Goal: Task Accomplishment & Management: Complete application form

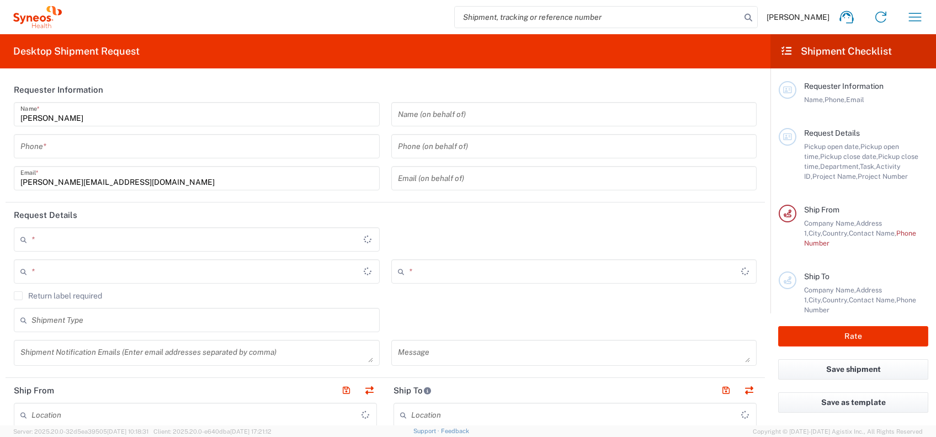
type input "4010"
type input "[GEOGRAPHIC_DATA]"
click at [217, 148] on input "tel" at bounding box center [196, 146] width 353 height 19
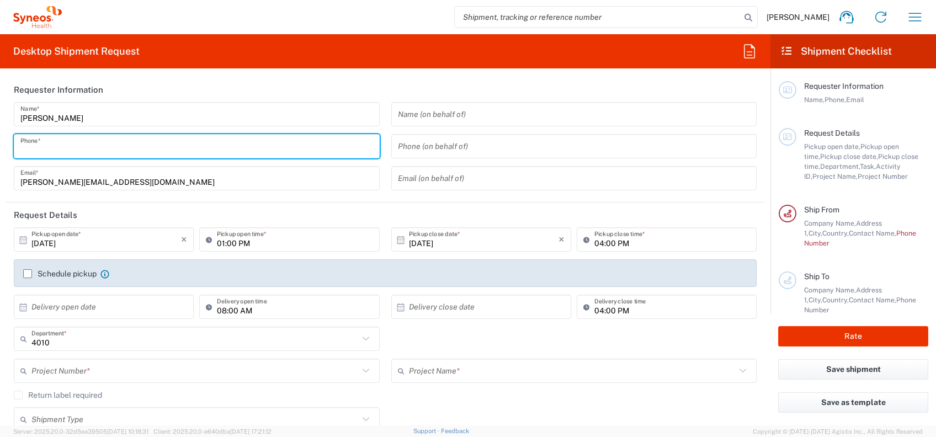
type input "Syneos Health India Private Limited"
type input "9802386616"
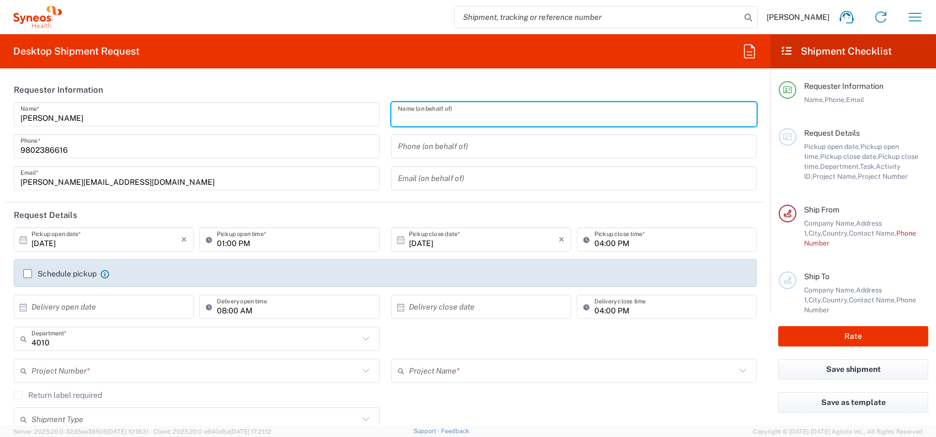
click at [274, 245] on input "01:00 PM" at bounding box center [295, 239] width 156 height 19
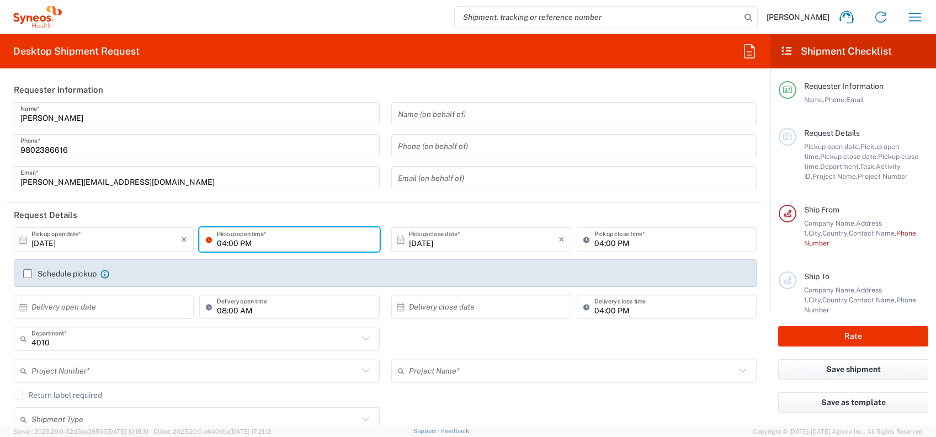
type input "04:00 PM"
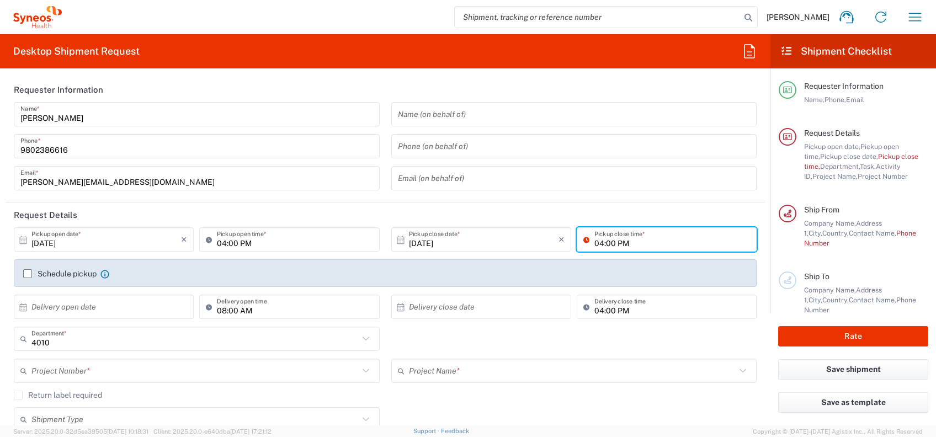
click at [594, 245] on input "04:00 PM" at bounding box center [672, 239] width 156 height 19
type input "06:00 PM"
click at [28, 274] on label "Schedule pickup" at bounding box center [59, 273] width 73 height 9
click at [28, 274] on input "Schedule pickup" at bounding box center [28, 274] width 0 height 0
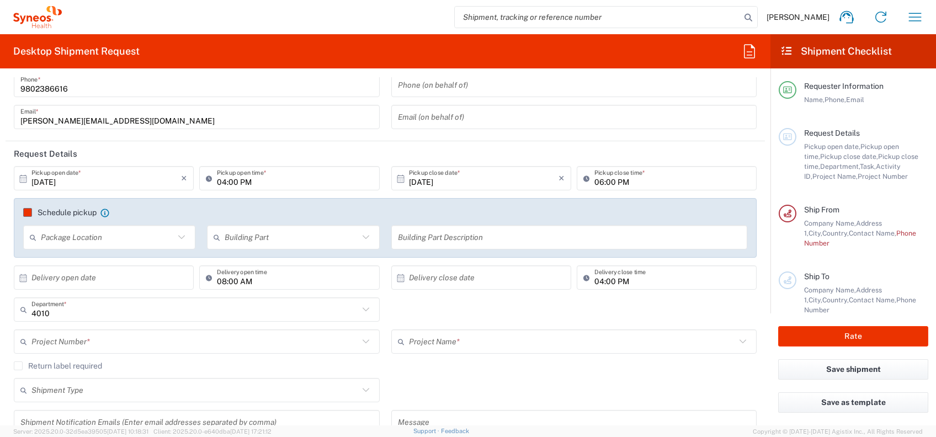
scroll to position [147, 0]
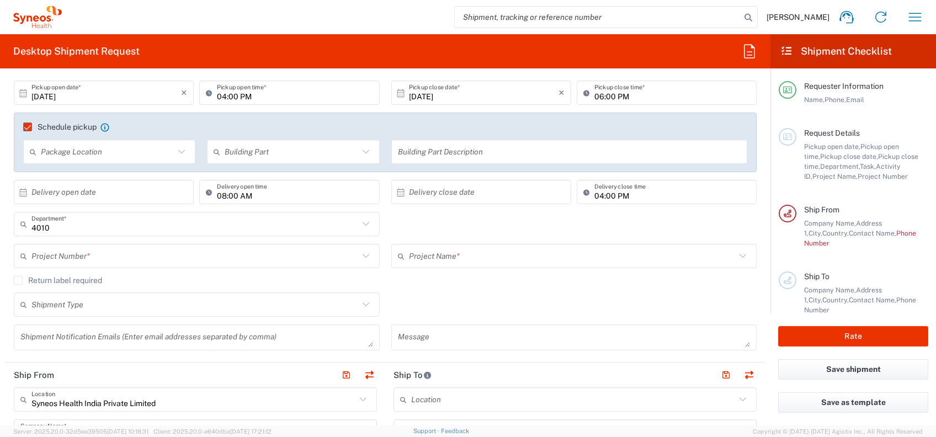
click at [221, 252] on input "text" at bounding box center [194, 256] width 327 height 19
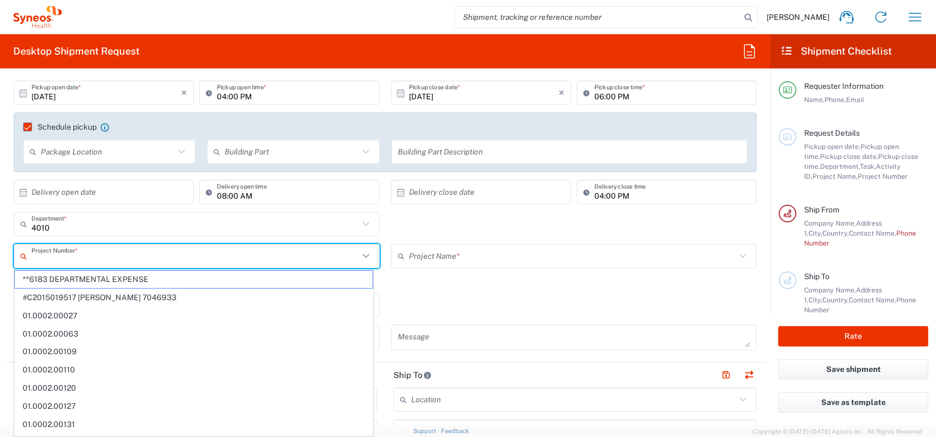
paste input "7009553"
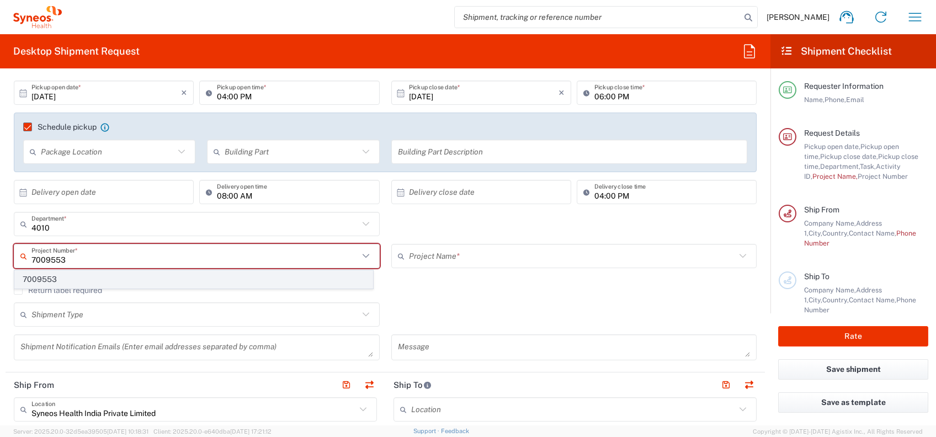
type input "7009553"
click at [168, 279] on span "7009553" at bounding box center [194, 279] width 358 height 17
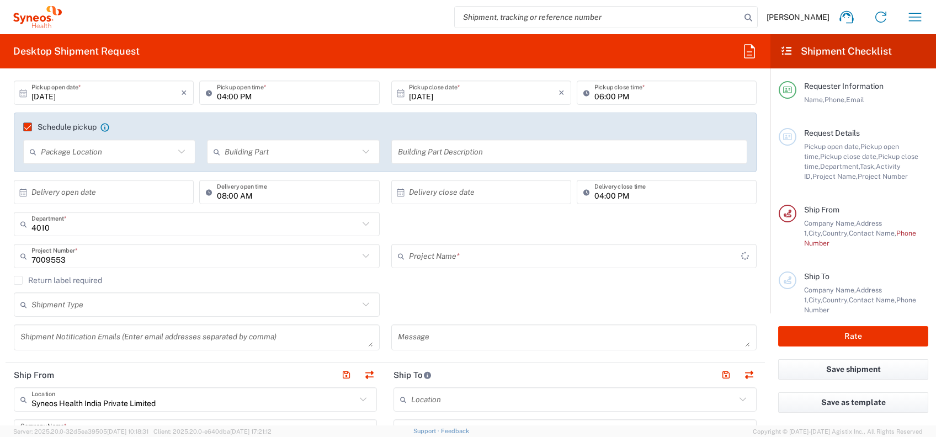
type input "Daiichi 7009553"
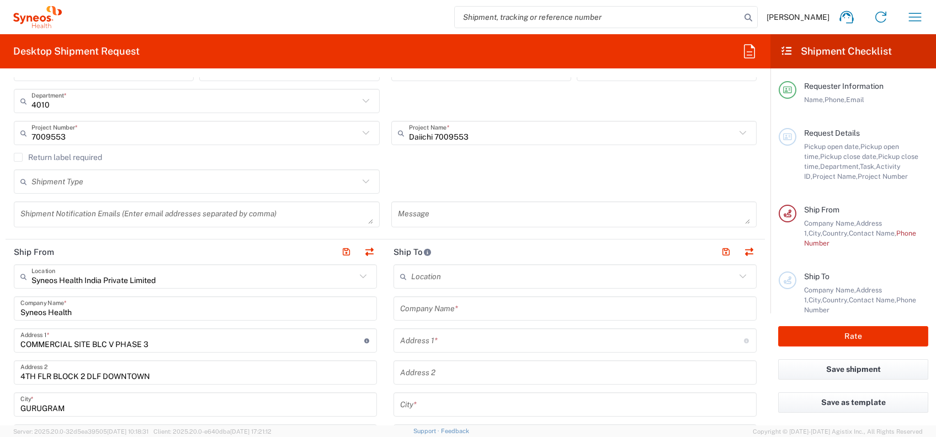
scroll to position [294, 0]
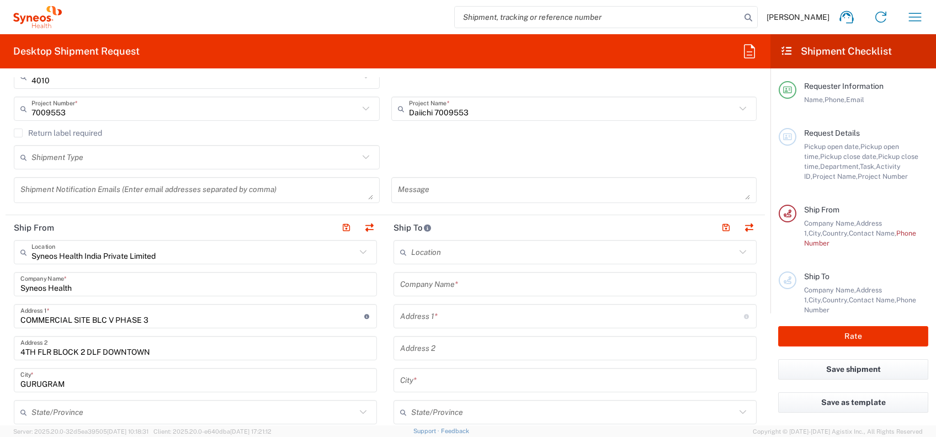
click at [359, 157] on icon at bounding box center [366, 157] width 14 height 14
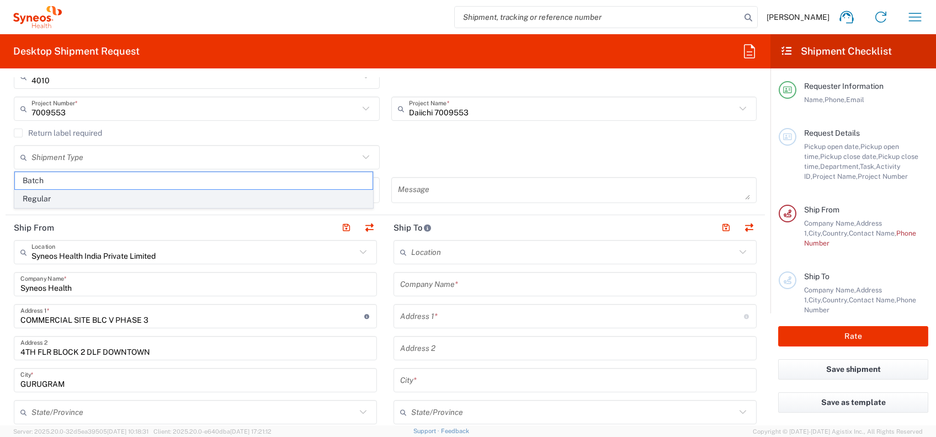
click at [177, 200] on span "Regular" at bounding box center [194, 198] width 358 height 17
type input "Regular"
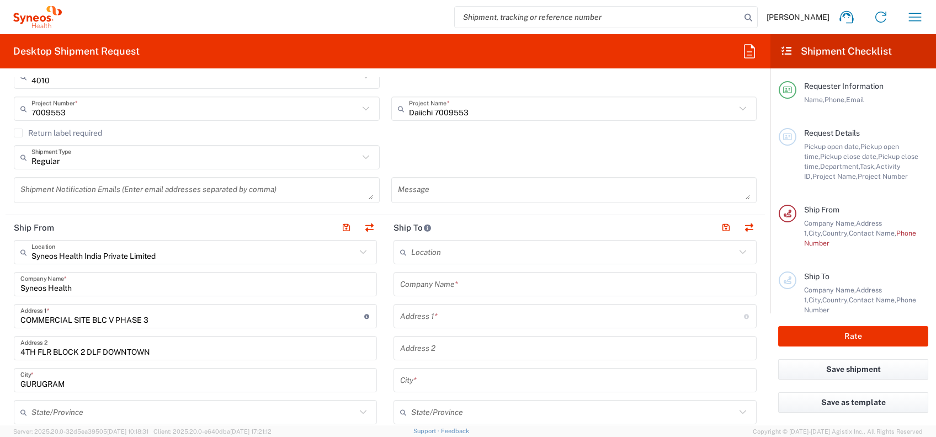
click at [525, 276] on input "text" at bounding box center [575, 284] width 350 height 19
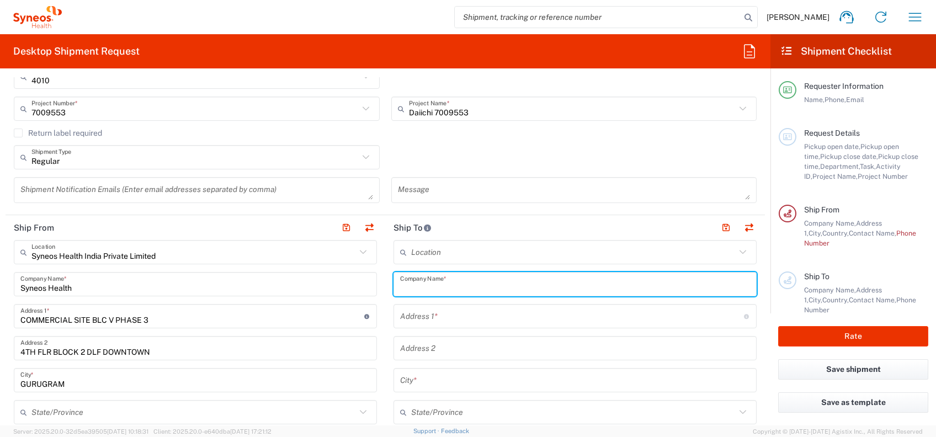
paste input "Cross [MEDICAL_DATA] Institute"
type input "Cross [MEDICAL_DATA] Institute"
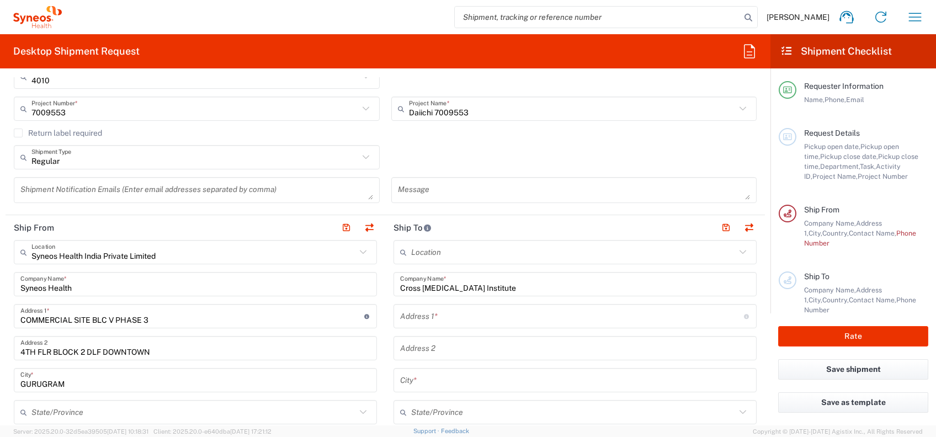
click at [524, 309] on input "text" at bounding box center [572, 316] width 344 height 19
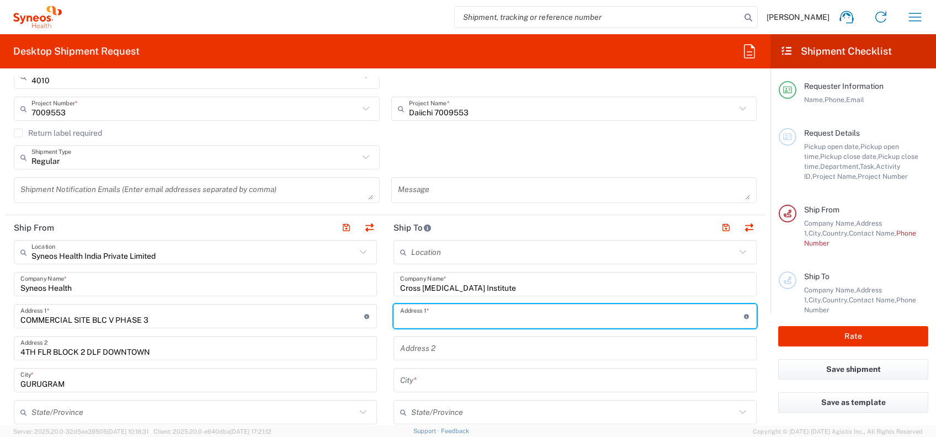
paste input "[STREET_ADDRESS]"
type input "[STREET_ADDRESS]"
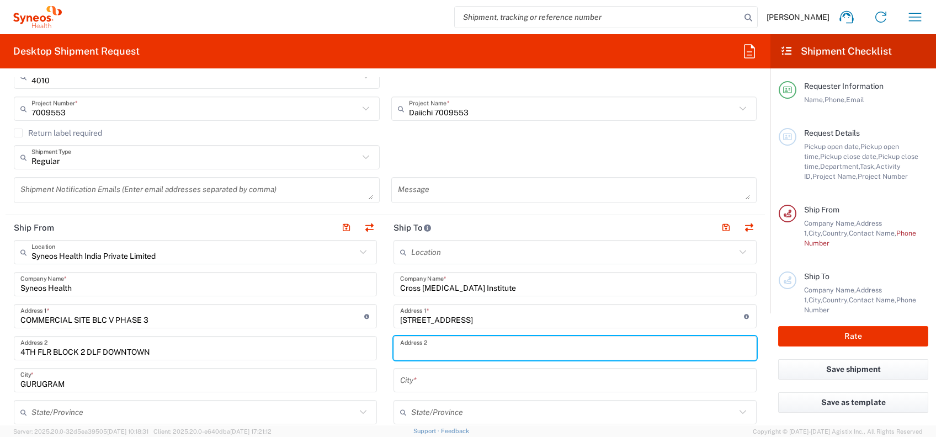
click at [471, 354] on input "text" at bounding box center [575, 348] width 350 height 19
paste input "[PERSON_NAME]"
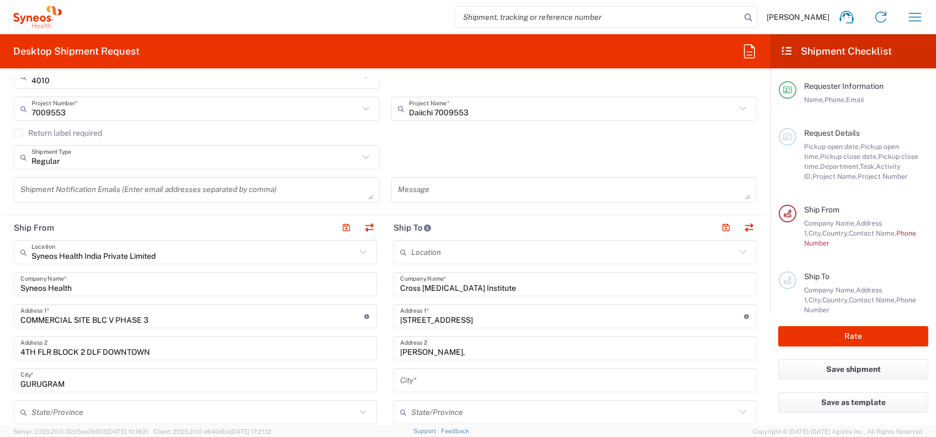
click at [465, 350] on input "[PERSON_NAME]," at bounding box center [575, 348] width 350 height 19
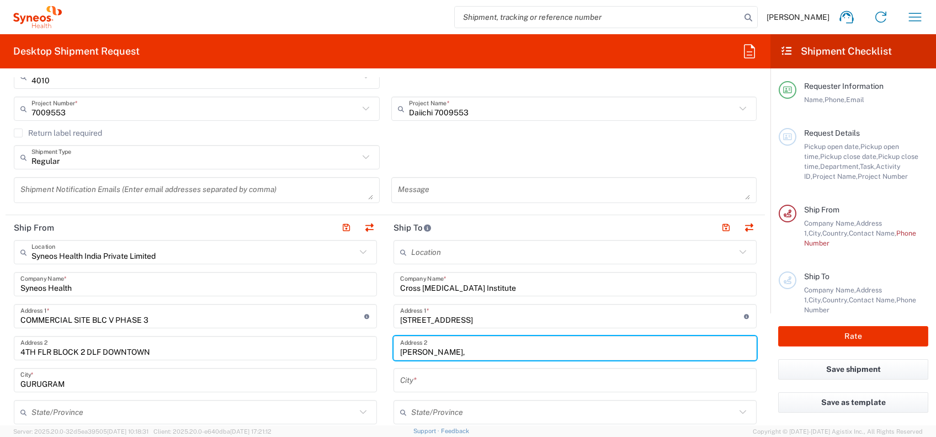
paste input "[MEDICAL_DATA] Care [GEOGRAPHIC_DATA]"
type input "[PERSON_NAME], [MEDICAL_DATA] Care [GEOGRAPHIC_DATA]"
click at [577, 231] on header "Ship To" at bounding box center [575, 227] width 380 height 25
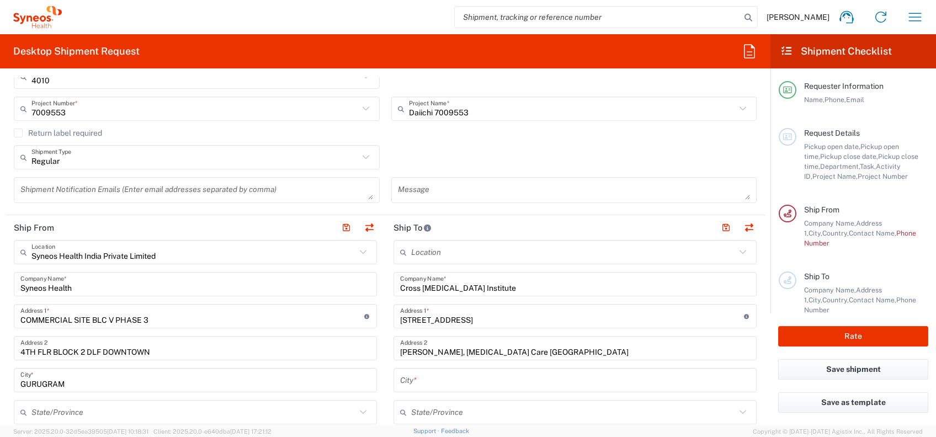
scroll to position [368, 0]
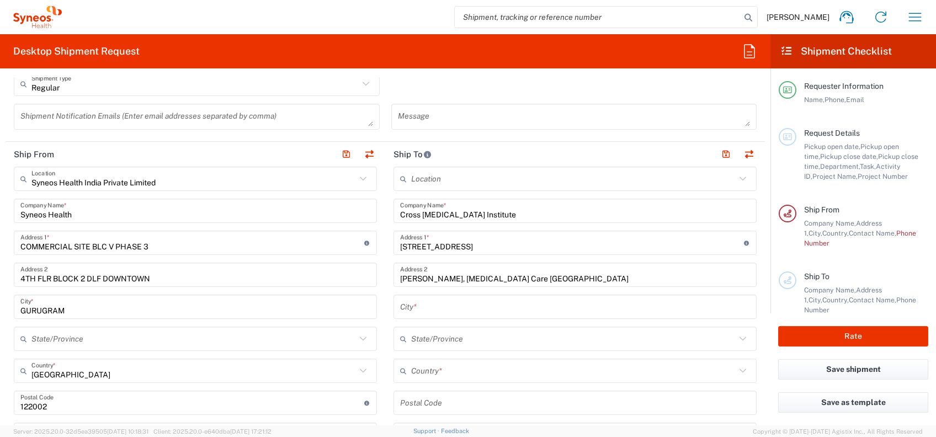
click at [400, 310] on input "text" at bounding box center [575, 306] width 350 height 19
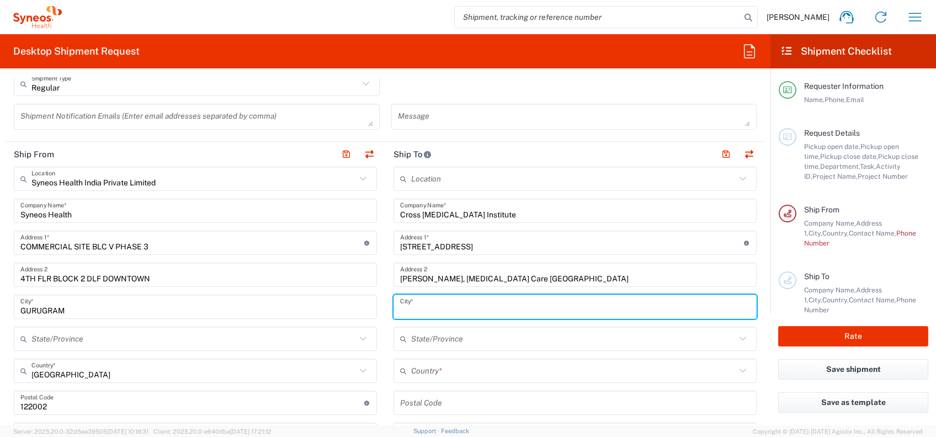
paste input "[GEOGRAPHIC_DATA]"
type input "[GEOGRAPHIC_DATA]"
click at [509, 331] on input "text" at bounding box center [573, 338] width 324 height 19
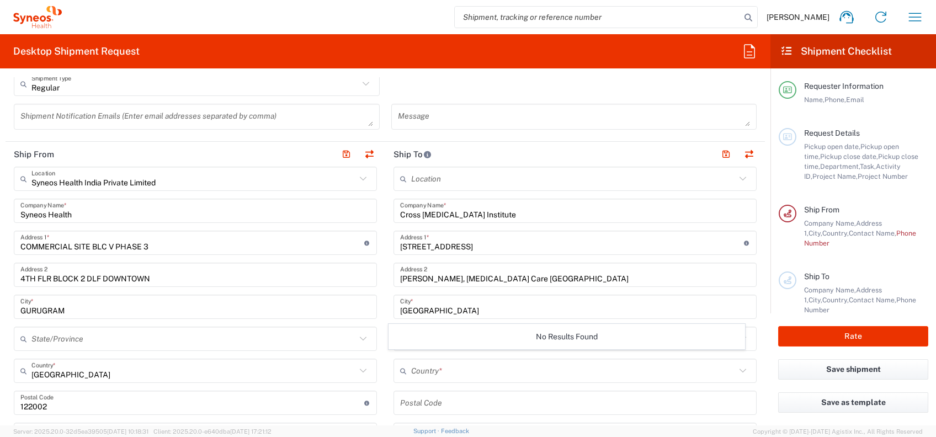
scroll to position [441, 0]
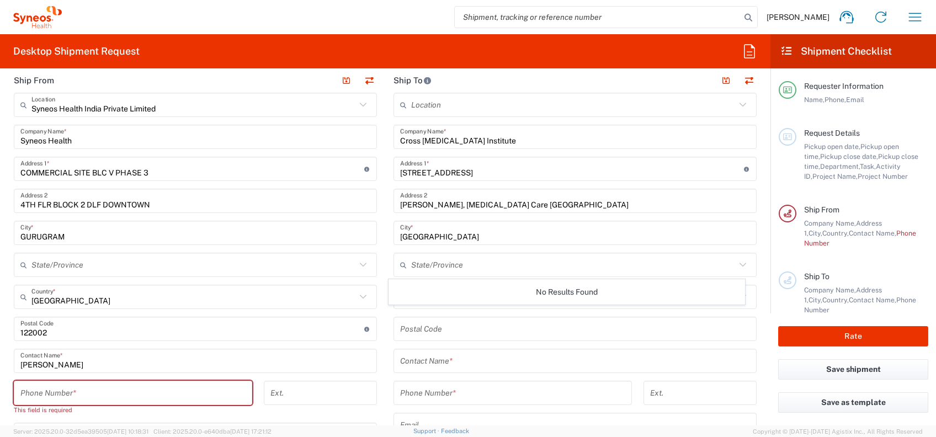
click at [446, 397] on input "tel" at bounding box center [512, 393] width 225 height 19
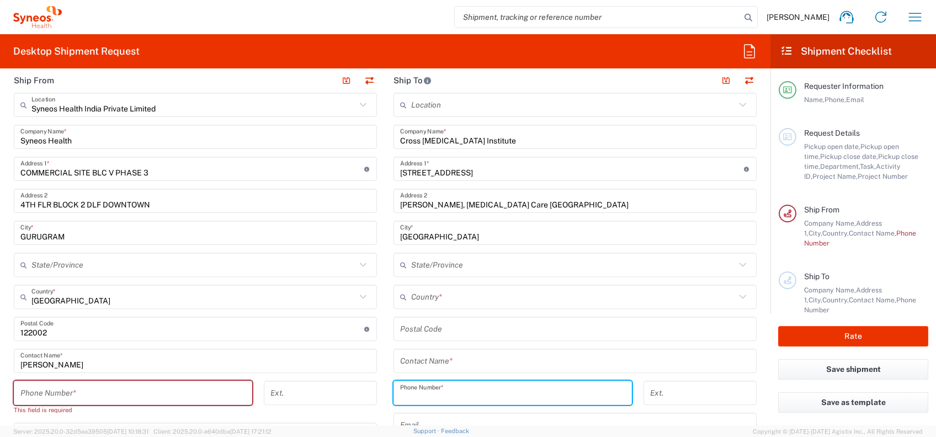
paste input "[PHONE_NUMBER]"
type input "[PHONE_NUMBER]"
click at [492, 365] on input "text" at bounding box center [575, 361] width 350 height 19
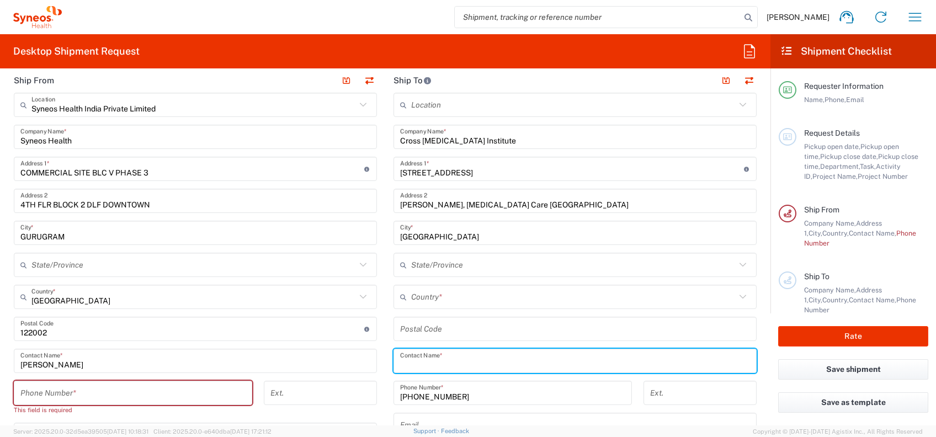
paste input "[PERSON_NAME]"
type input "[PERSON_NAME]"
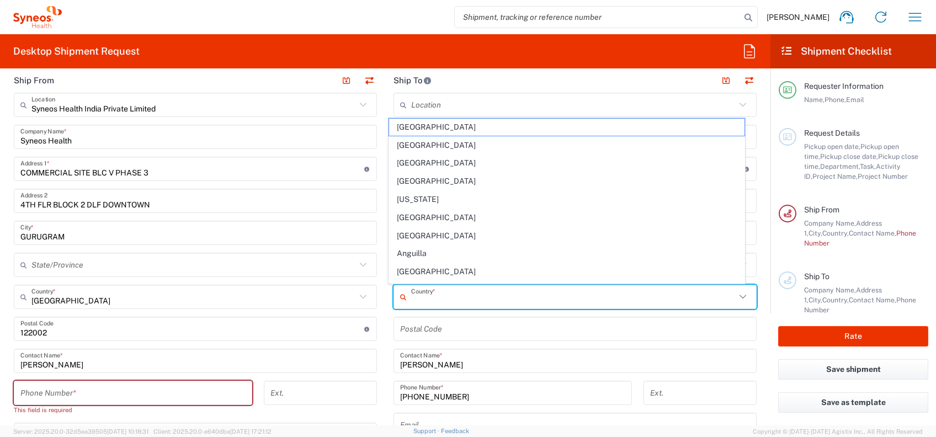
click at [476, 303] on input "text" at bounding box center [573, 296] width 324 height 19
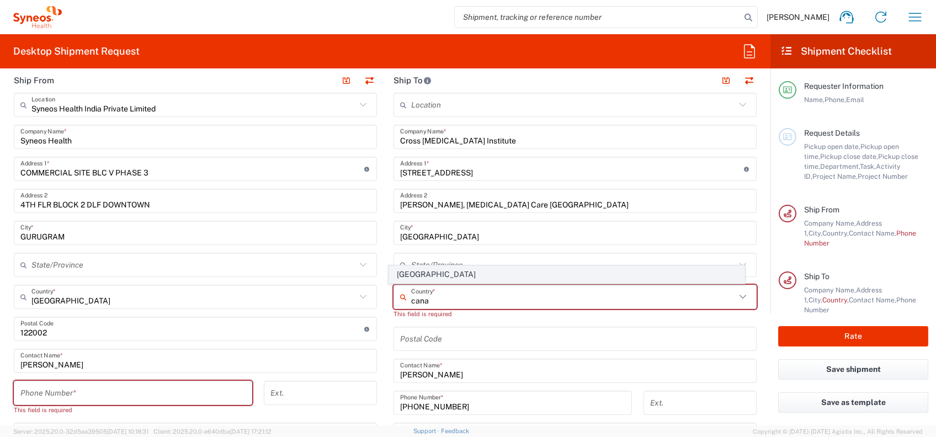
click at [433, 274] on span "[GEOGRAPHIC_DATA]" at bounding box center [566, 274] width 355 height 17
type input "[GEOGRAPHIC_DATA]"
type input "Sender/Shipper"
type input "Delivery Duty Paid"
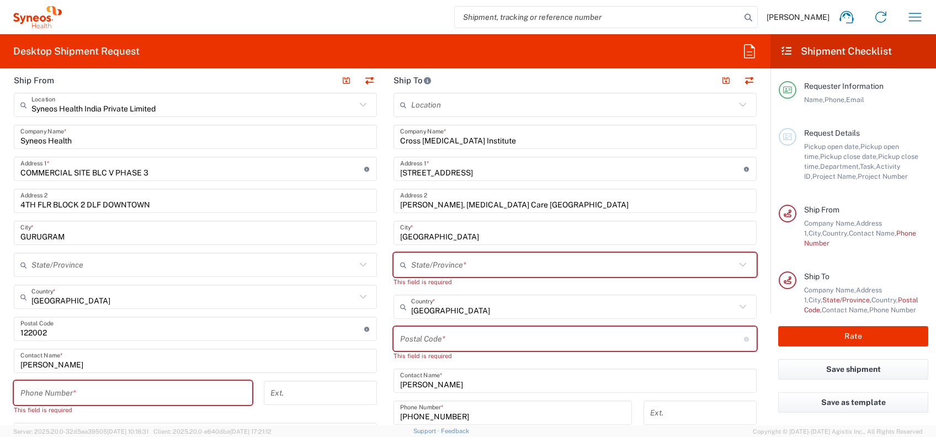
click at [466, 267] on input "text" at bounding box center [573, 264] width 324 height 19
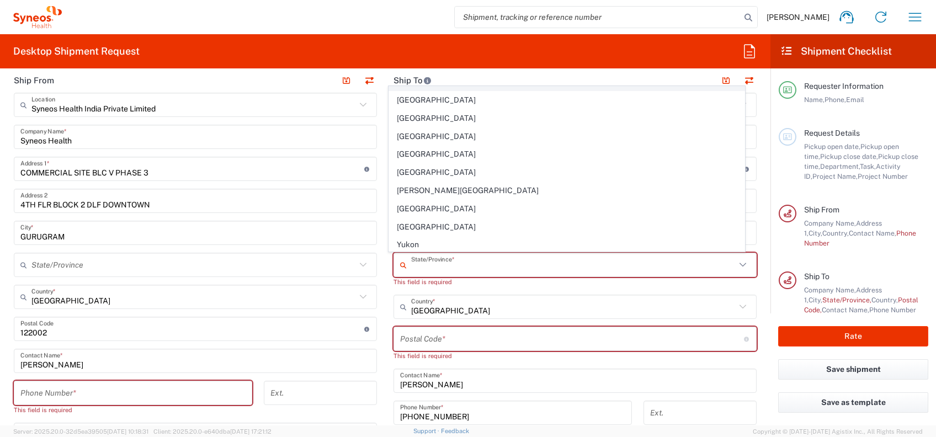
scroll to position [68, 0]
click at [472, 283] on div "This field is required" at bounding box center [574, 282] width 363 height 10
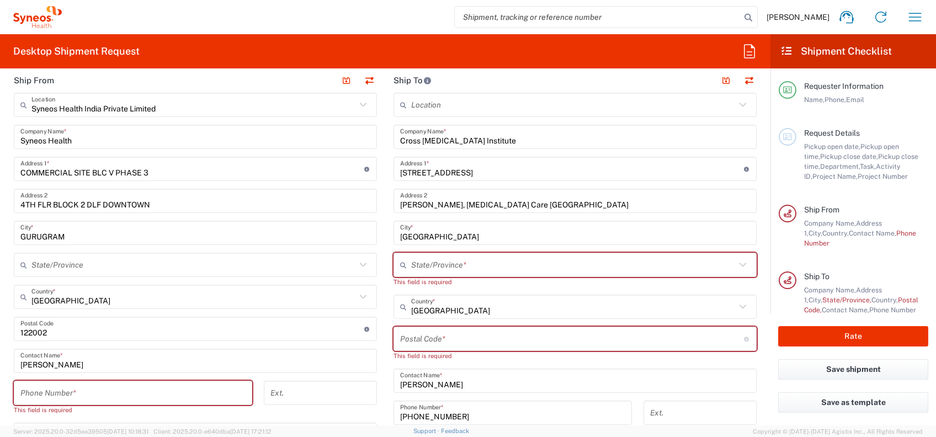
scroll to position [0, 0]
click at [444, 267] on input "text" at bounding box center [573, 264] width 324 height 19
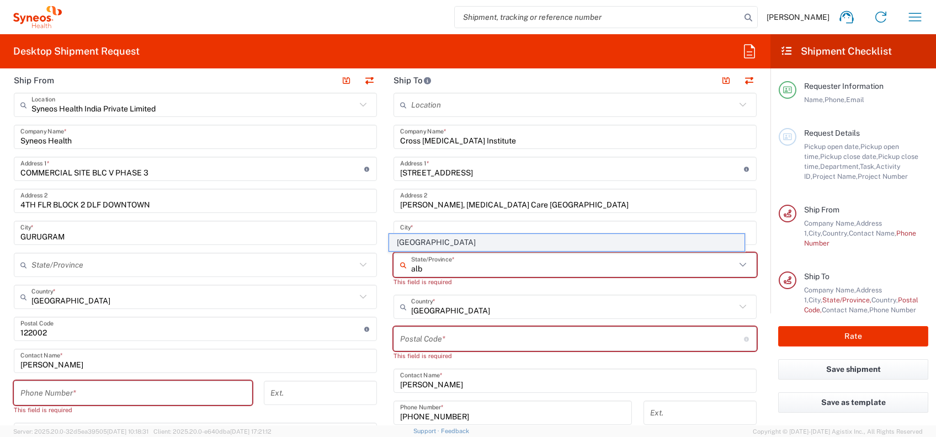
click at [424, 239] on span "[GEOGRAPHIC_DATA]" at bounding box center [566, 242] width 355 height 17
type input "[GEOGRAPHIC_DATA]"
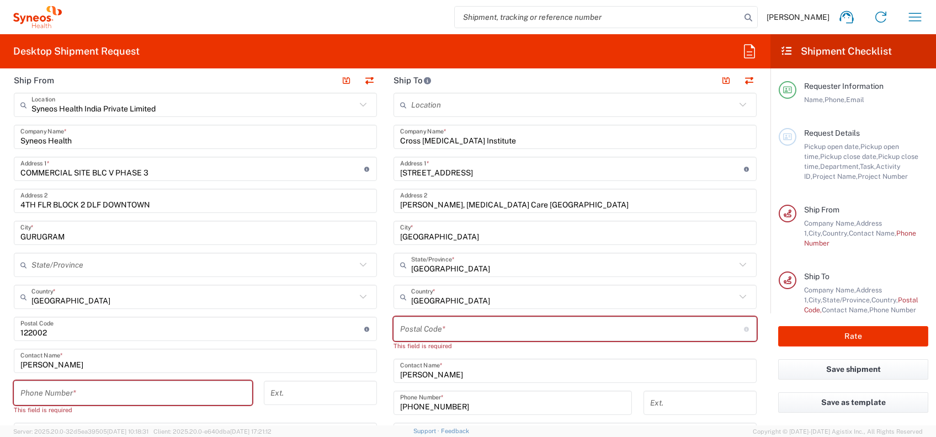
click at [457, 329] on input "undefined" at bounding box center [572, 329] width 344 height 19
paste input "T6G 1Z2"
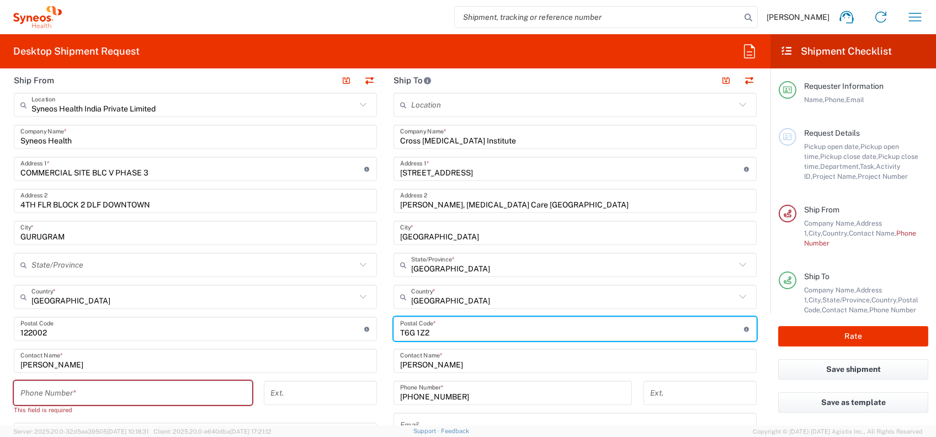
scroll to position [515, 0]
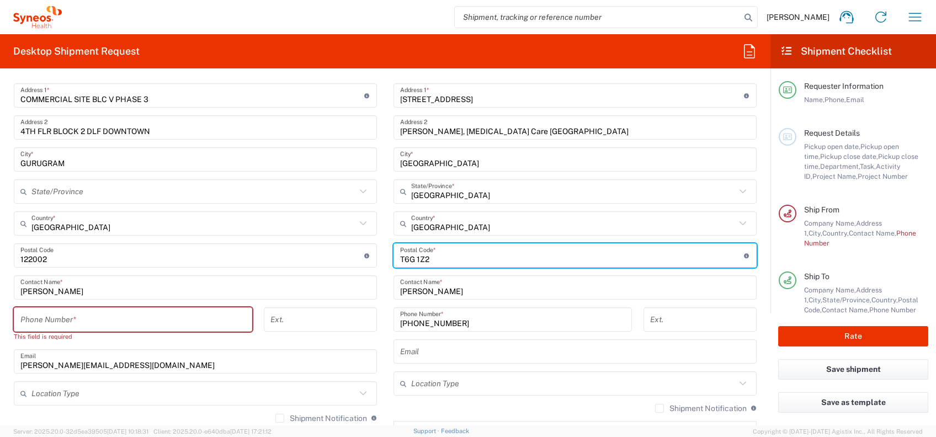
type input "T6G 1Z2"
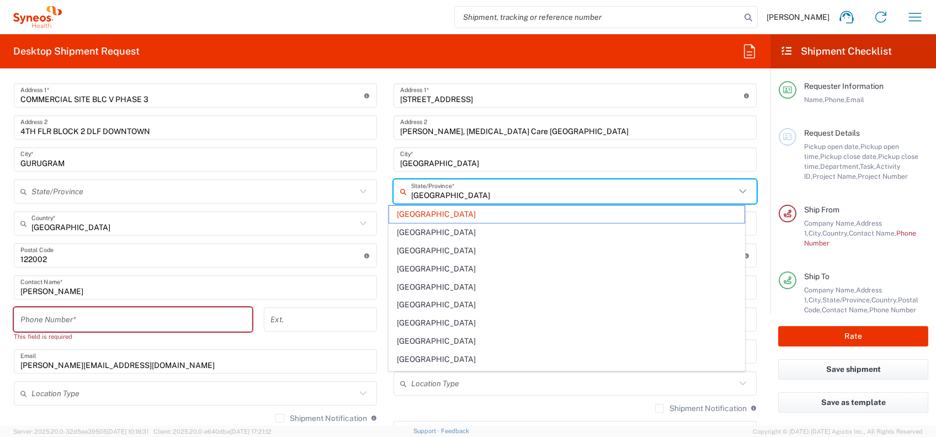
type input "[GEOGRAPHIC_DATA]"
click at [478, 196] on input "[GEOGRAPHIC_DATA]" at bounding box center [573, 191] width 324 height 19
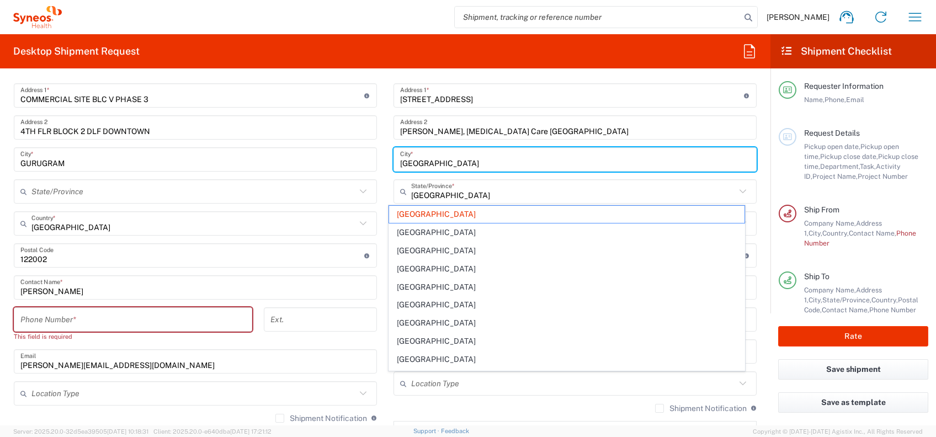
click at [465, 159] on input "[GEOGRAPHIC_DATA]" at bounding box center [575, 159] width 350 height 19
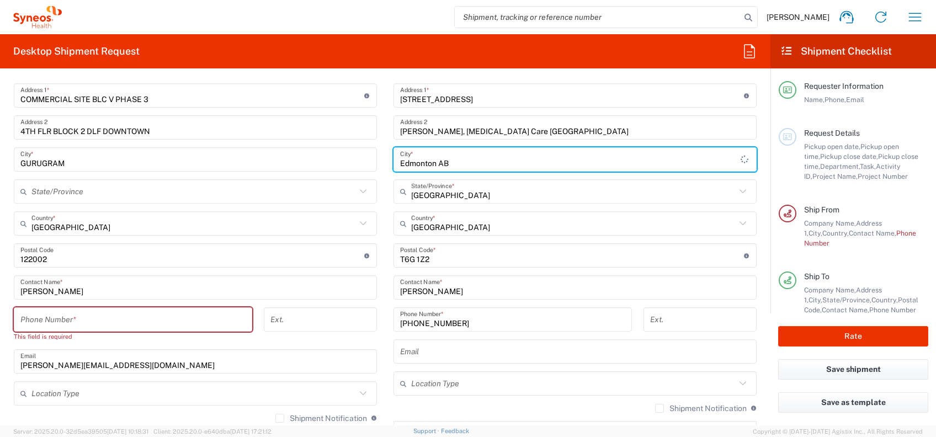
type input "Edmonton AB"
click at [578, 357] on input "text" at bounding box center [575, 351] width 350 height 19
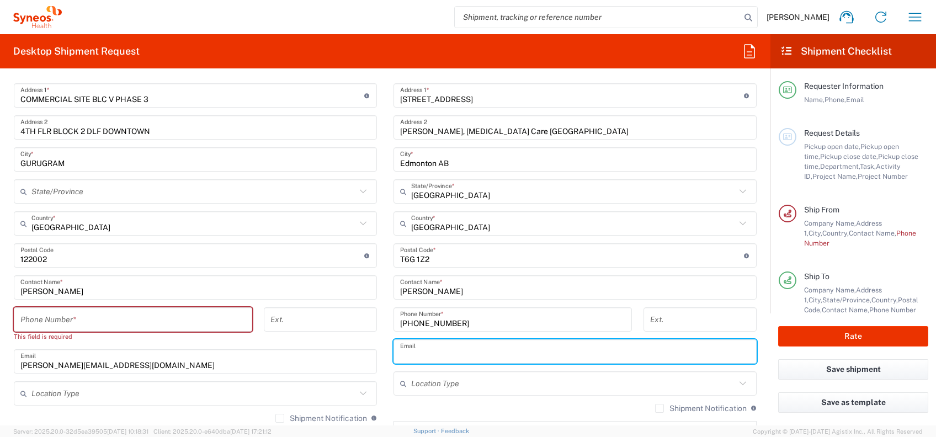
click at [393, 183] on div "Alberta State/Province *" at bounding box center [574, 191] width 363 height 24
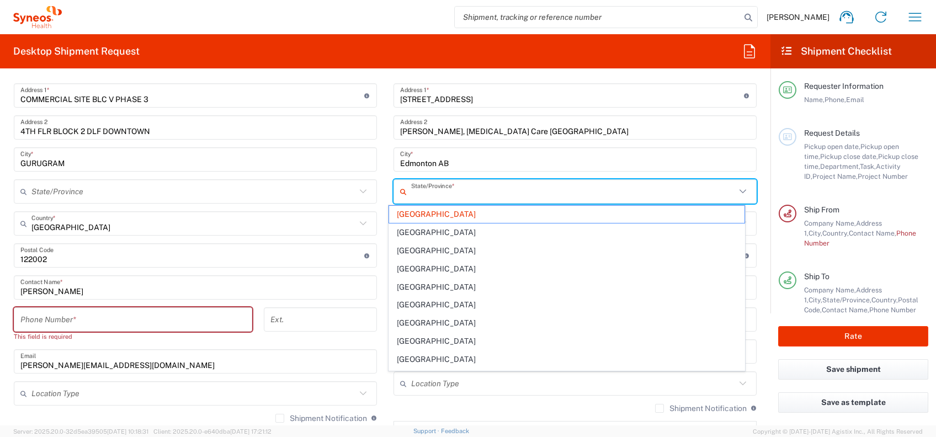
click at [684, 55] on agx-form-header "Desktop Shipment Request" at bounding box center [385, 51] width 770 height 34
type input "[GEOGRAPHIC_DATA]"
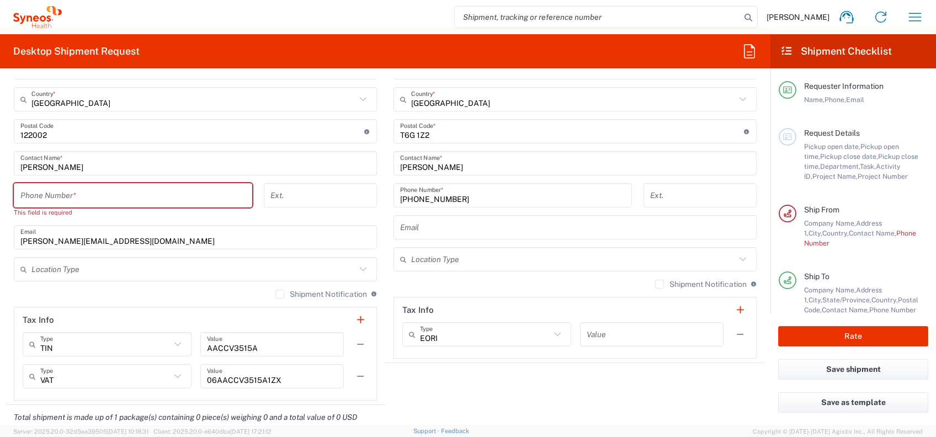
scroll to position [662, 0]
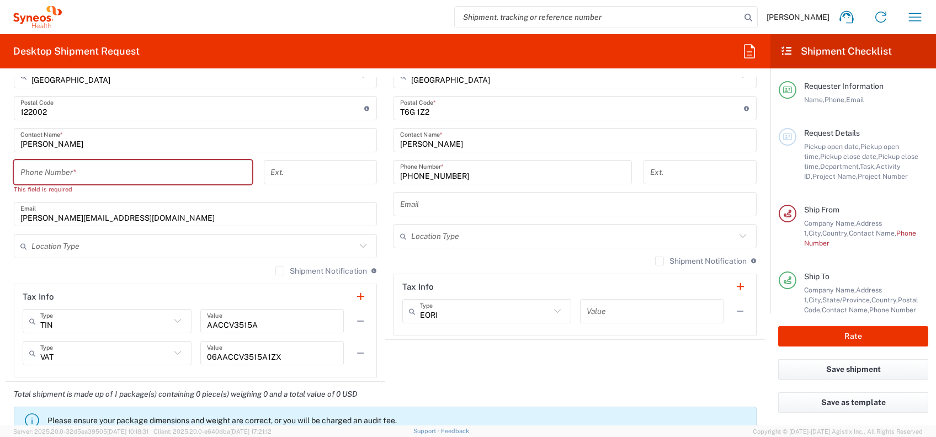
click at [426, 207] on input "text" at bounding box center [575, 204] width 350 height 19
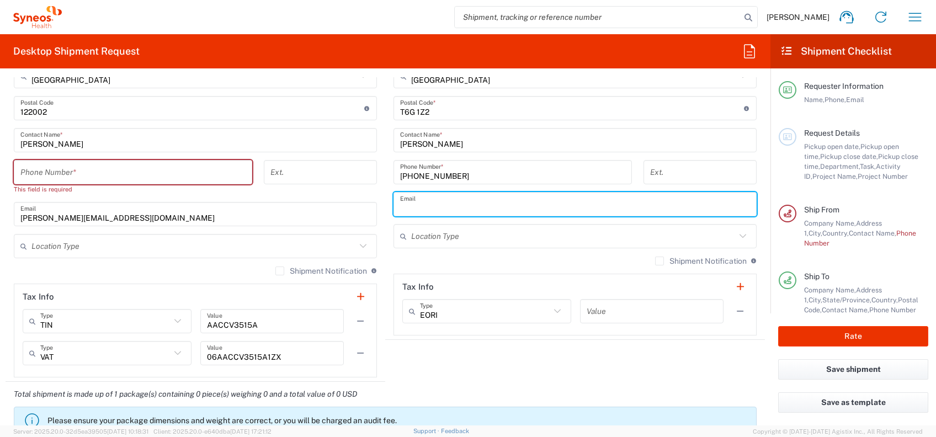
paste input "mailto:[PERSON_NAME][EMAIL_ADDRESS][DOMAIN_NAME]"
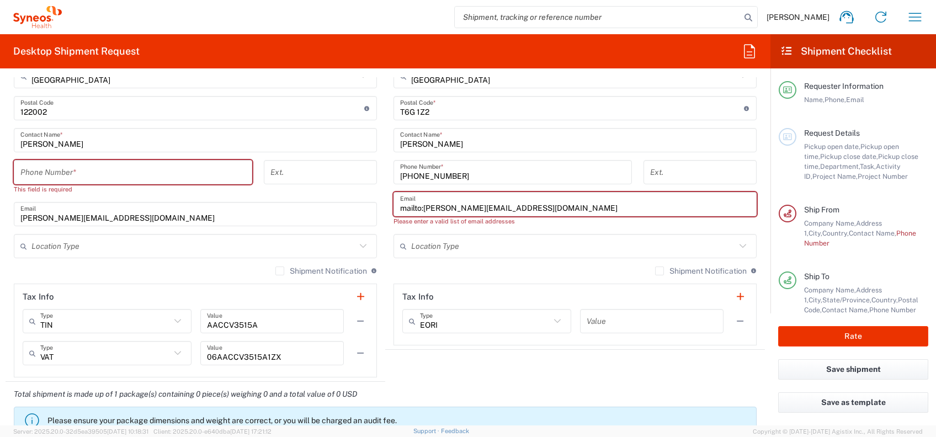
type input "mailto:[PERSON_NAME][EMAIL_ADDRESS][DOMAIN_NAME]"
click at [640, 223] on div "Please enter a valid list of email addresses" at bounding box center [574, 221] width 363 height 10
click at [544, 225] on div "Please enter a valid list of email addresses" at bounding box center [574, 221] width 363 height 10
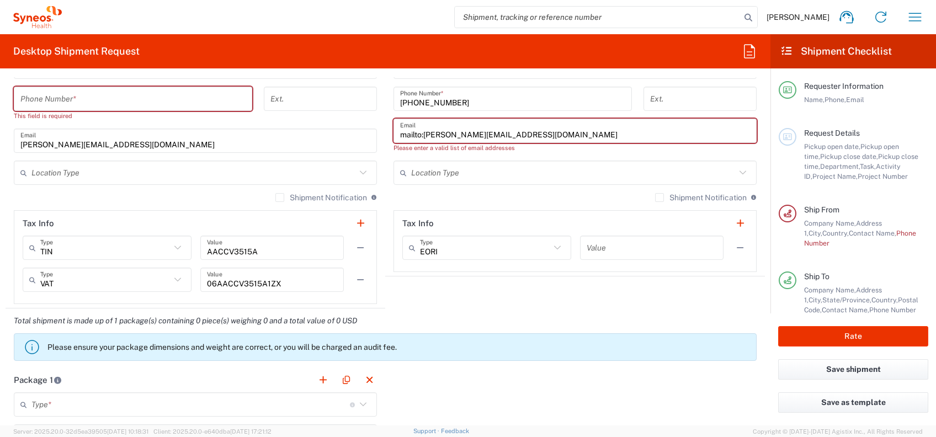
click at [736, 173] on icon at bounding box center [743, 173] width 14 height 14
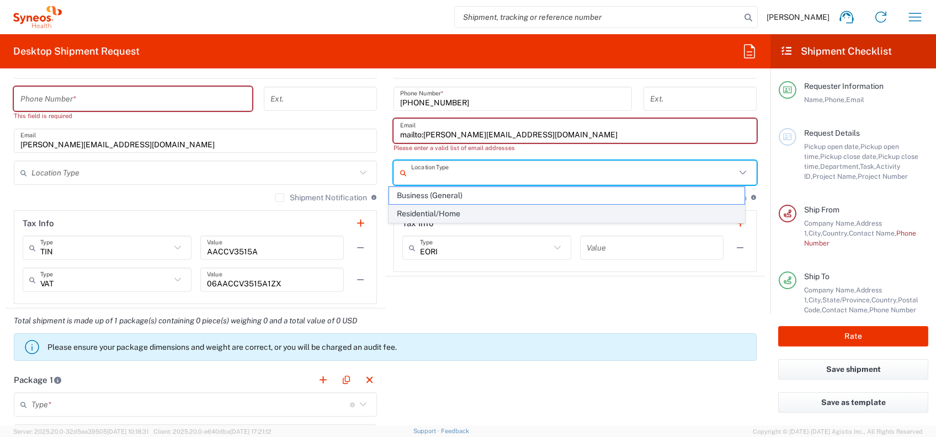
click at [524, 214] on span "Residential/Home" at bounding box center [566, 213] width 355 height 17
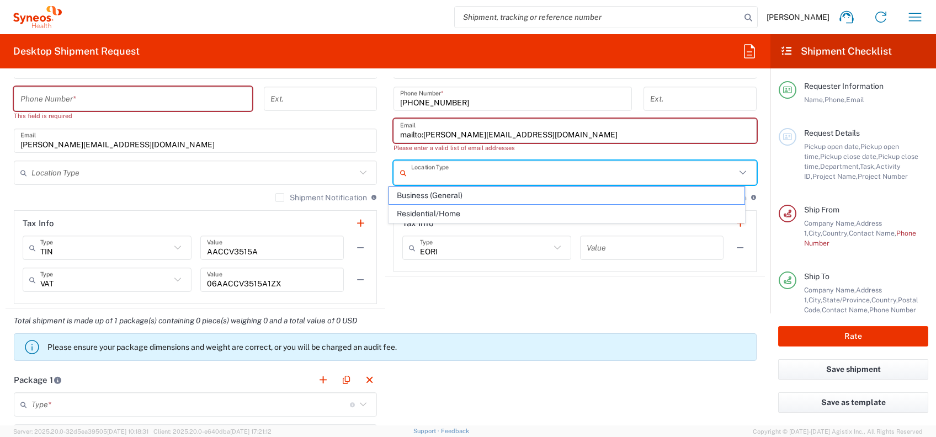
type input "Residential/Home"
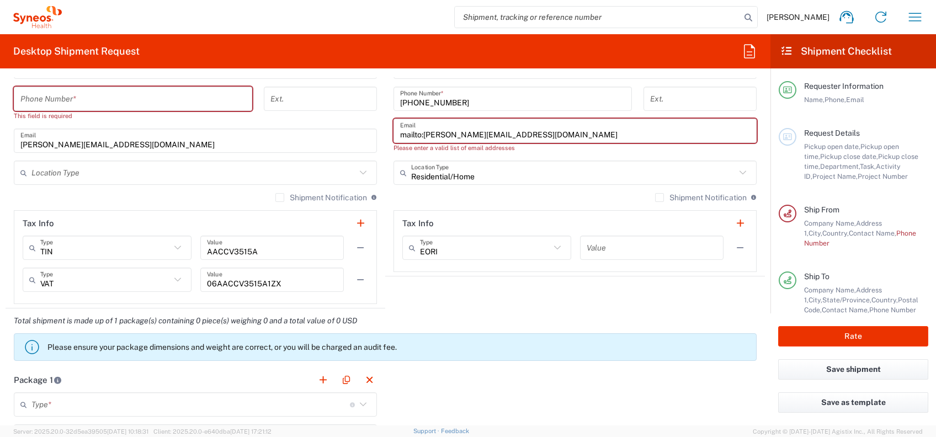
click at [95, 175] on input "text" at bounding box center [193, 172] width 324 height 19
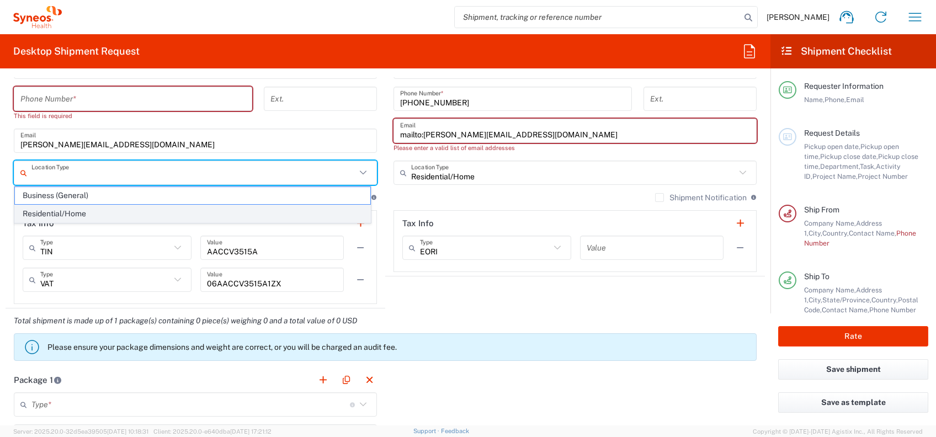
click at [137, 207] on span "Residential/Home" at bounding box center [192, 213] width 355 height 17
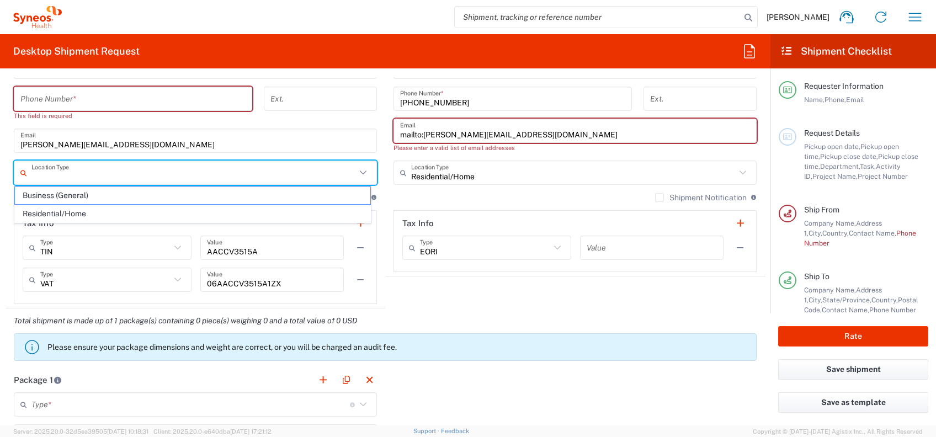
type input "Residential/Home"
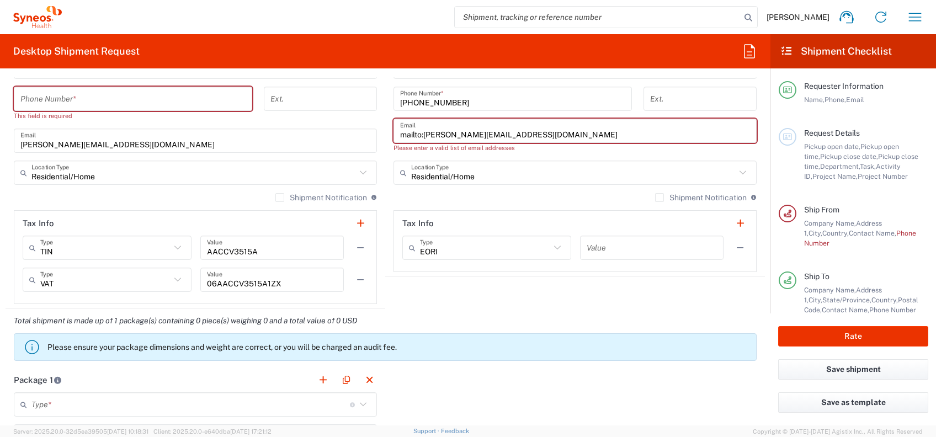
drag, startPoint x: 576, startPoint y: 132, endPoint x: 382, endPoint y: 131, distance: 193.7
click at [385, 131] on main "Location [PERSON_NAME] LLC-[GEOGRAPHIC_DATA] [GEOGRAPHIC_DATA] [GEOGRAPHIC_DATA…" at bounding box center [575, 35] width 380 height 473
paste input "text"
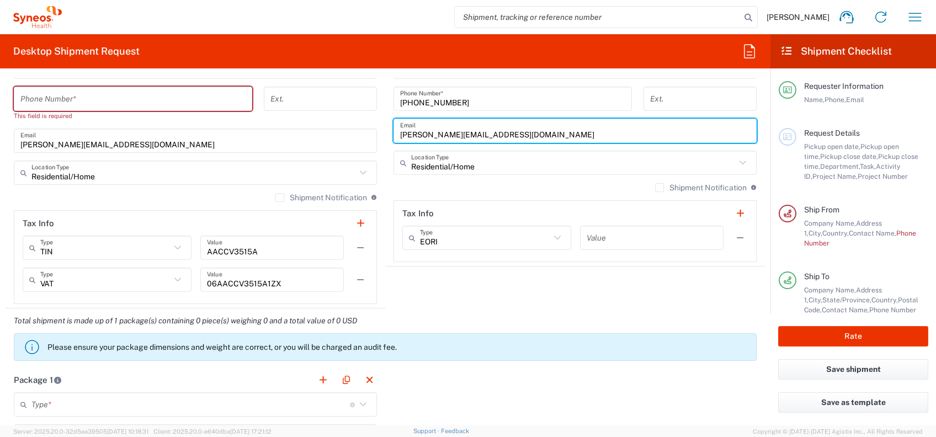
type input "[PERSON_NAME][EMAIL_ADDRESS][DOMAIN_NAME]"
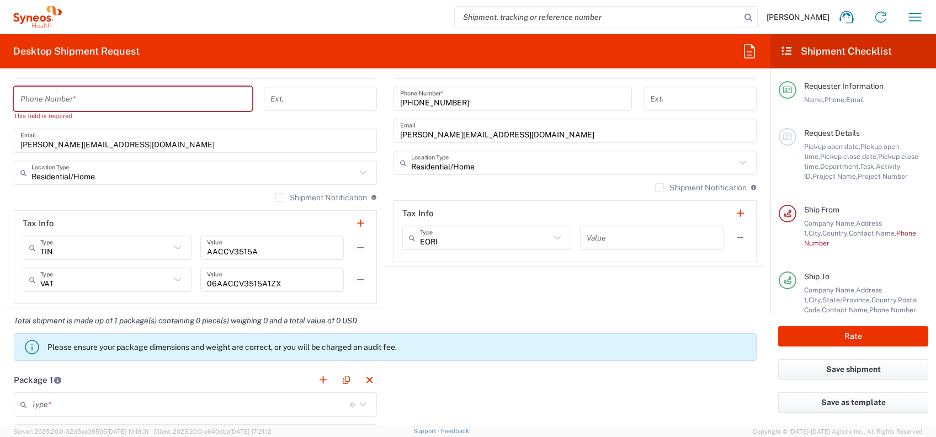
click at [524, 187] on div "Shipment Notification If checked, a shipment notification email will be sent to…" at bounding box center [574, 192] width 363 height 18
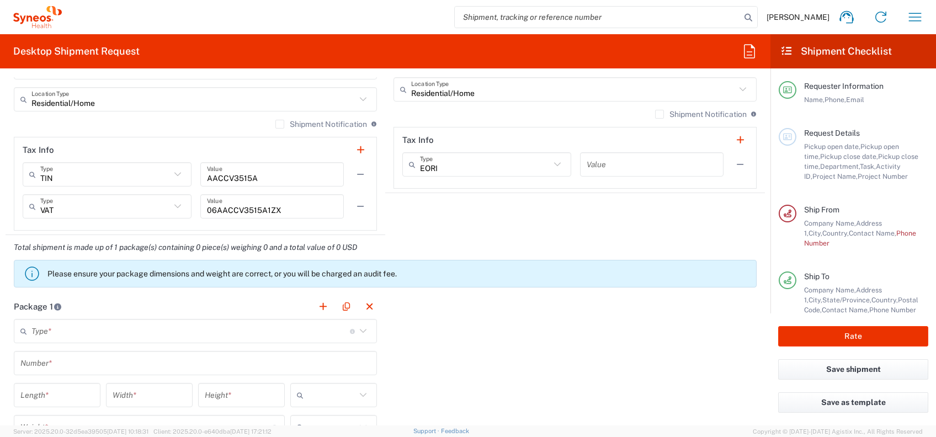
scroll to position [883, 0]
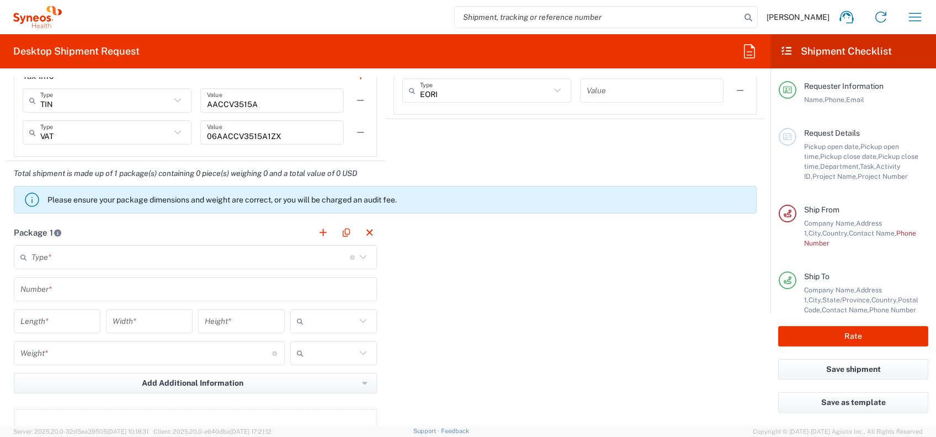
click at [247, 259] on input "text" at bounding box center [190, 257] width 318 height 19
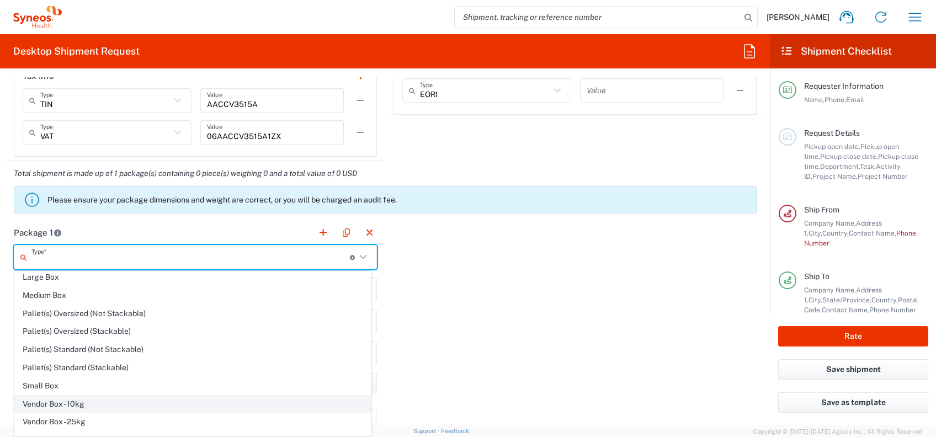
scroll to position [31, 0]
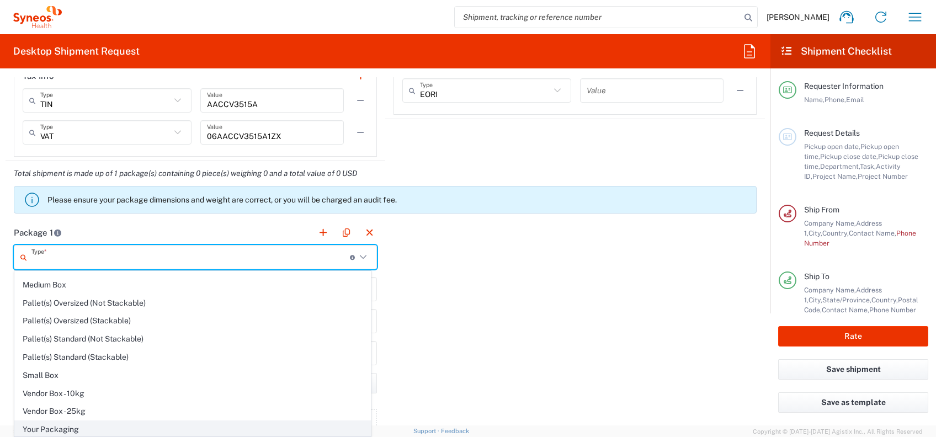
click at [90, 425] on span "Your Packaging" at bounding box center [192, 429] width 355 height 17
type input "Your Packaging"
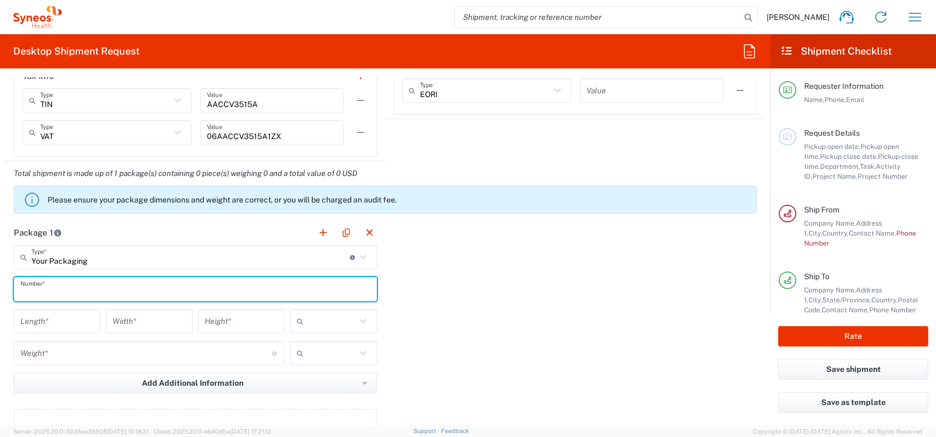
click at [97, 291] on input "text" at bounding box center [195, 289] width 350 height 19
type input "001"
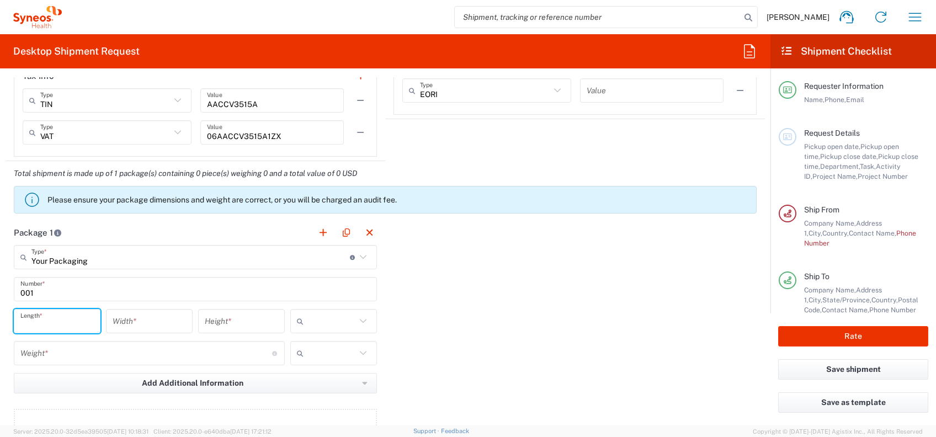
click at [56, 318] on input "number" at bounding box center [56, 321] width 73 height 19
type input "1"
type input "3"
type input "40"
type input "35"
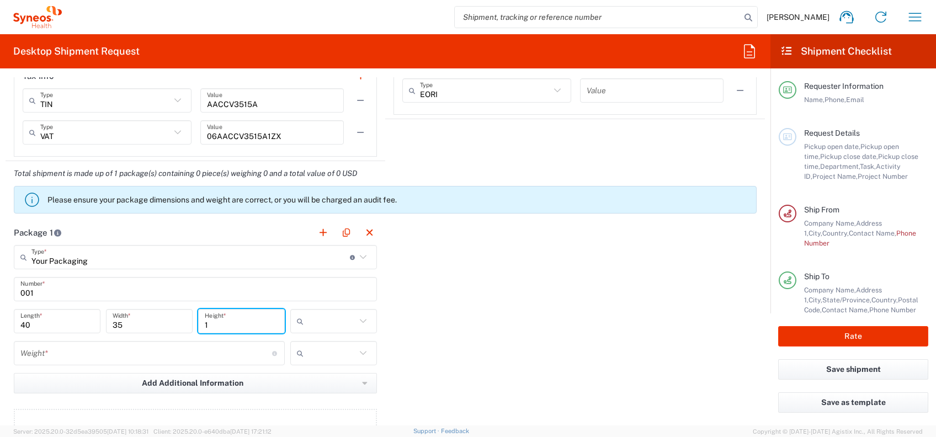
type input "1"
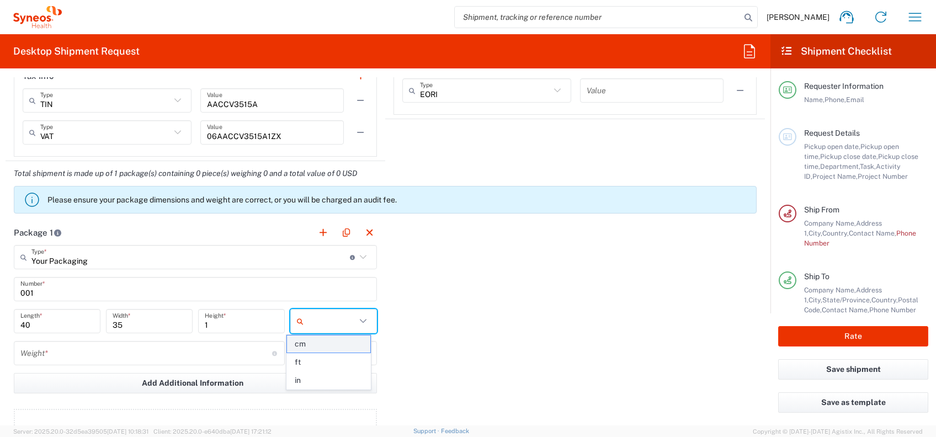
click at [299, 347] on span "cm" at bounding box center [328, 344] width 83 height 17
type input "cm"
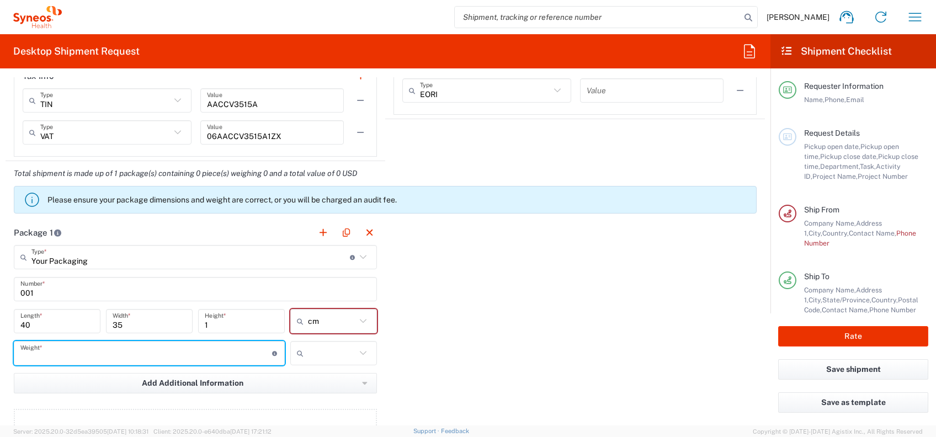
click at [192, 344] on input "number" at bounding box center [146, 353] width 252 height 19
type input "0.25"
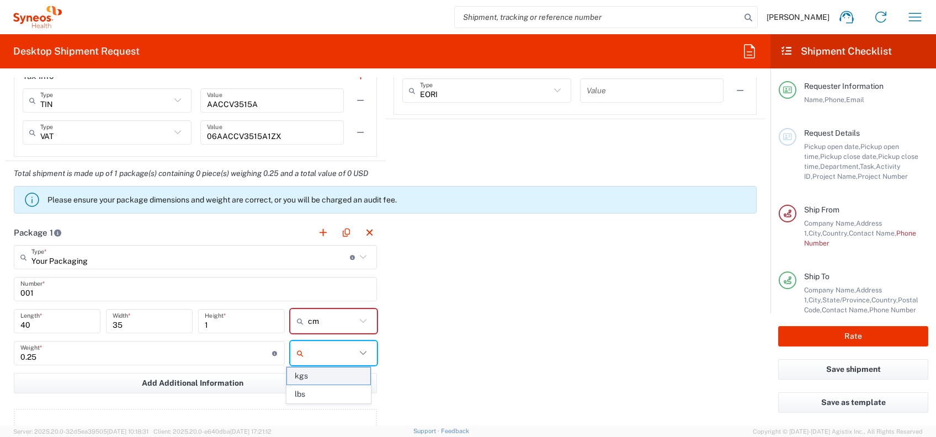
click at [299, 379] on span "kgs" at bounding box center [328, 376] width 83 height 17
type input "kgs"
click at [530, 339] on div "Package 1 Your Packaging Type * Material used to package goods Envelope Large B…" at bounding box center [385, 341] width 759 height 242
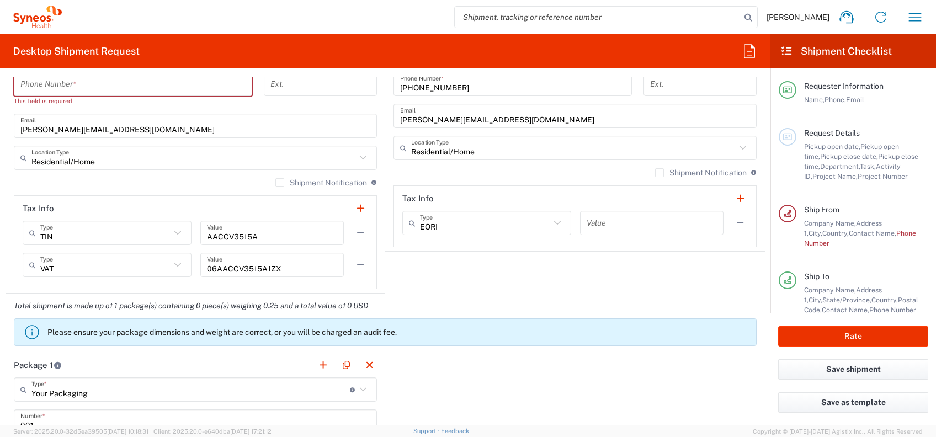
scroll to position [588, 0]
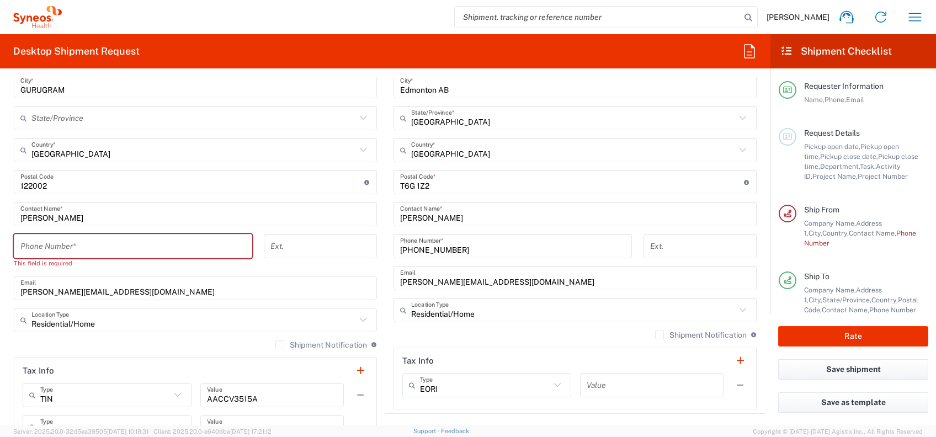
click at [68, 239] on input "tel" at bounding box center [132, 246] width 225 height 19
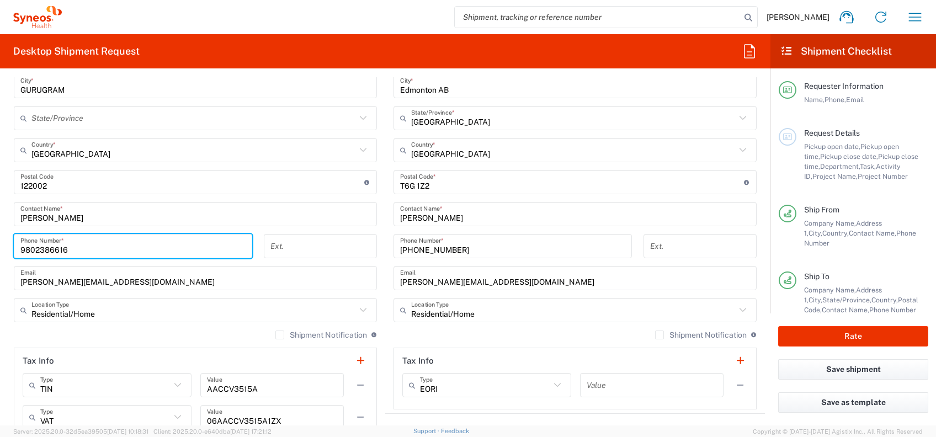
type input "9802386616"
click at [567, 338] on div "Shipment Notification If checked, a shipment notification email will be sent to…" at bounding box center [574, 339] width 363 height 18
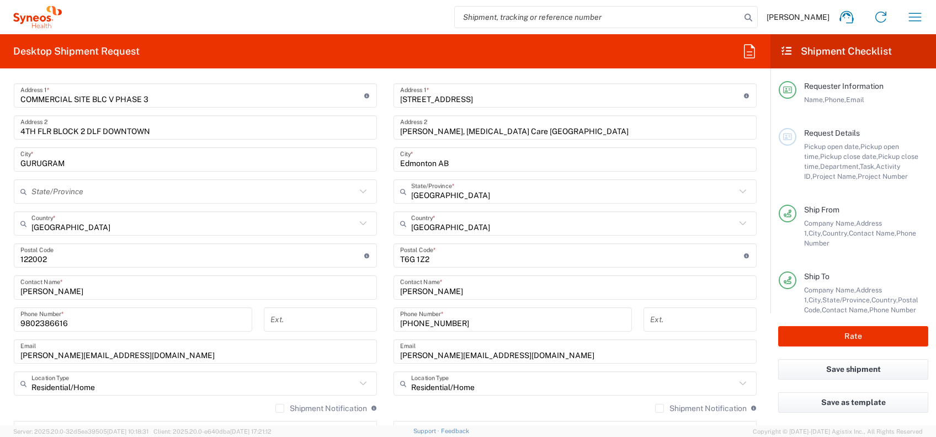
scroll to position [441, 0]
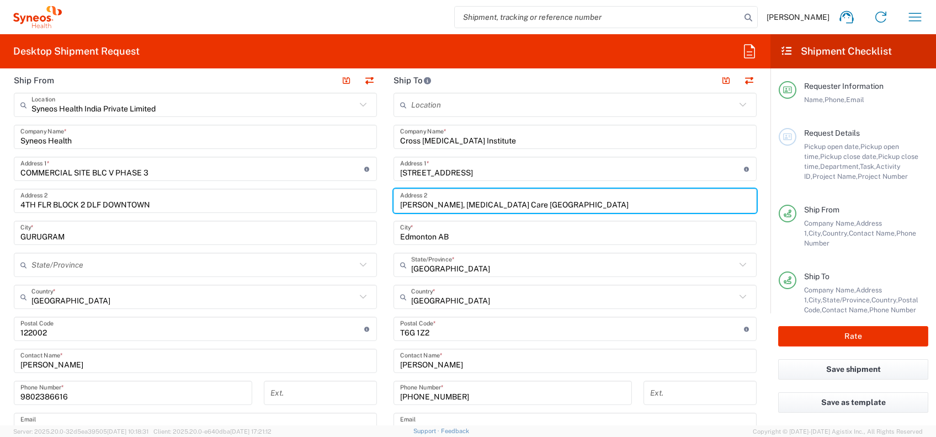
drag, startPoint x: 545, startPoint y: 205, endPoint x: 359, endPoint y: 200, distance: 186.6
click at [359, 200] on div "Ship From Syneos Health India Private Limited Location Syneos Health India Priv…" at bounding box center [385, 330] width 759 height 525
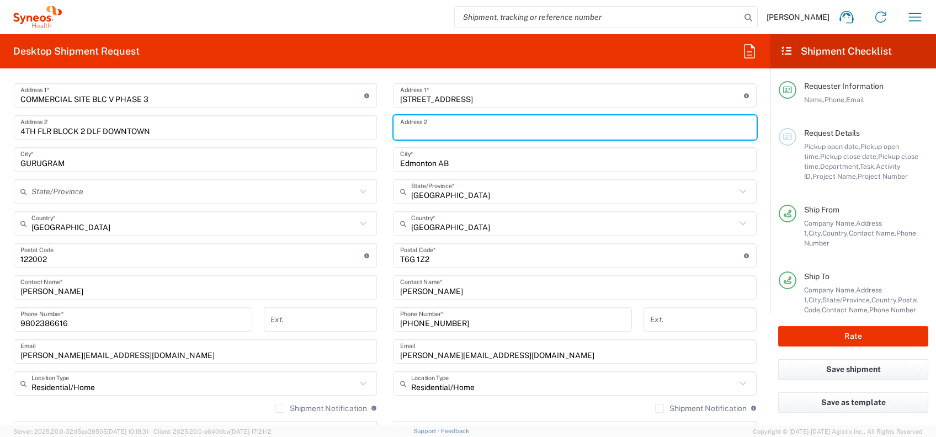
scroll to position [588, 0]
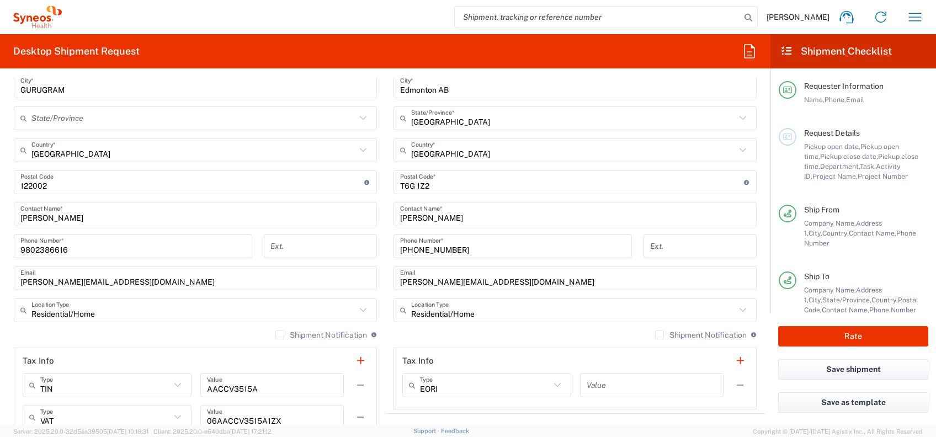
click at [512, 333] on div "Shipment Notification If checked, a shipment notification email will be sent to…" at bounding box center [574, 339] width 363 height 18
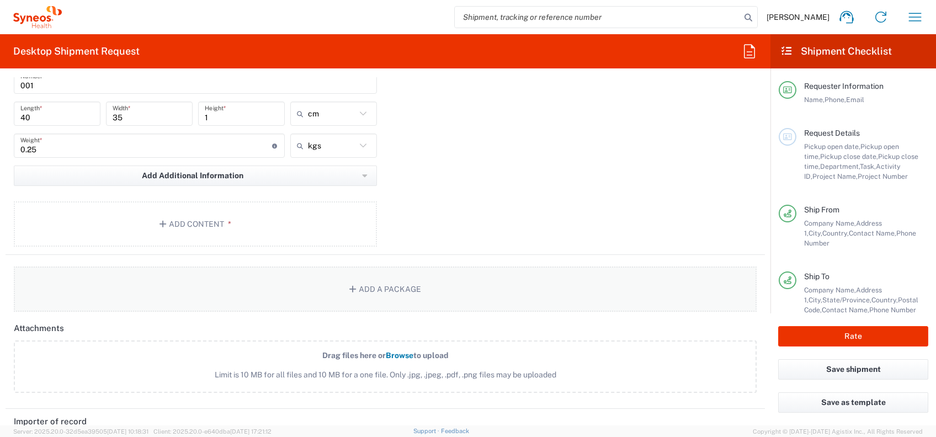
scroll to position [1104, 0]
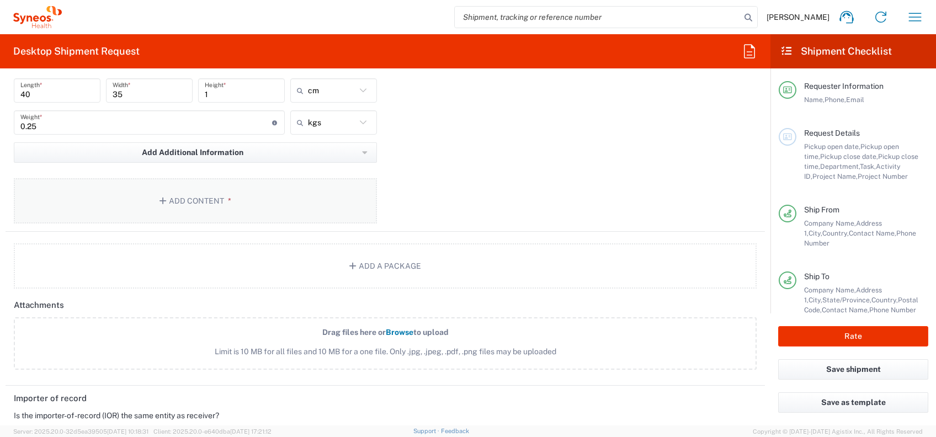
click at [206, 207] on button "Add Content *" at bounding box center [195, 200] width 363 height 45
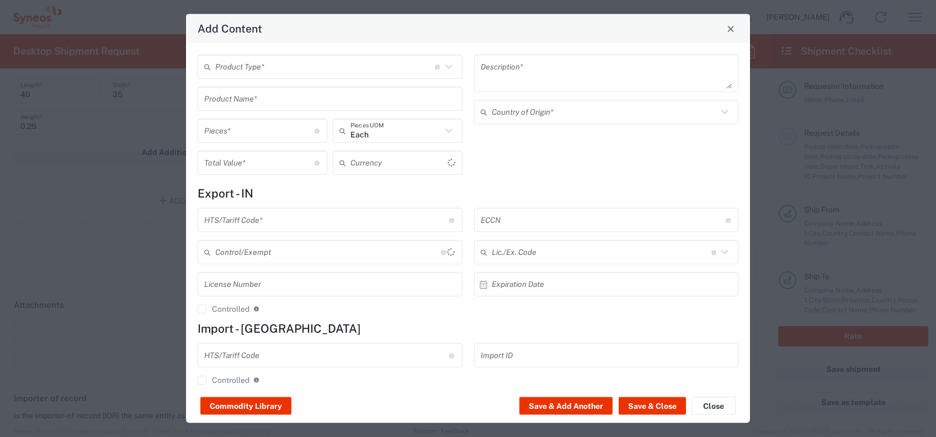
type input "US Dollar"
click at [286, 76] on div "Product Type * Document: Paper document generated internally by Syneos, a clien…" at bounding box center [330, 67] width 265 height 24
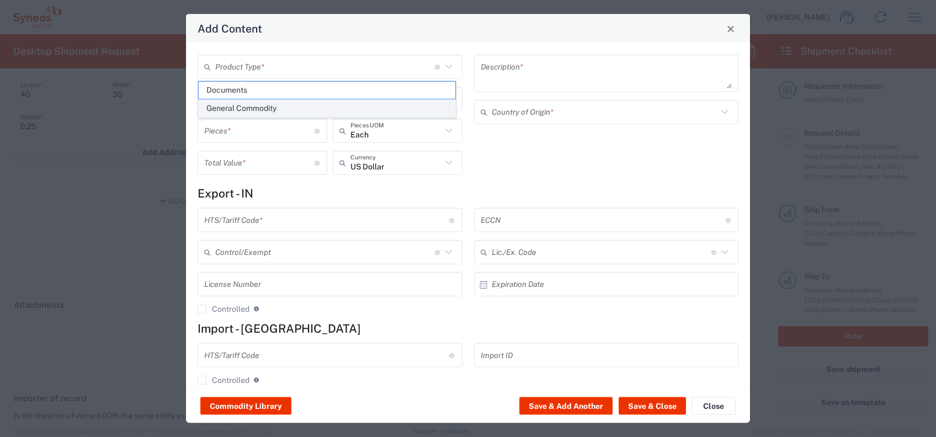
click at [278, 103] on span "General Commodity" at bounding box center [327, 108] width 257 height 17
type input "General Commodity"
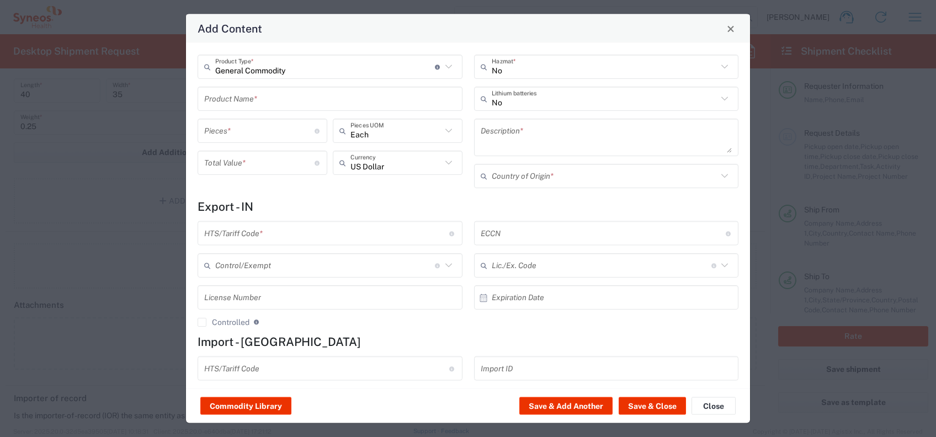
click at [278, 103] on input "text" at bounding box center [330, 98] width 252 height 19
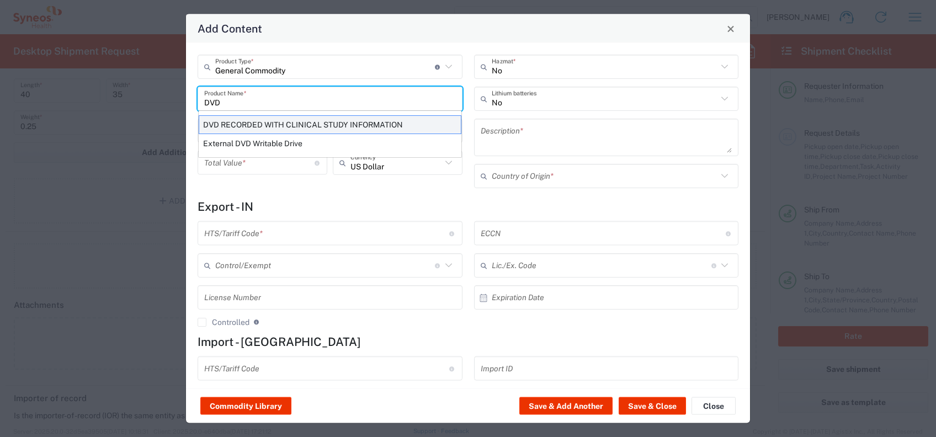
click at [285, 126] on div "DVD RECORDED WITH CLINICAL STUDY INFORMATION" at bounding box center [330, 124] width 263 height 19
type input "DVD RECORDED WITH CLINICAL STUDY INFORMATION"
type input "1"
type textarea "RECORDED WITH CLINICAL STUDY INFORMATION"
type input "[GEOGRAPHIC_DATA]"
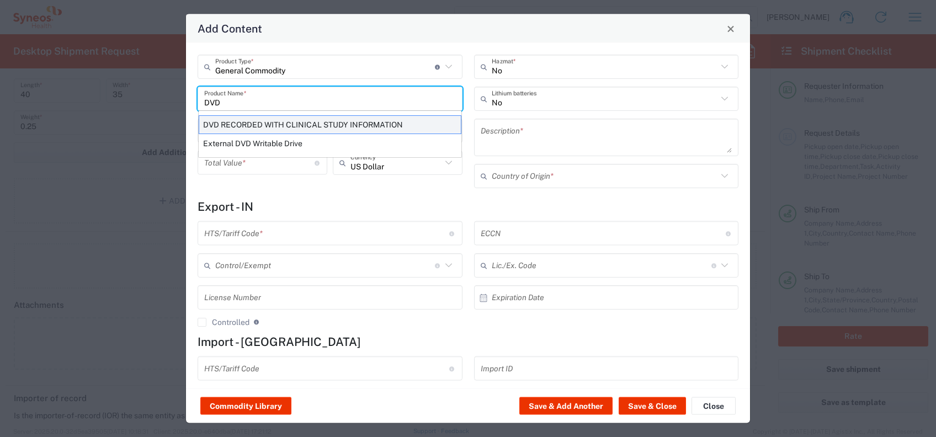
type input "8523.49.4000"
type input "BIS"
type input "EAR99"
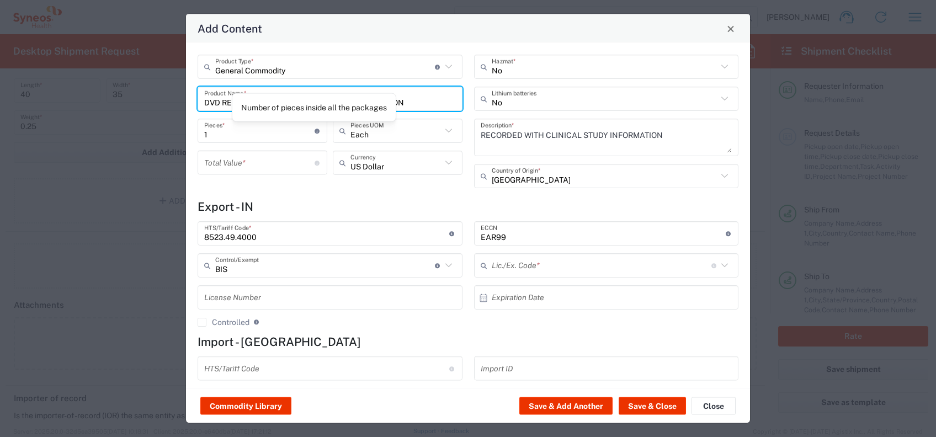
type input "NLR - No License Required"
click at [264, 161] on input "number" at bounding box center [259, 162] width 110 height 19
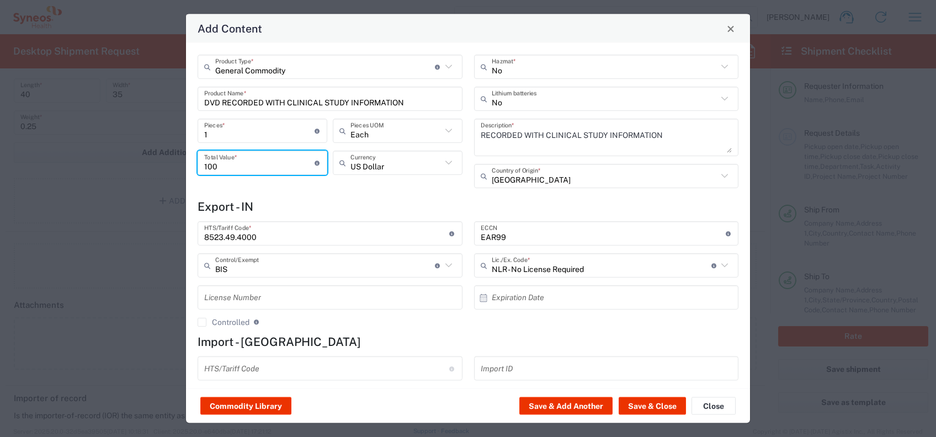
type input "100"
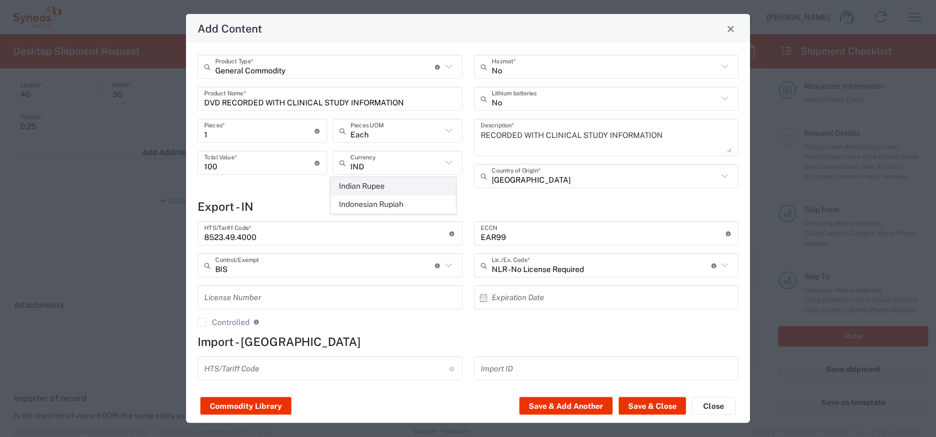
click at [346, 185] on span "Indian Rupee" at bounding box center [393, 186] width 125 height 17
type input "Indian Rupee"
click at [583, 200] on h4 "Export - IN" at bounding box center [468, 207] width 541 height 14
click at [586, 186] on div "United States Country of Origin *" at bounding box center [606, 176] width 265 height 24
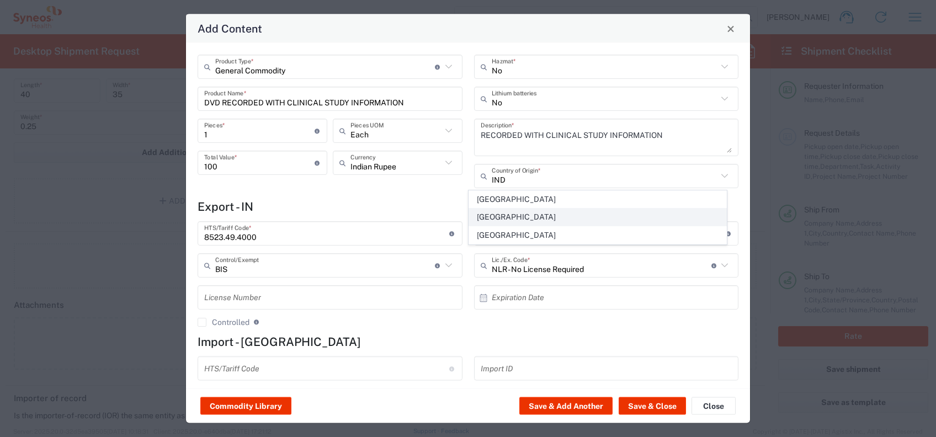
click at [499, 224] on span "[GEOGRAPHIC_DATA]" at bounding box center [597, 217] width 257 height 17
type input "[GEOGRAPHIC_DATA]"
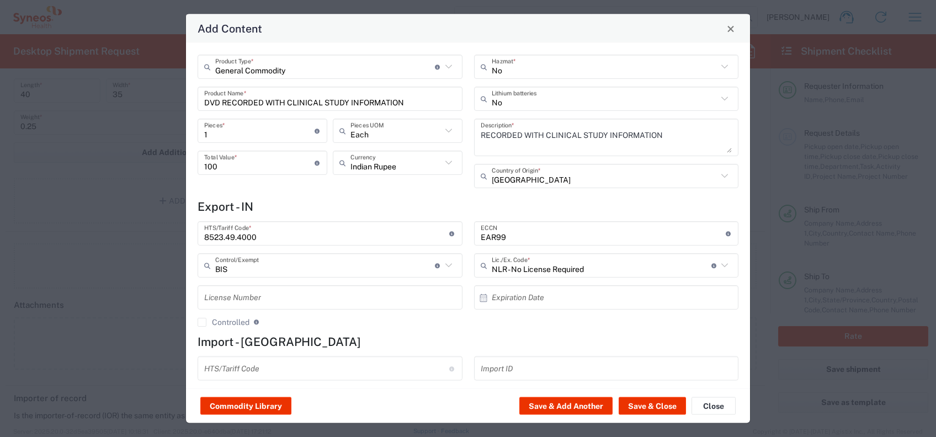
click at [514, 329] on div "EAR99 ECCN Export Control Classification Number which consists of a set of digi…" at bounding box center [606, 278] width 276 height 114
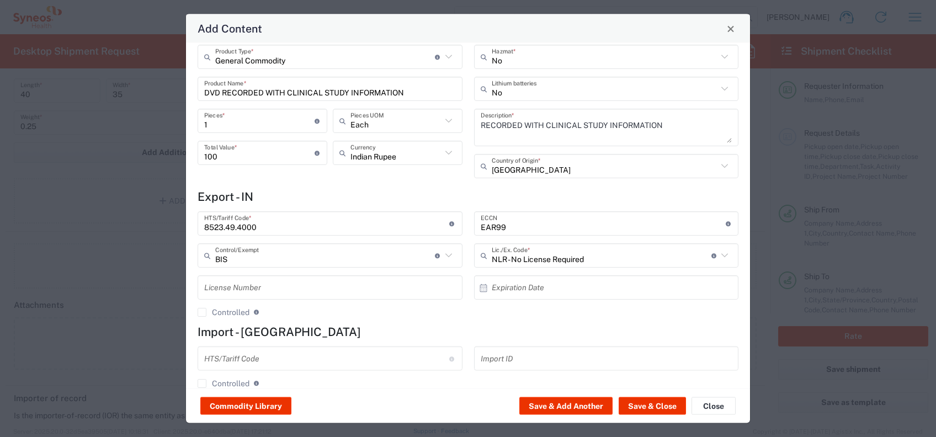
scroll to position [0, 0]
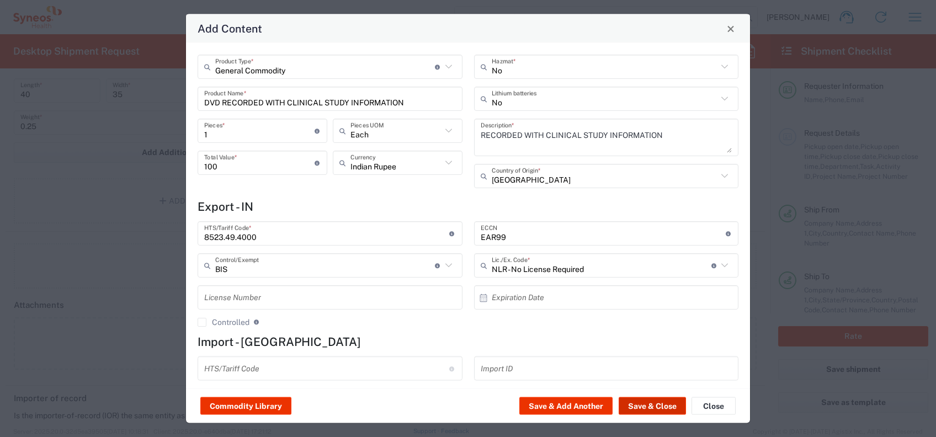
click at [644, 401] on button "Save & Close" at bounding box center [652, 406] width 67 height 18
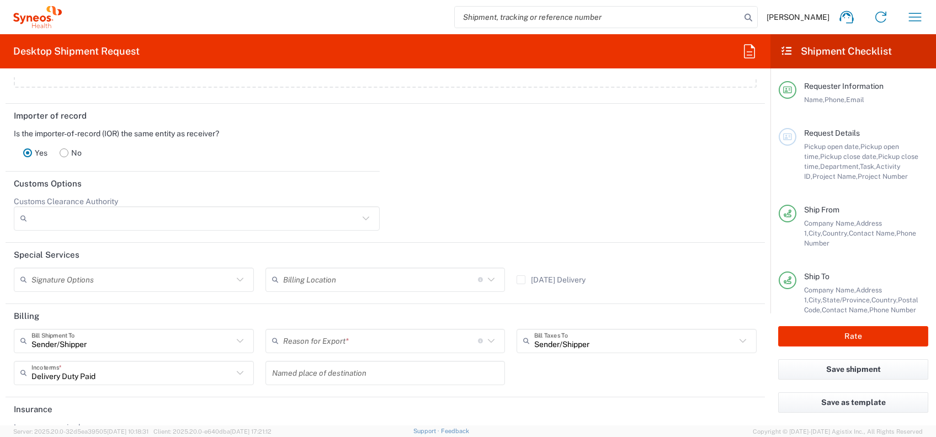
scroll to position [1491, 0]
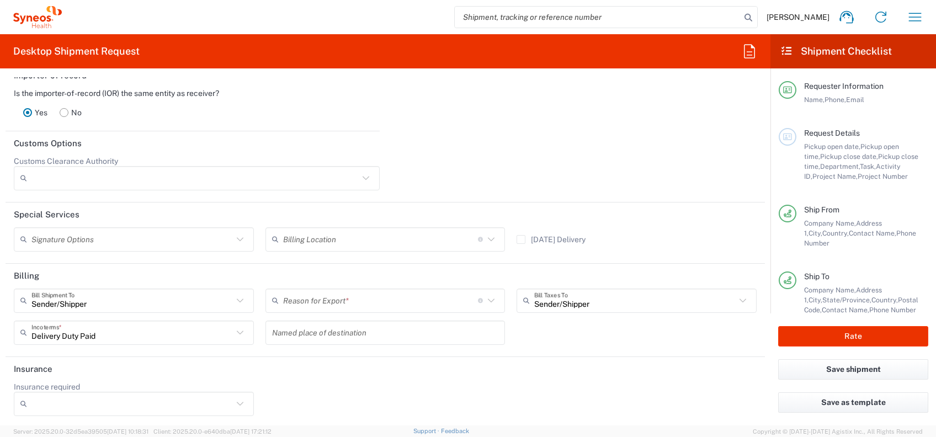
click at [330, 299] on input "text" at bounding box center [380, 300] width 195 height 19
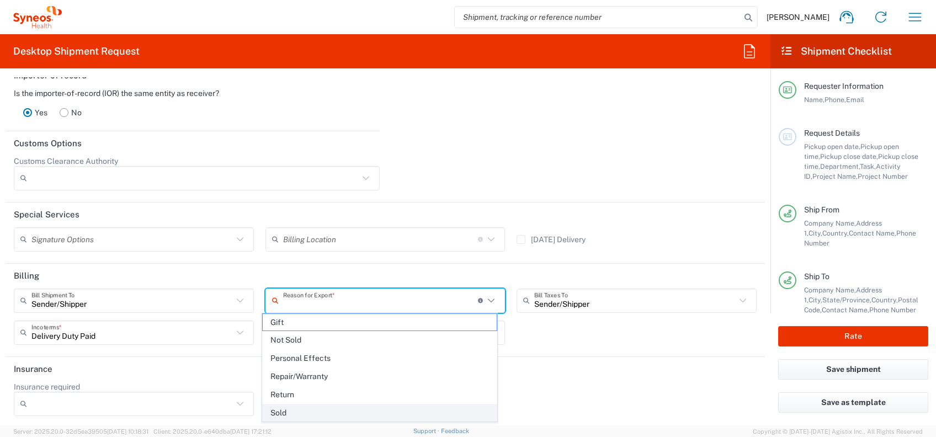
click at [305, 409] on span "Sold" at bounding box center [380, 412] width 234 height 17
type input "Sold"
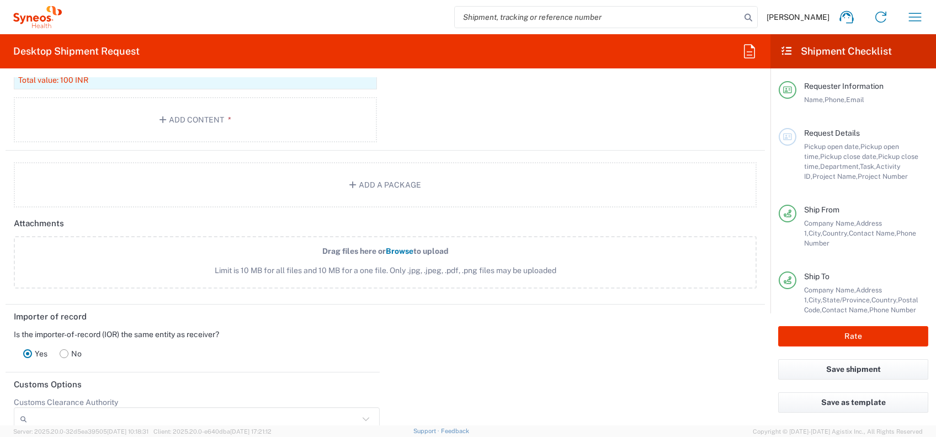
scroll to position [1250, 0]
click at [798, 329] on button "Rate" at bounding box center [853, 336] width 150 height 20
type input "7009553"
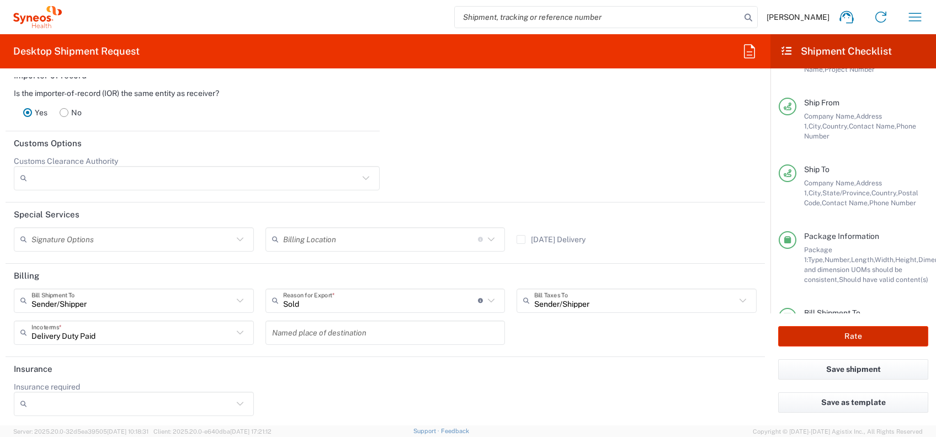
scroll to position [168, 0]
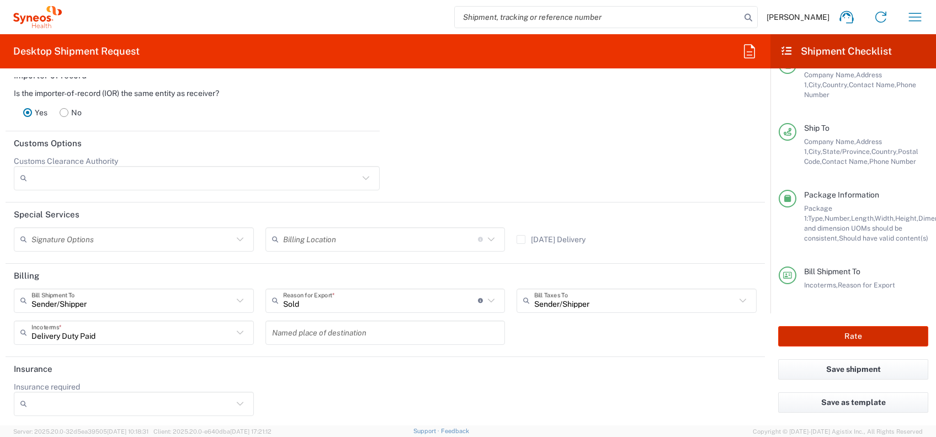
click at [835, 337] on button "Rate" at bounding box center [853, 336] width 150 height 20
click at [835, 336] on button "Rate" at bounding box center [853, 336] width 150 height 20
click at [862, 373] on button "Save shipment" at bounding box center [853, 369] width 150 height 20
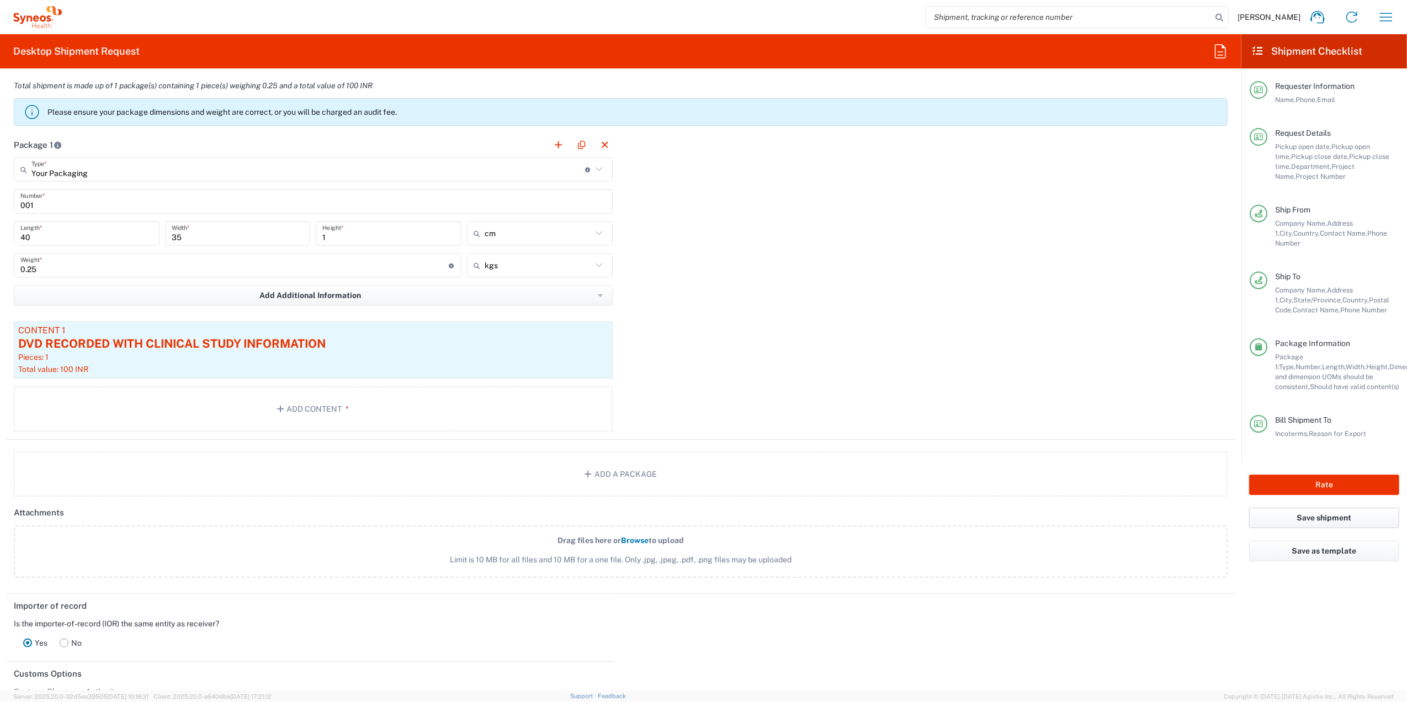
scroll to position [1030, 0]
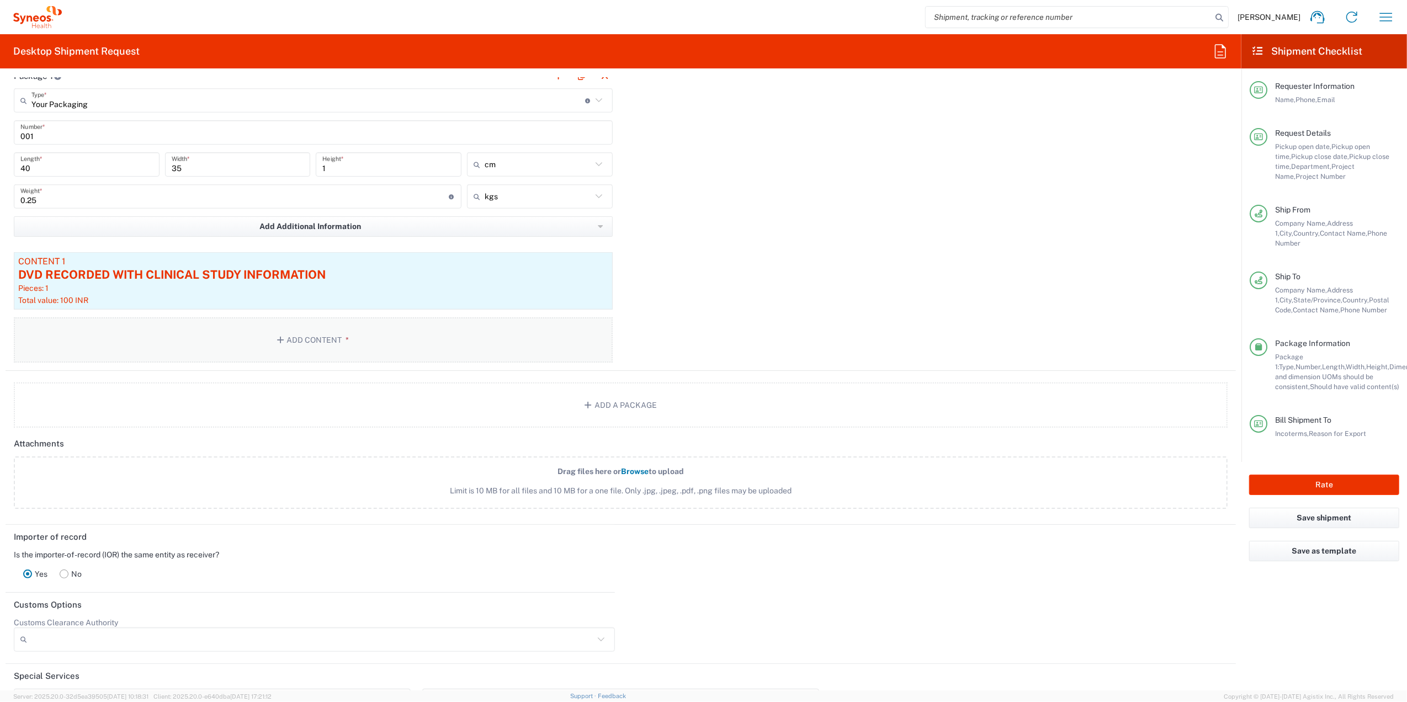
click at [343, 340] on span "*" at bounding box center [345, 340] width 7 height 9
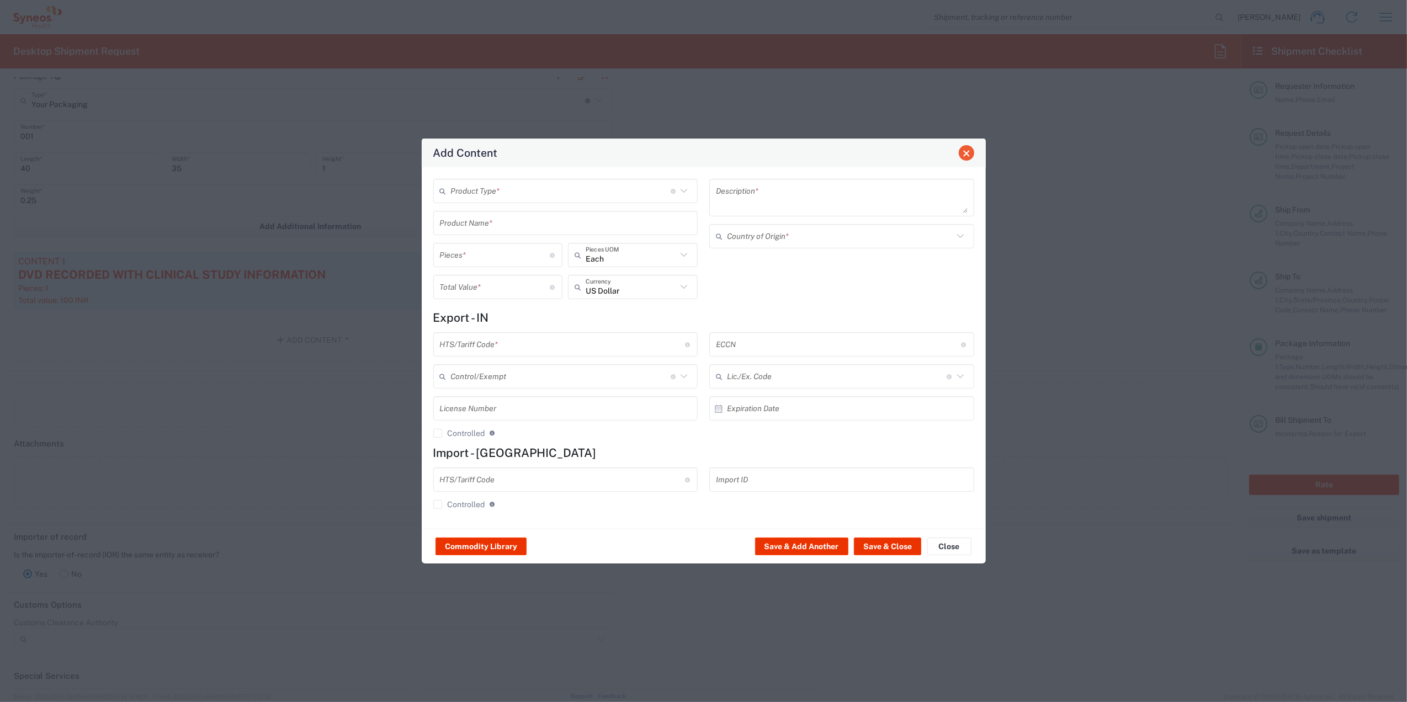
click at [935, 150] on span "Close" at bounding box center [966, 154] width 8 height 8
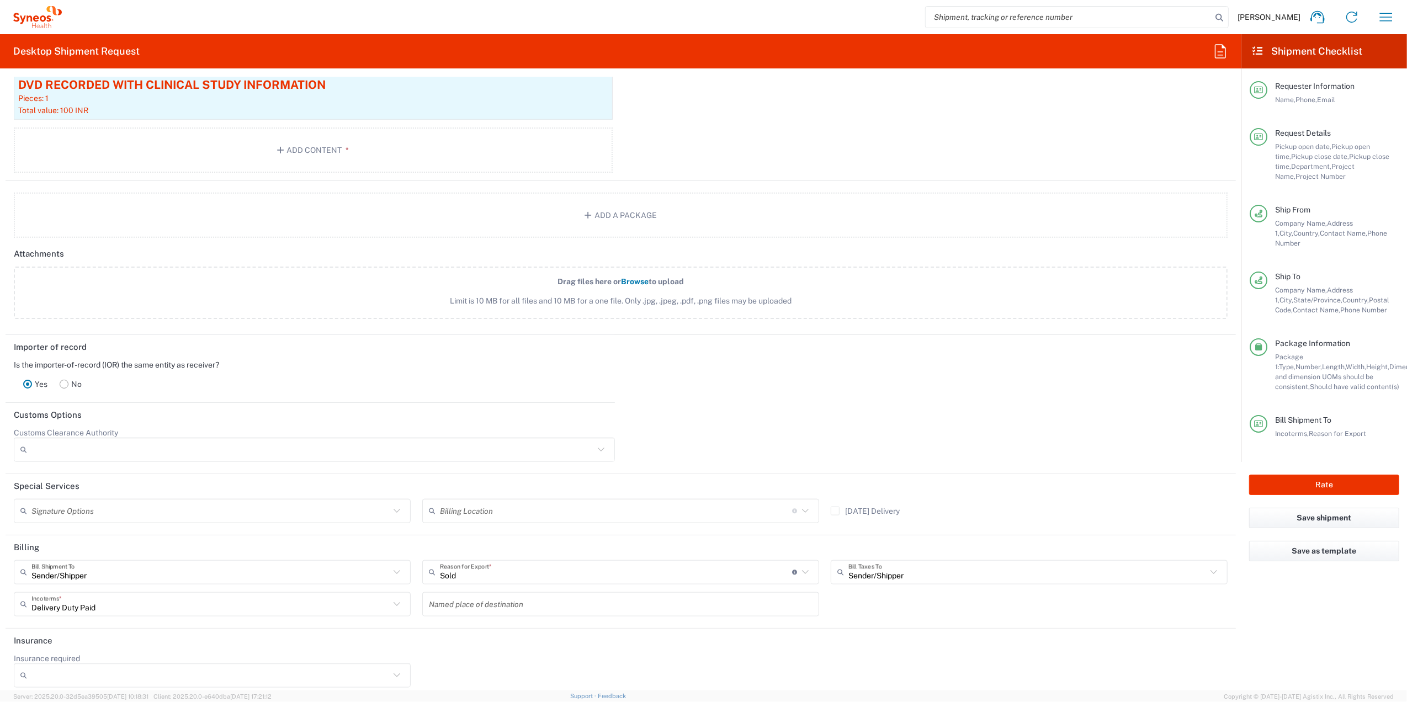
scroll to position [1230, 0]
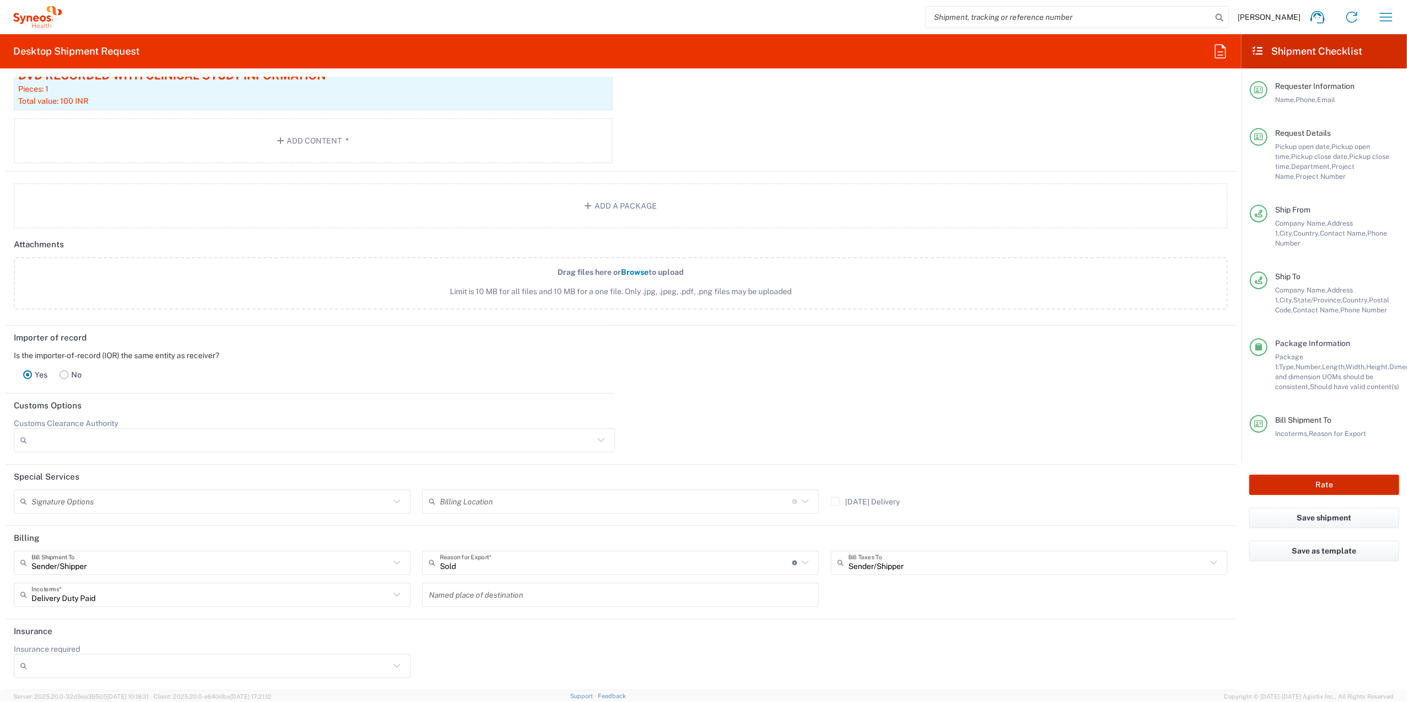
click at [935, 436] on button "Rate" at bounding box center [1324, 485] width 150 height 20
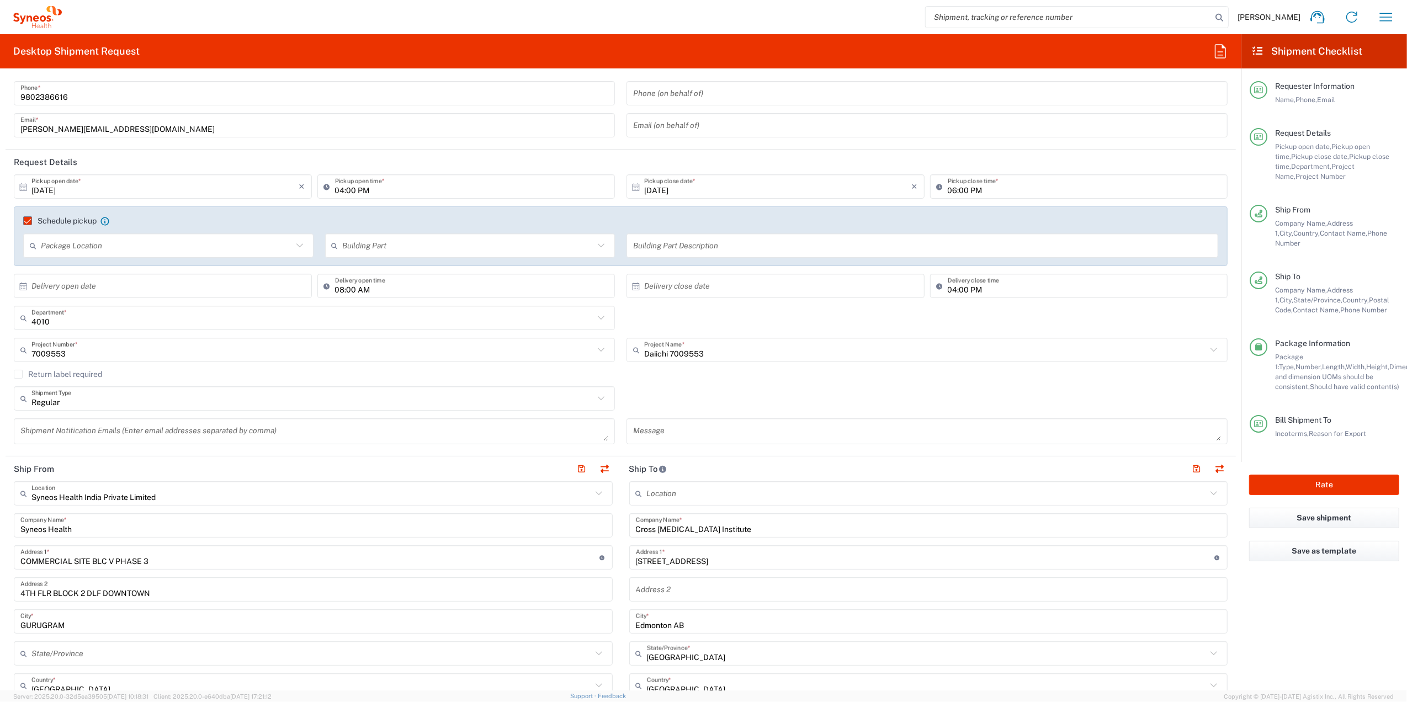
scroll to position [0, 0]
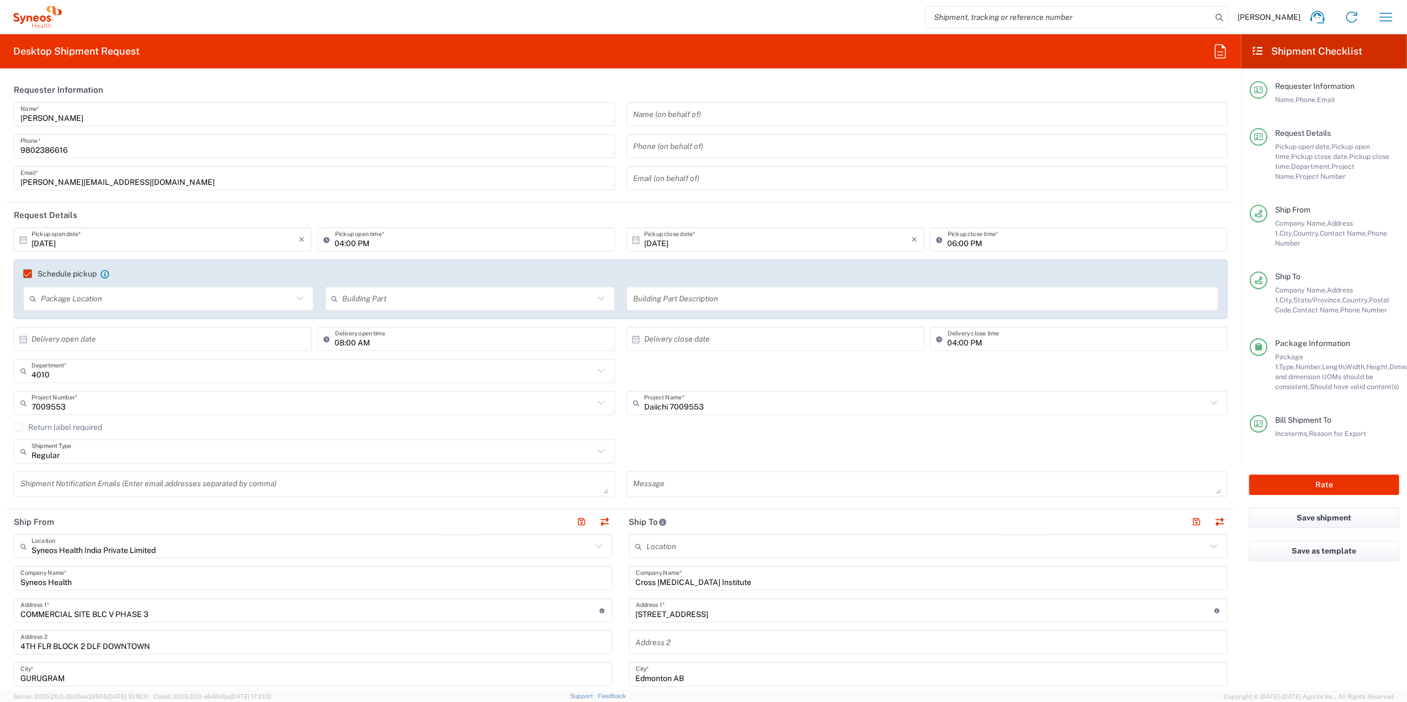
click at [242, 182] on input "[PERSON_NAME][EMAIL_ADDRESS][DOMAIN_NAME]" at bounding box center [314, 178] width 588 height 19
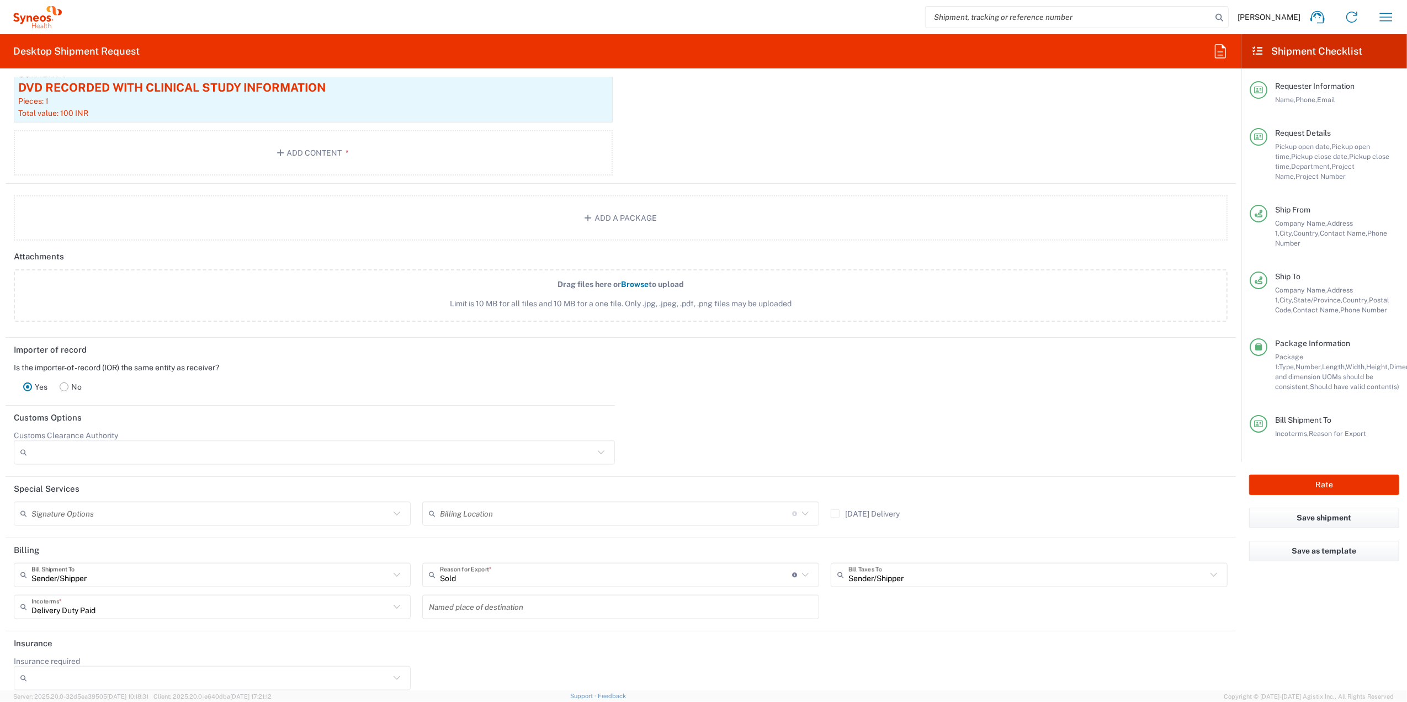
scroll to position [1230, 0]
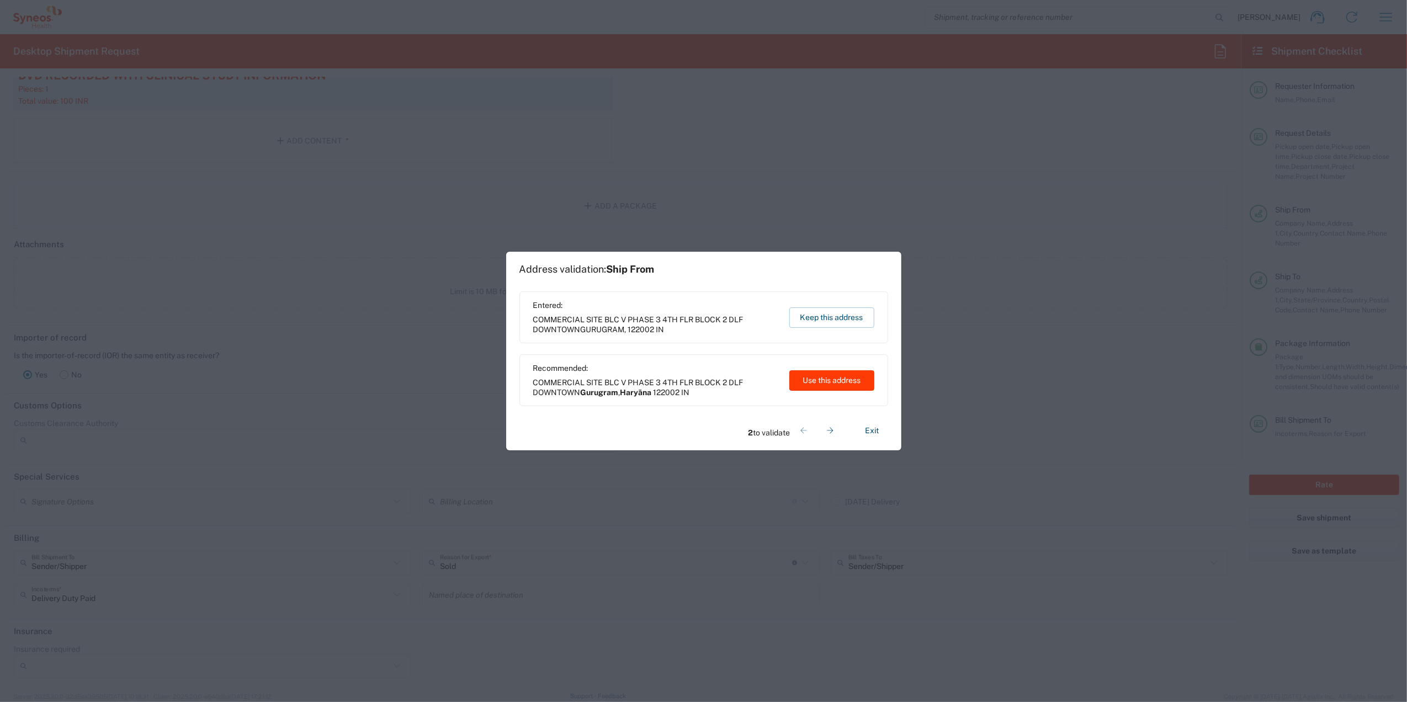
click at [818, 375] on button "Use this address" at bounding box center [831, 380] width 85 height 20
click at [846, 375] on button "Use this address" at bounding box center [831, 380] width 85 height 20
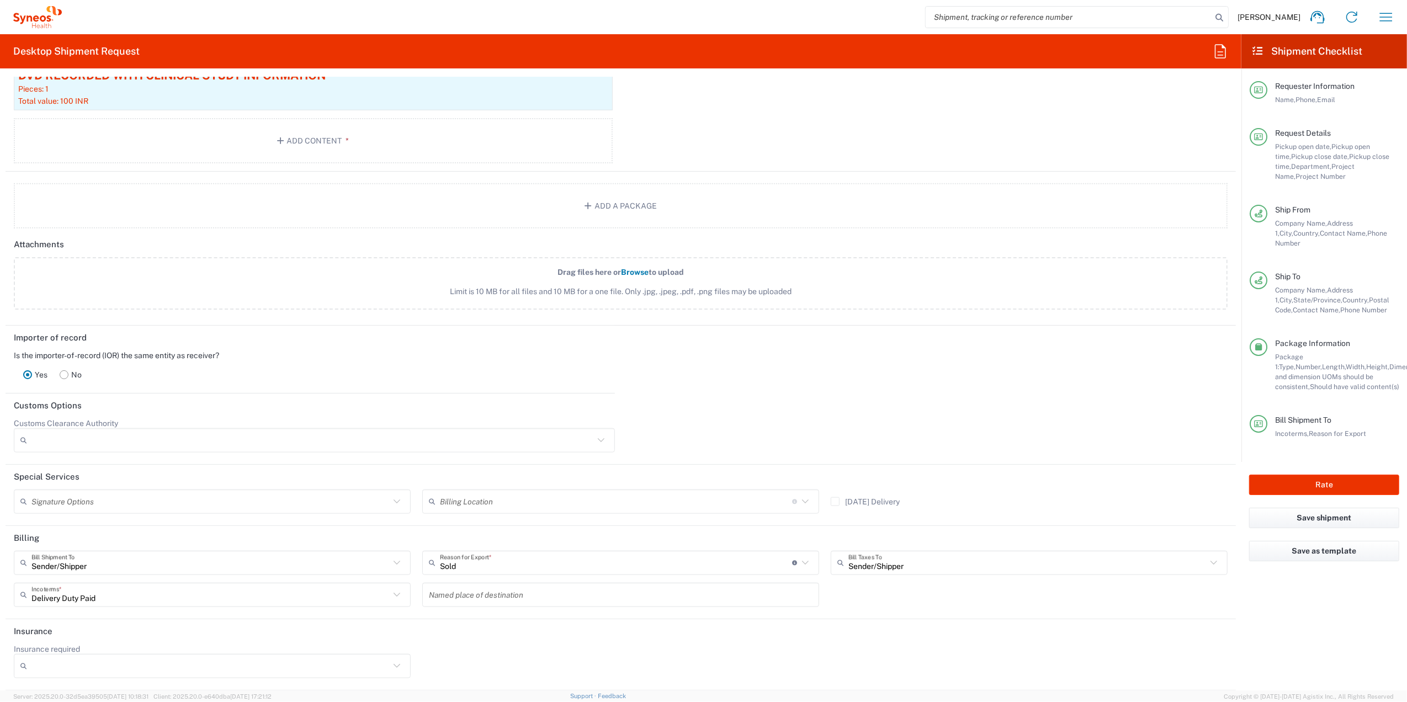
type input "Gurugram"
type input "Haryāna"
type input "[GEOGRAPHIC_DATA]"
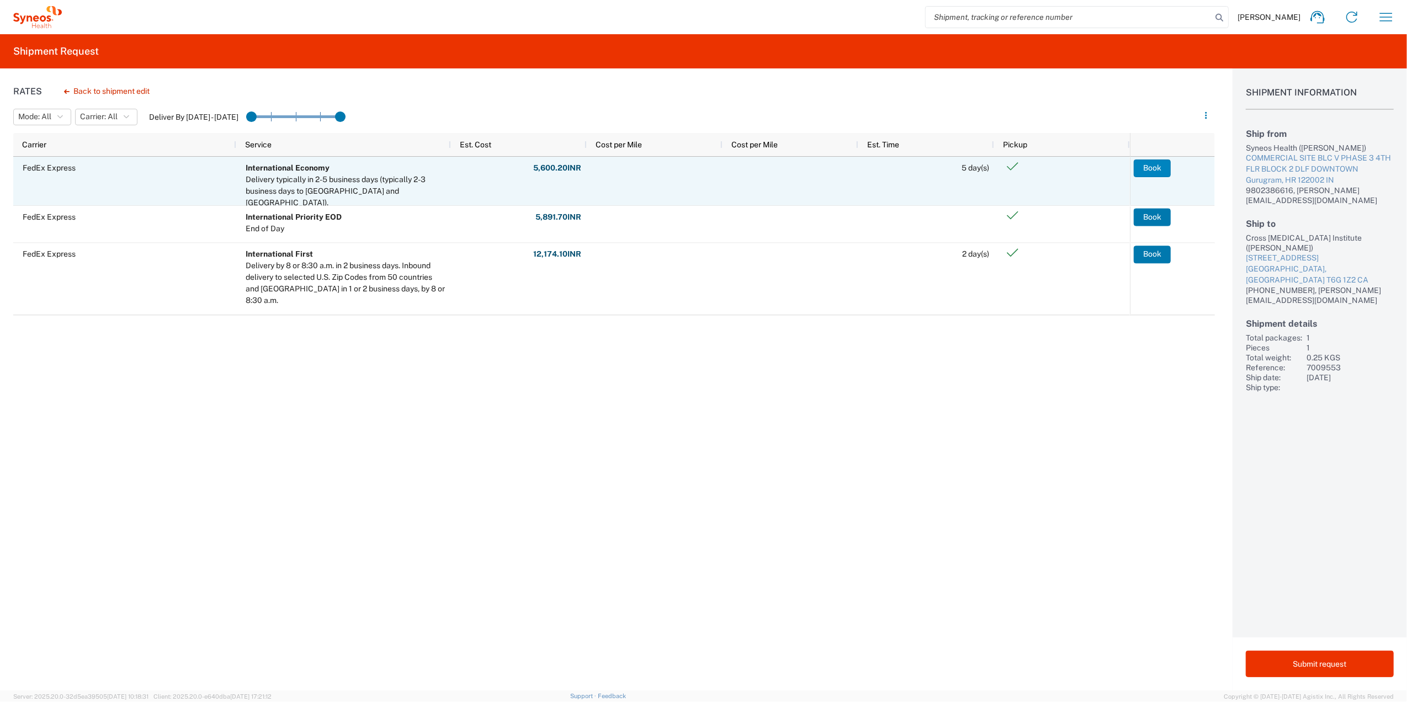
click at [935, 167] on button "Book" at bounding box center [1151, 168] width 37 height 18
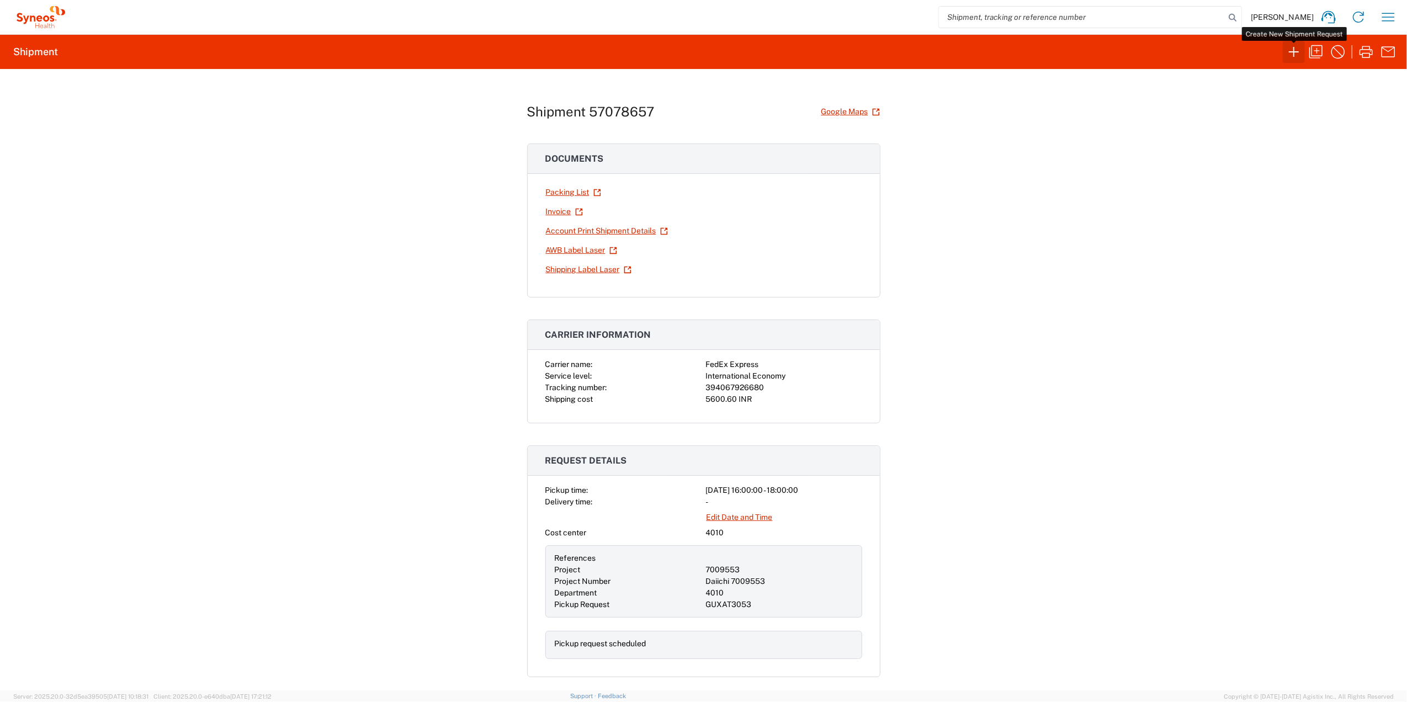
click at [935, 54] on icon "button" at bounding box center [1294, 52] width 18 height 18
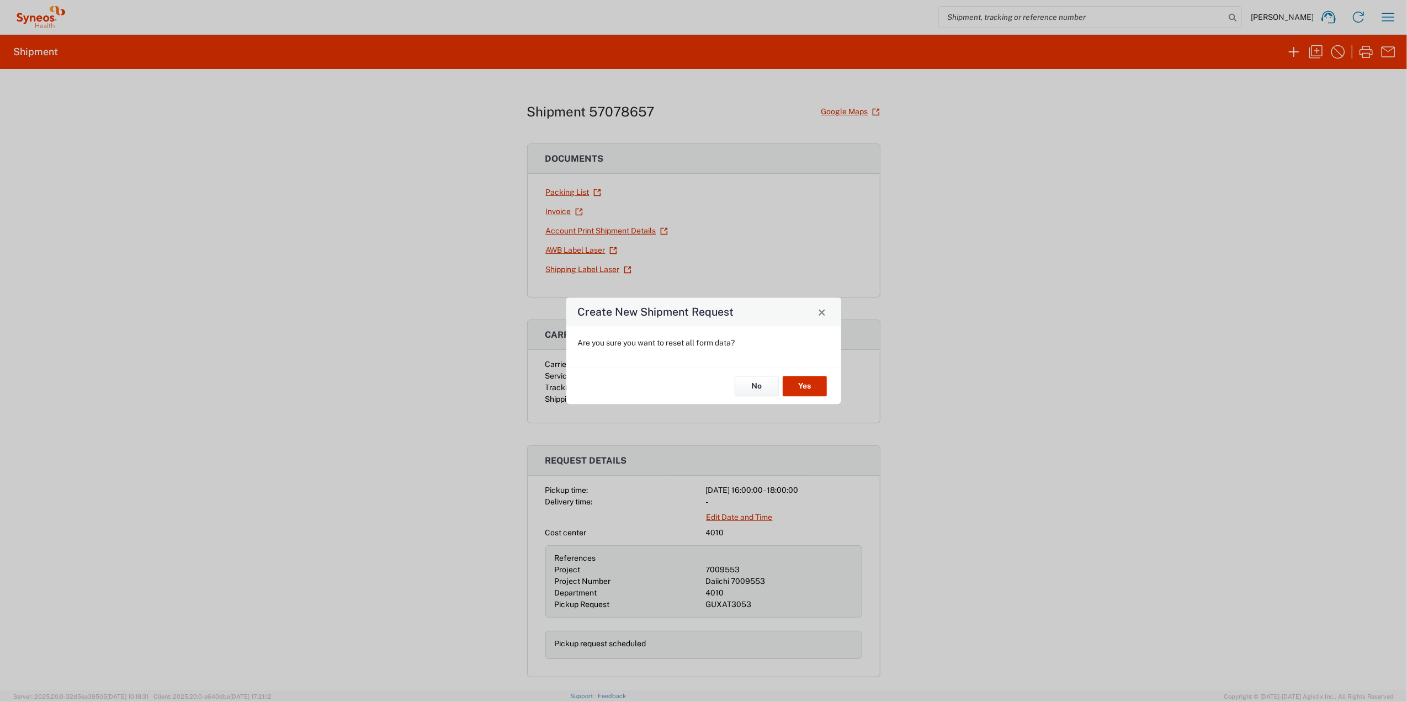
click at [794, 393] on button "Yes" at bounding box center [804, 386] width 44 height 20
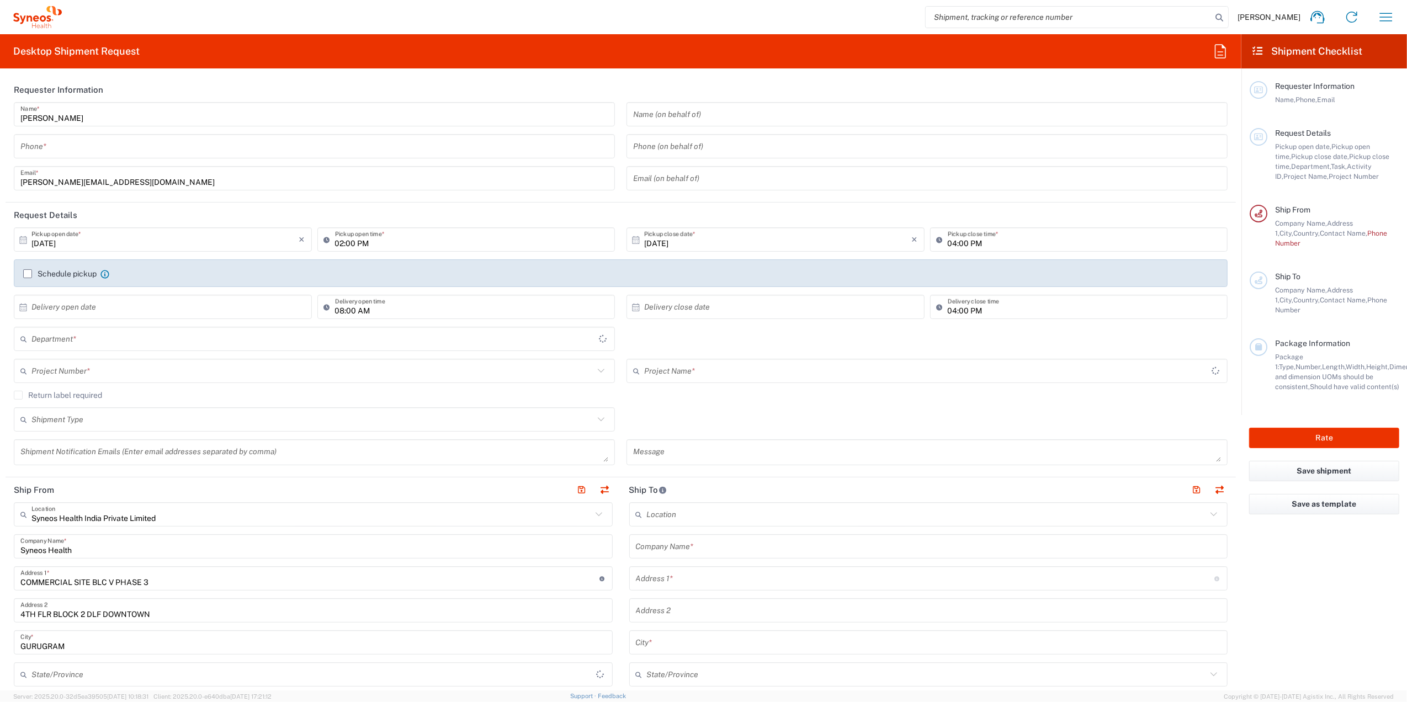
type input "4010"
click at [120, 371] on input "text" at bounding box center [312, 370] width 562 height 19
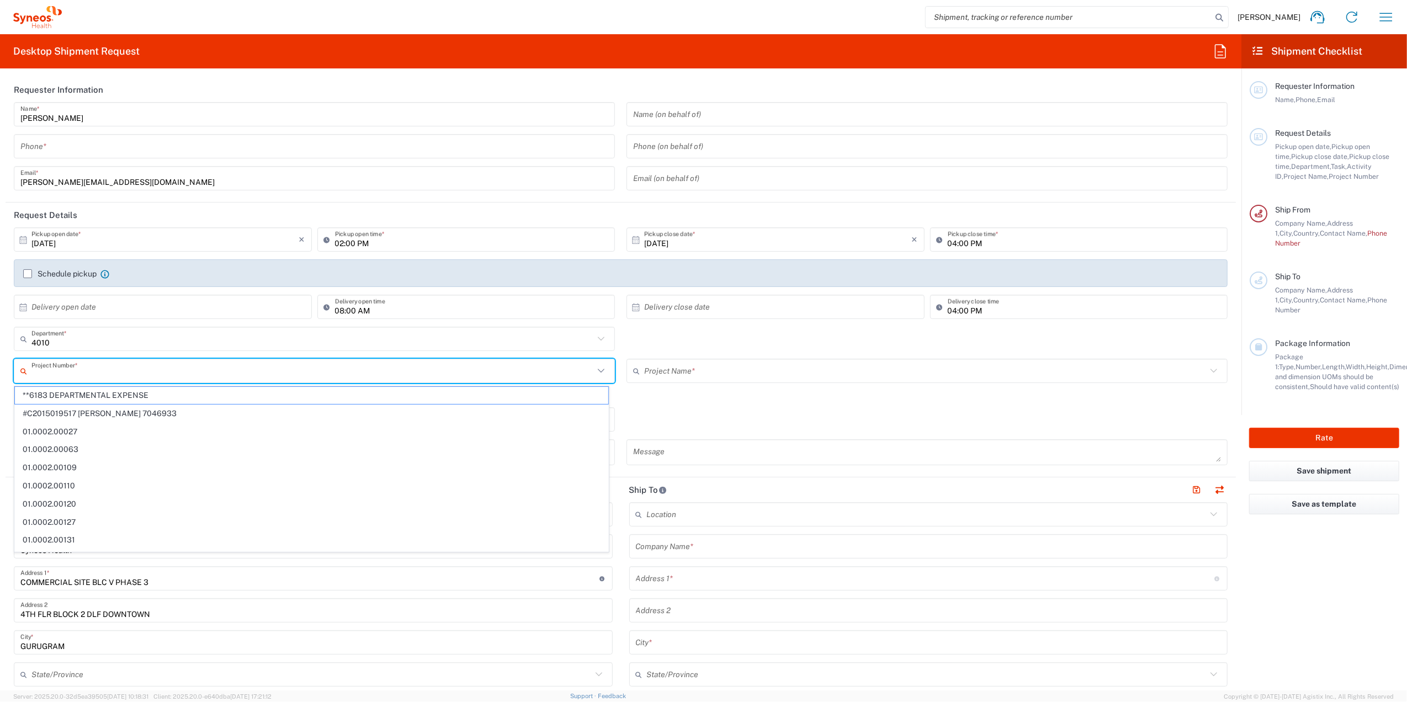
paste input "7037434"
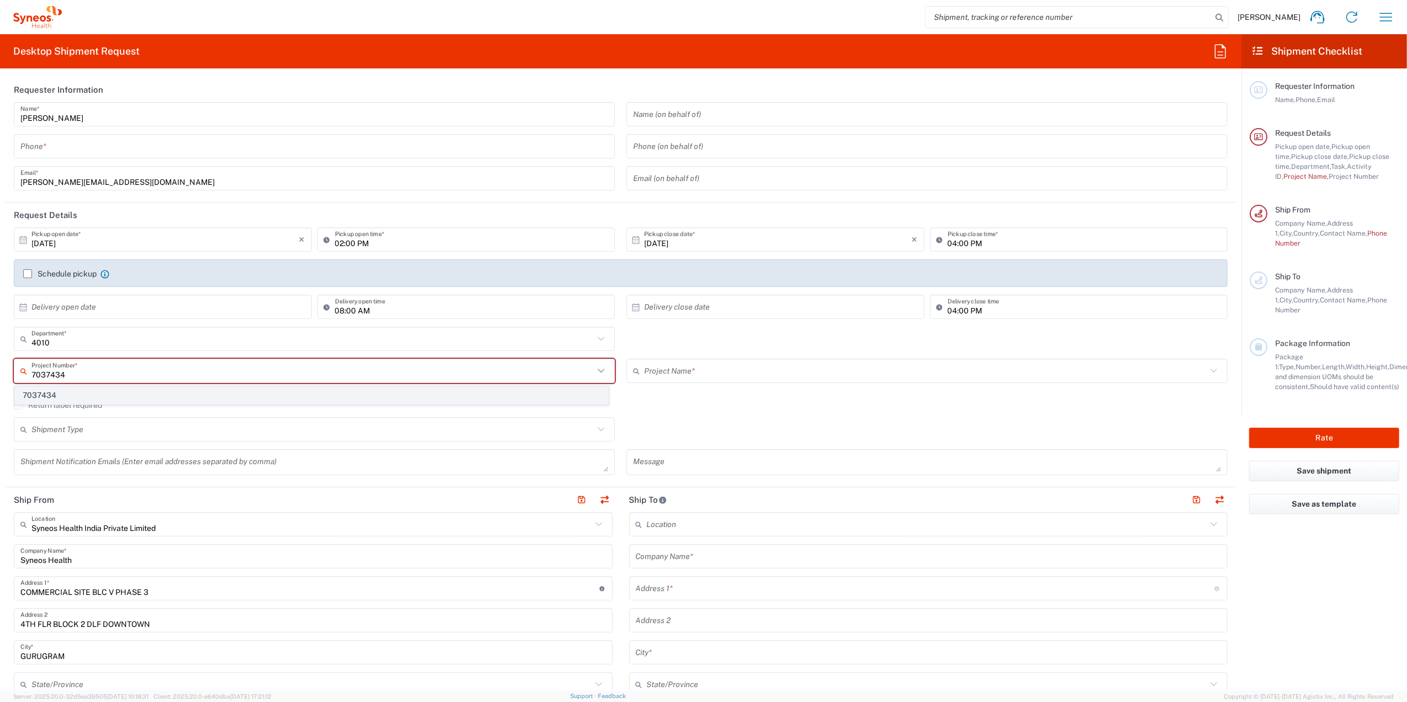
type input "7037434"
click at [204, 400] on span "7037434" at bounding box center [311, 395] width 593 height 17
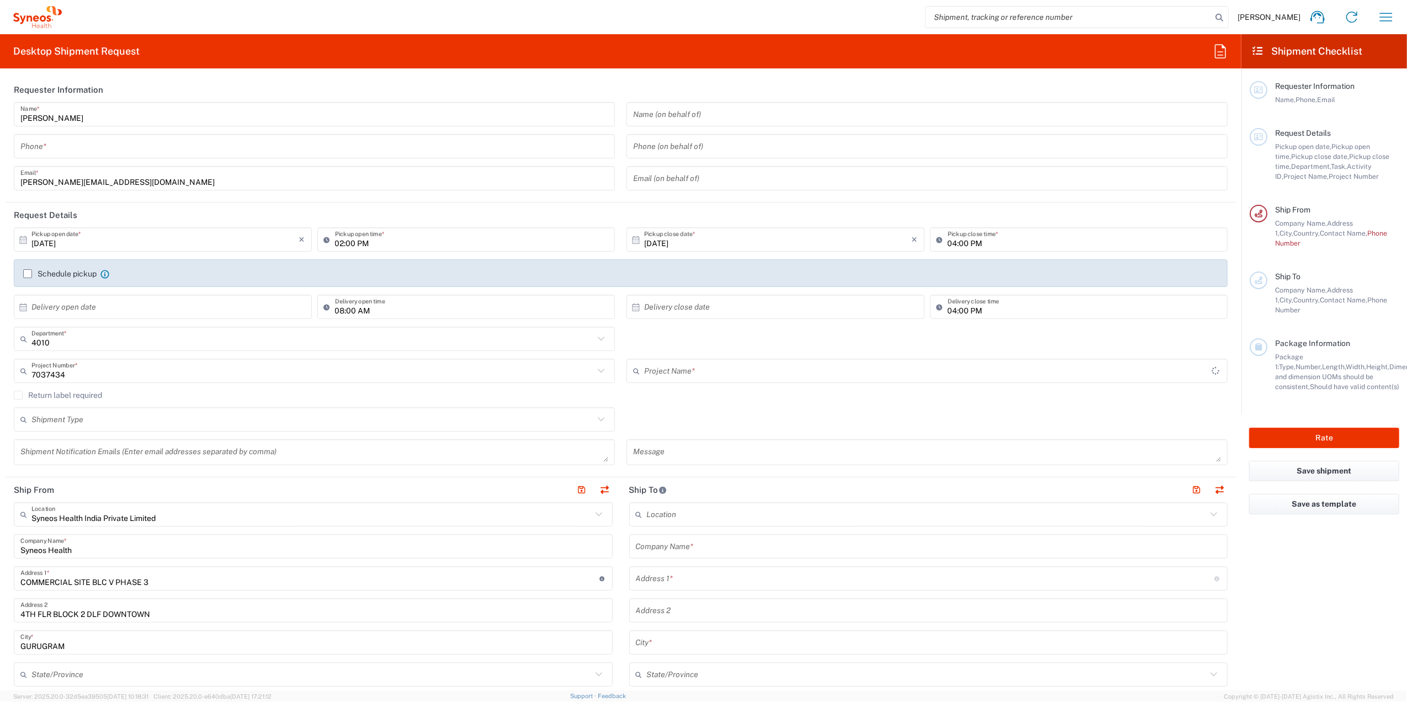
type input "Novavax 2019nCoV-503"
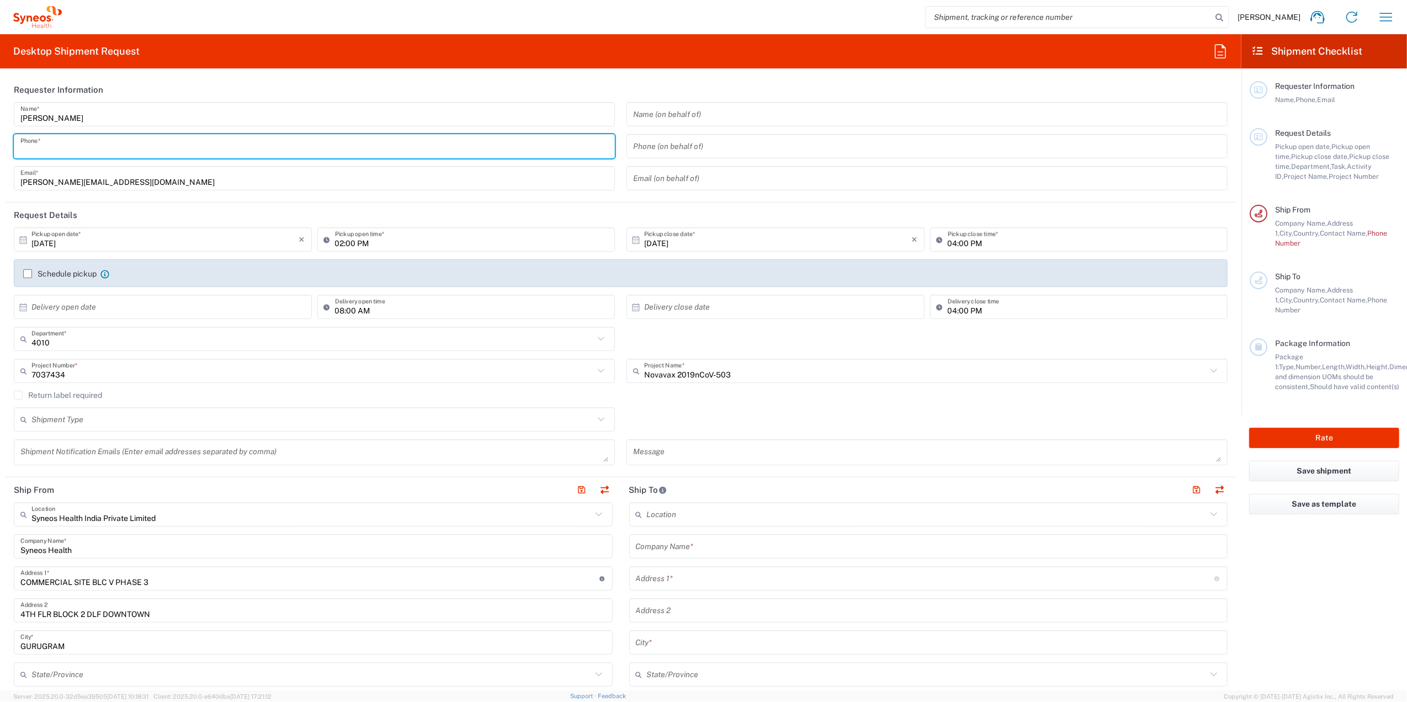
click at [143, 146] on input "tel" at bounding box center [314, 146] width 588 height 19
type input "9802386616"
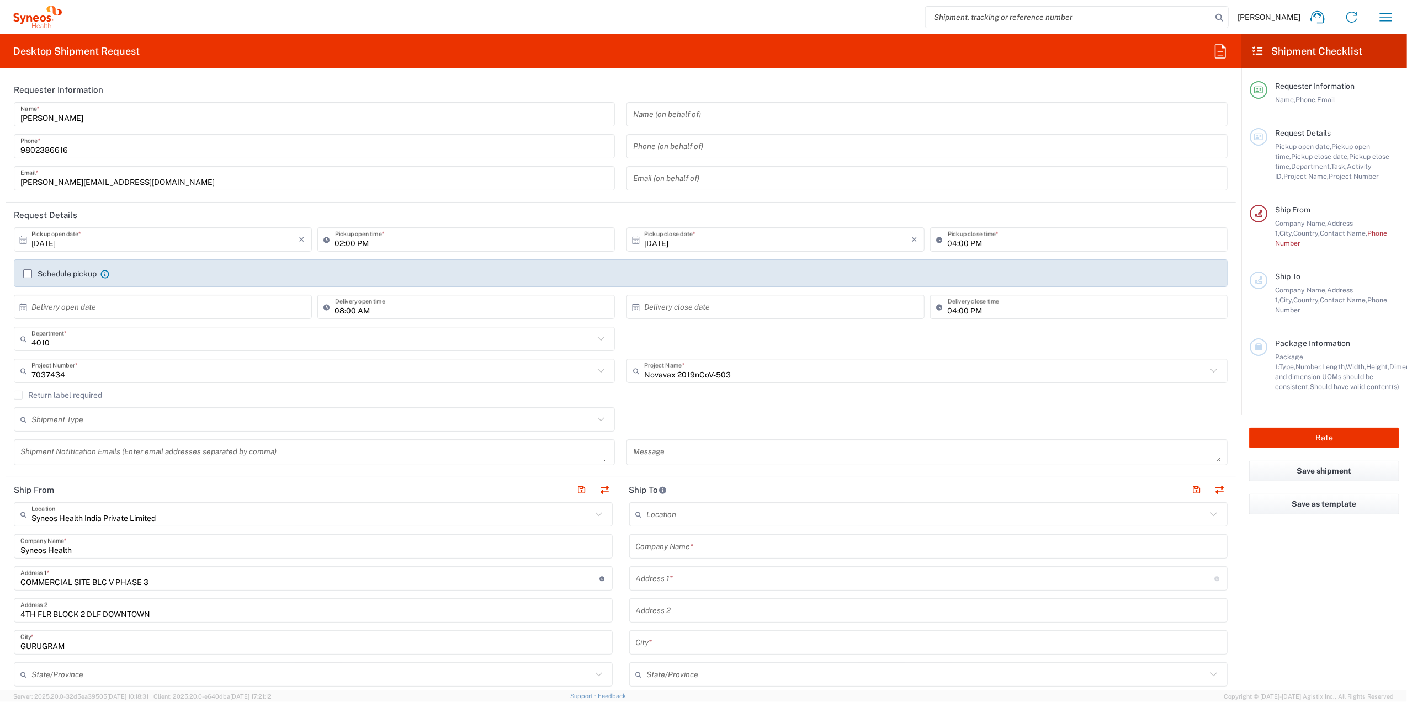
drag, startPoint x: 30, startPoint y: 273, endPoint x: 89, endPoint y: 268, distance: 59.8
click at [30, 273] on label "Schedule pickup" at bounding box center [59, 273] width 73 height 9
click at [28, 274] on input "Schedule pickup" at bounding box center [28, 274] width 0 height 0
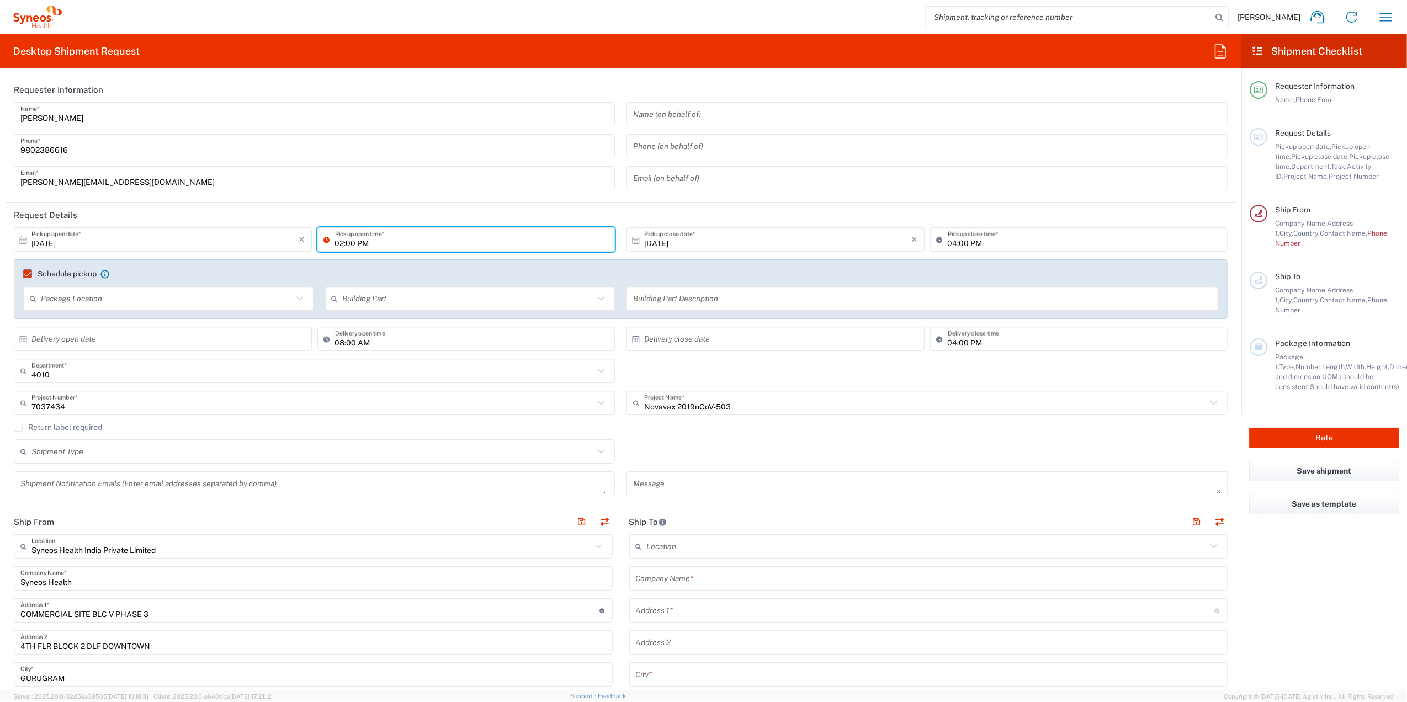
click at [338, 243] on input "02:00 PM" at bounding box center [472, 239] width 274 height 19
type input "04:00 PM"
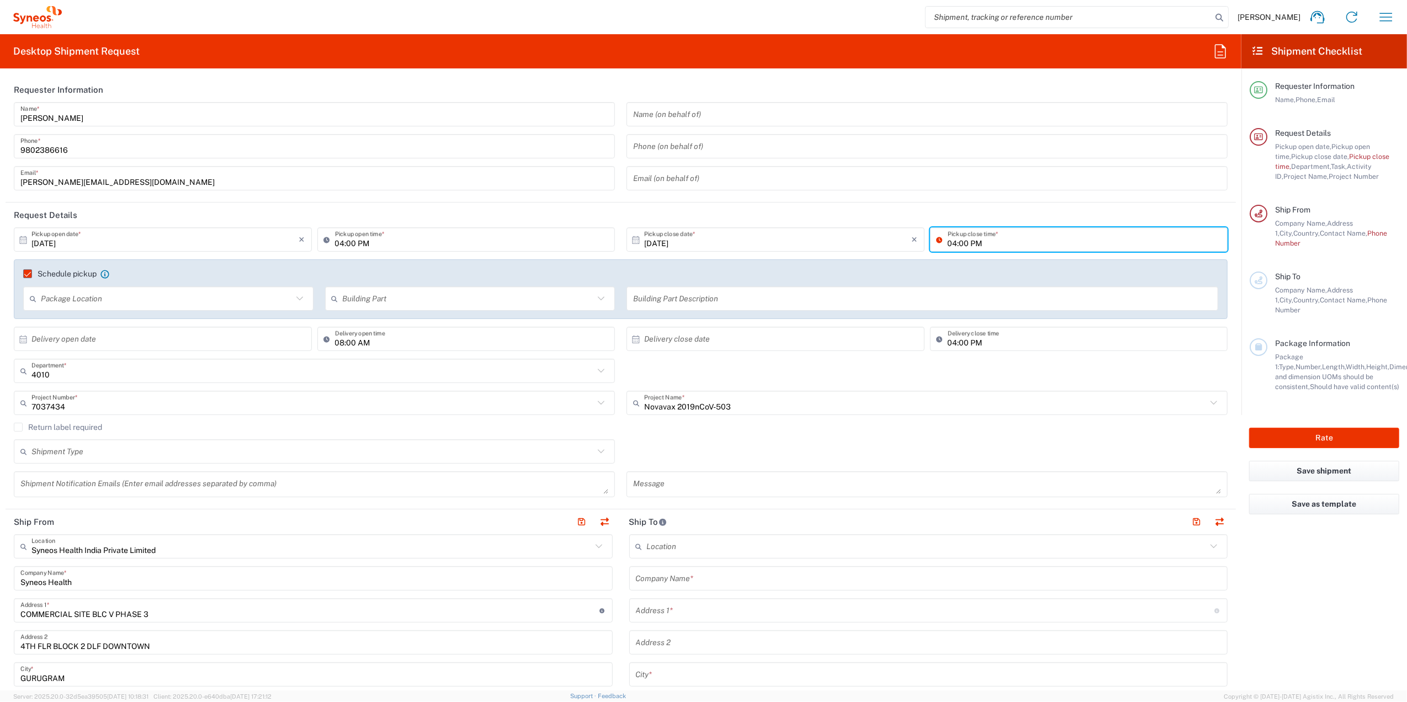
click at [935, 244] on input "04:00 PM" at bounding box center [1084, 239] width 274 height 19
type input "06:00 PM"
click at [935, 378] on div "4010 Department * 4010 3000 3100 3109 3110 3111 3112 3125 3130 3135 3136 3150 3…" at bounding box center [620, 375] width 1225 height 32
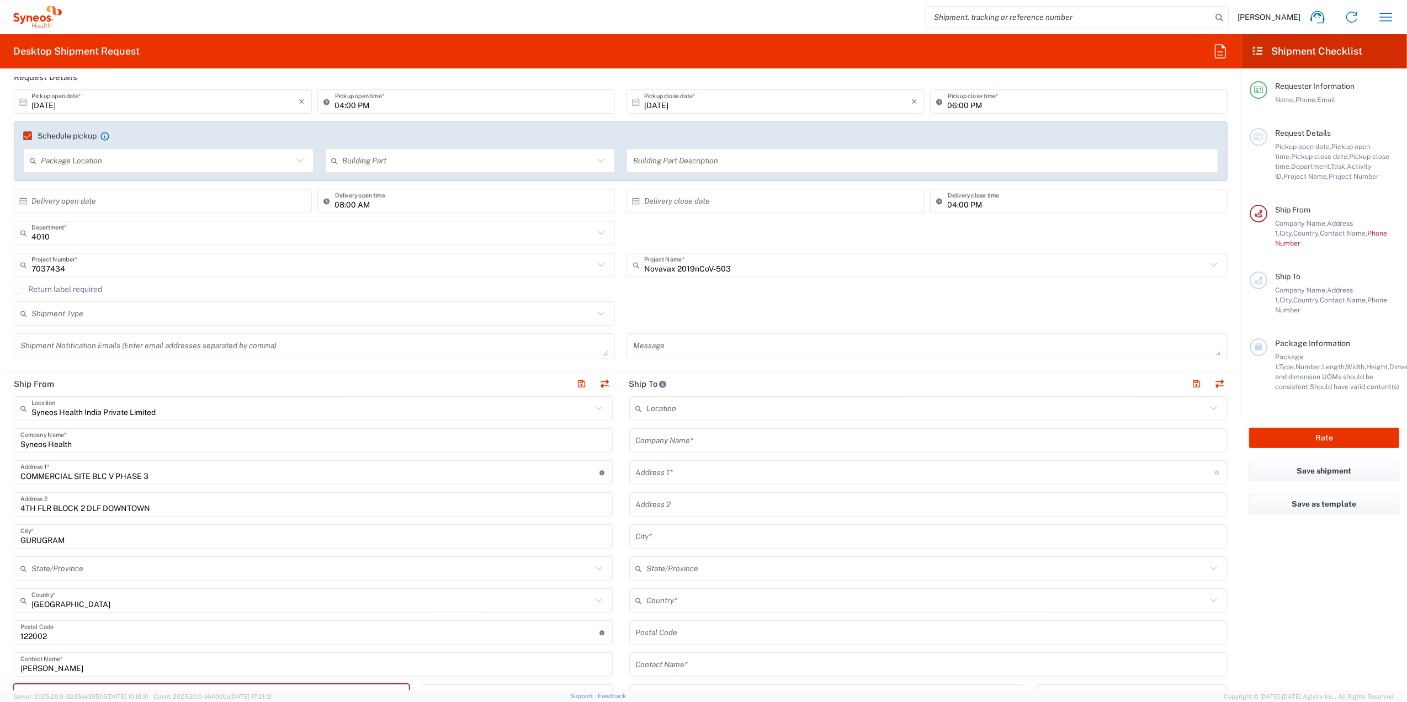
scroll to position [147, 0]
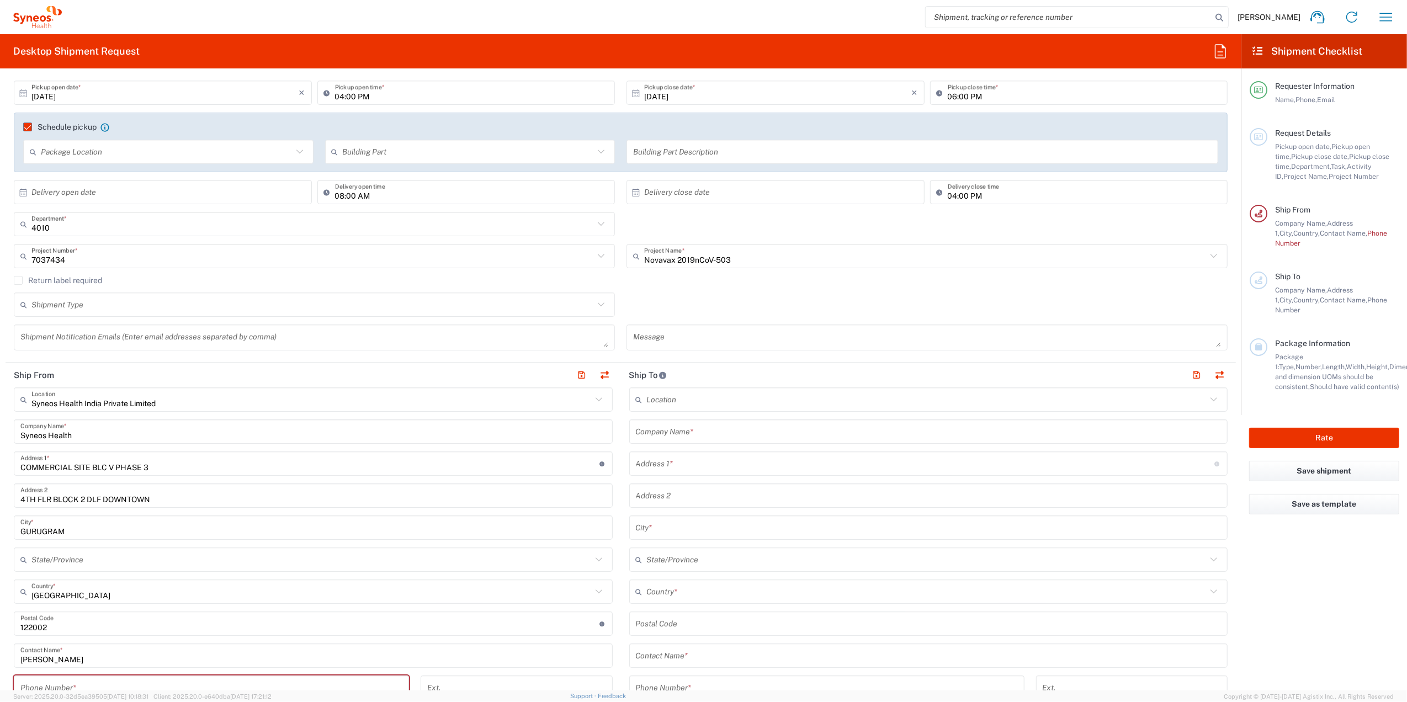
click at [715, 435] on input "text" at bounding box center [928, 431] width 585 height 19
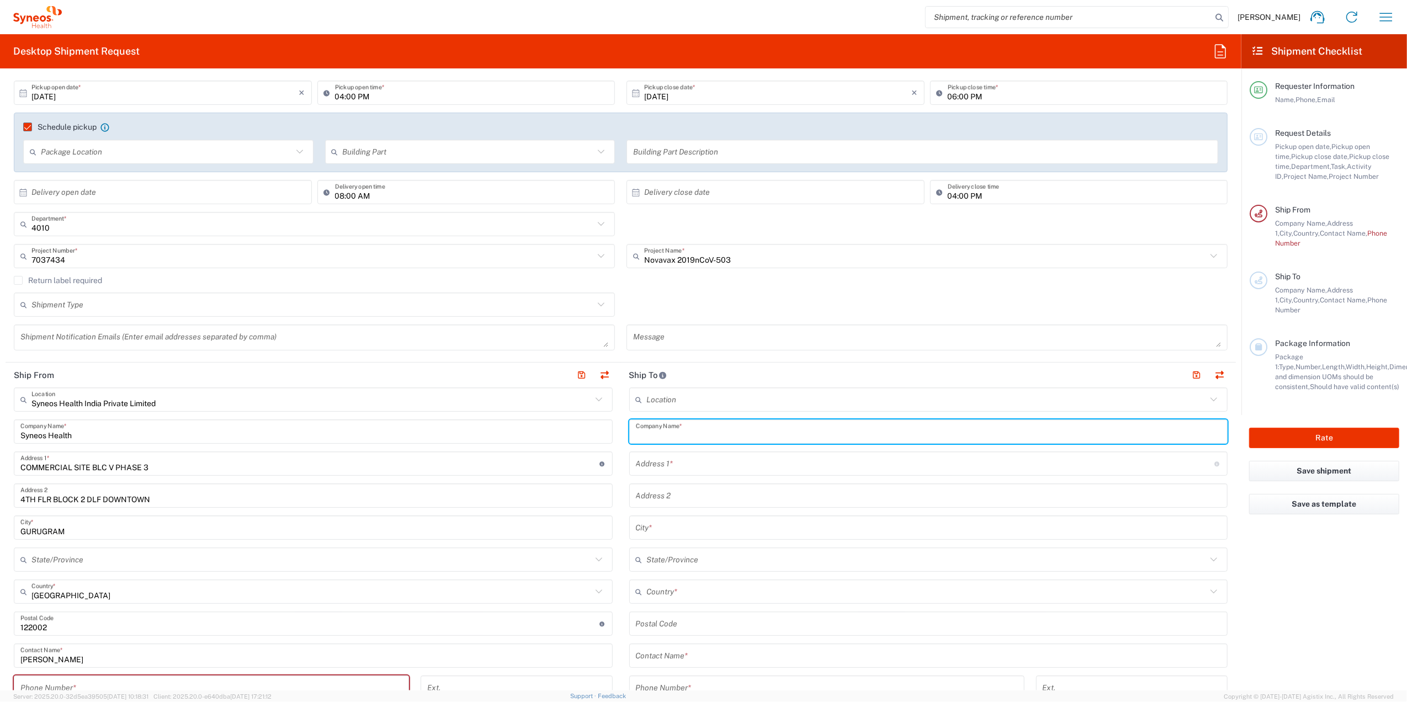
paste input "Imagine Research of [GEOGRAPHIC_DATA]"
type input "Imagine Research of [GEOGRAPHIC_DATA]"
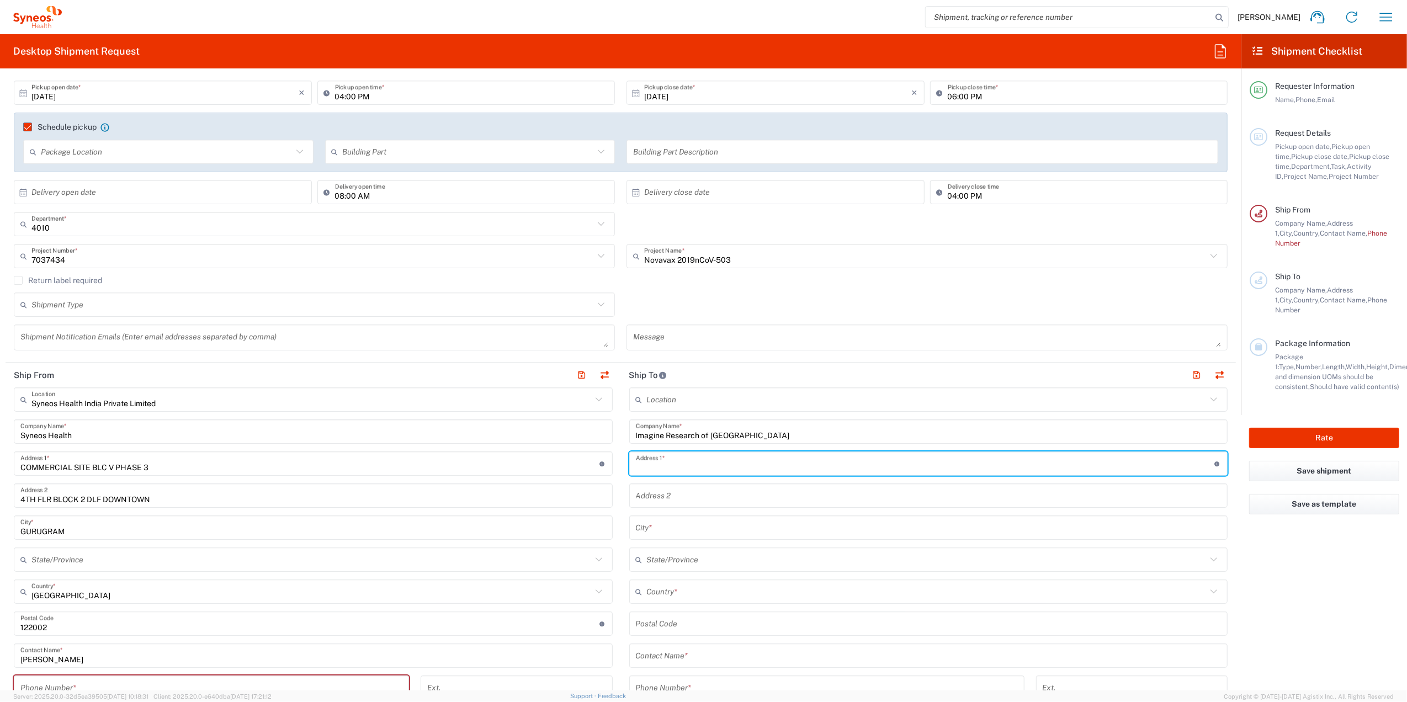
click at [649, 436] on input "text" at bounding box center [925, 463] width 579 height 19
paste input "[STREET_ADDRESS]"
type input "[STREET_ADDRESS]"
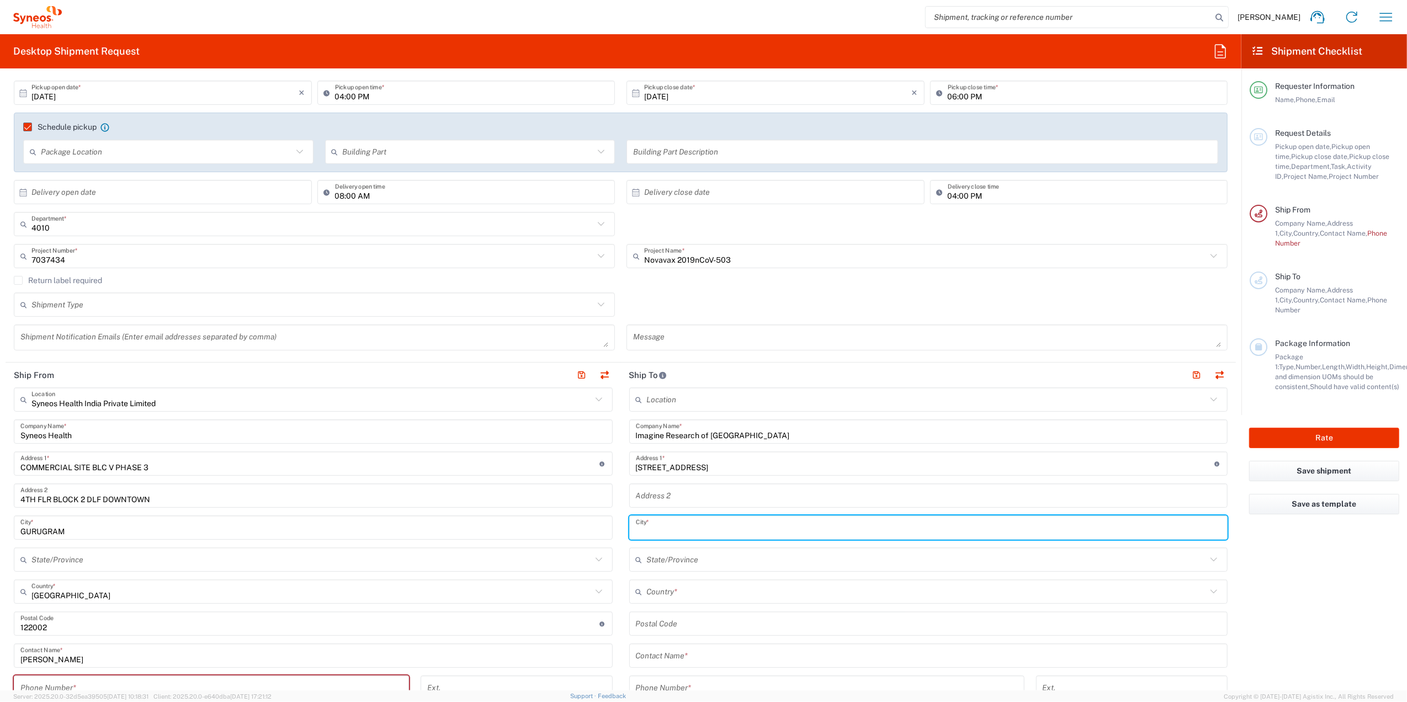
click at [685, 436] on input "text" at bounding box center [928, 527] width 585 height 19
paste input "[GEOGRAPHIC_DATA]"
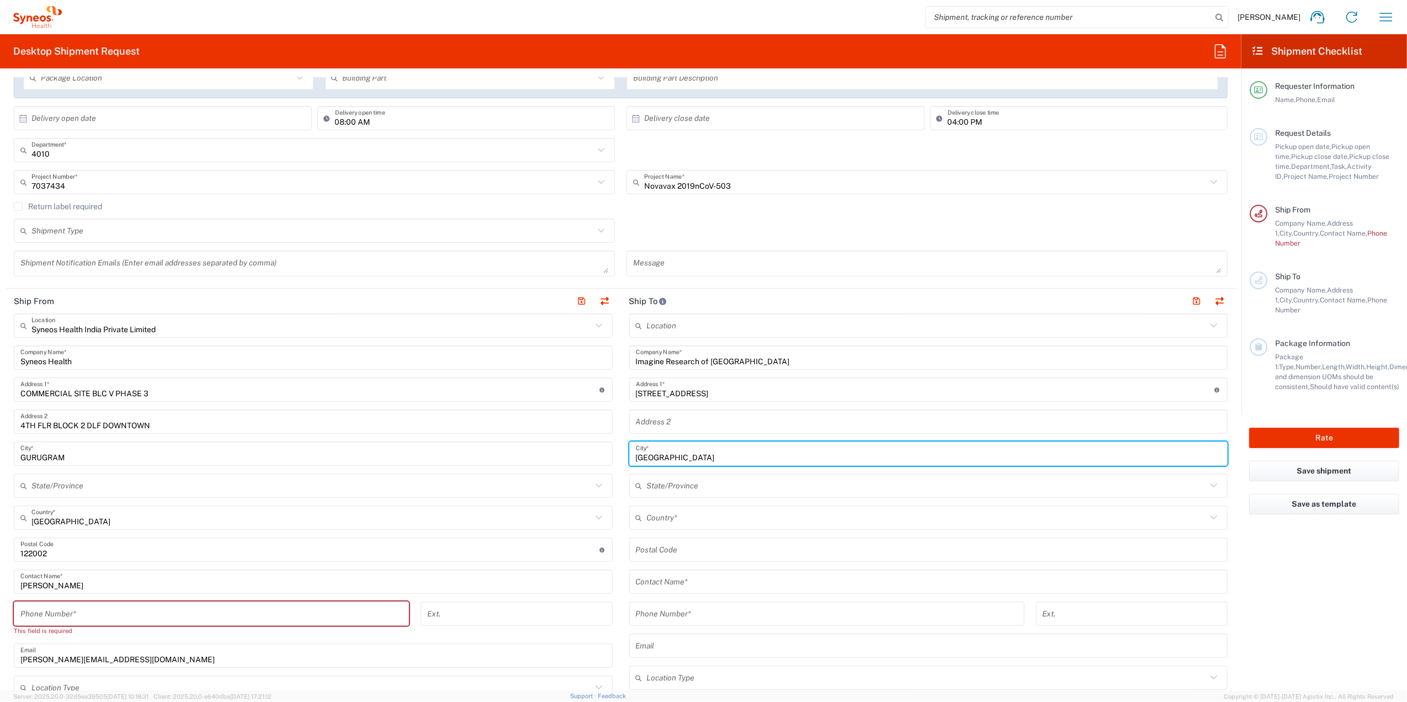
type input "[GEOGRAPHIC_DATA]"
click at [676, 436] on input "text" at bounding box center [927, 485] width 560 height 19
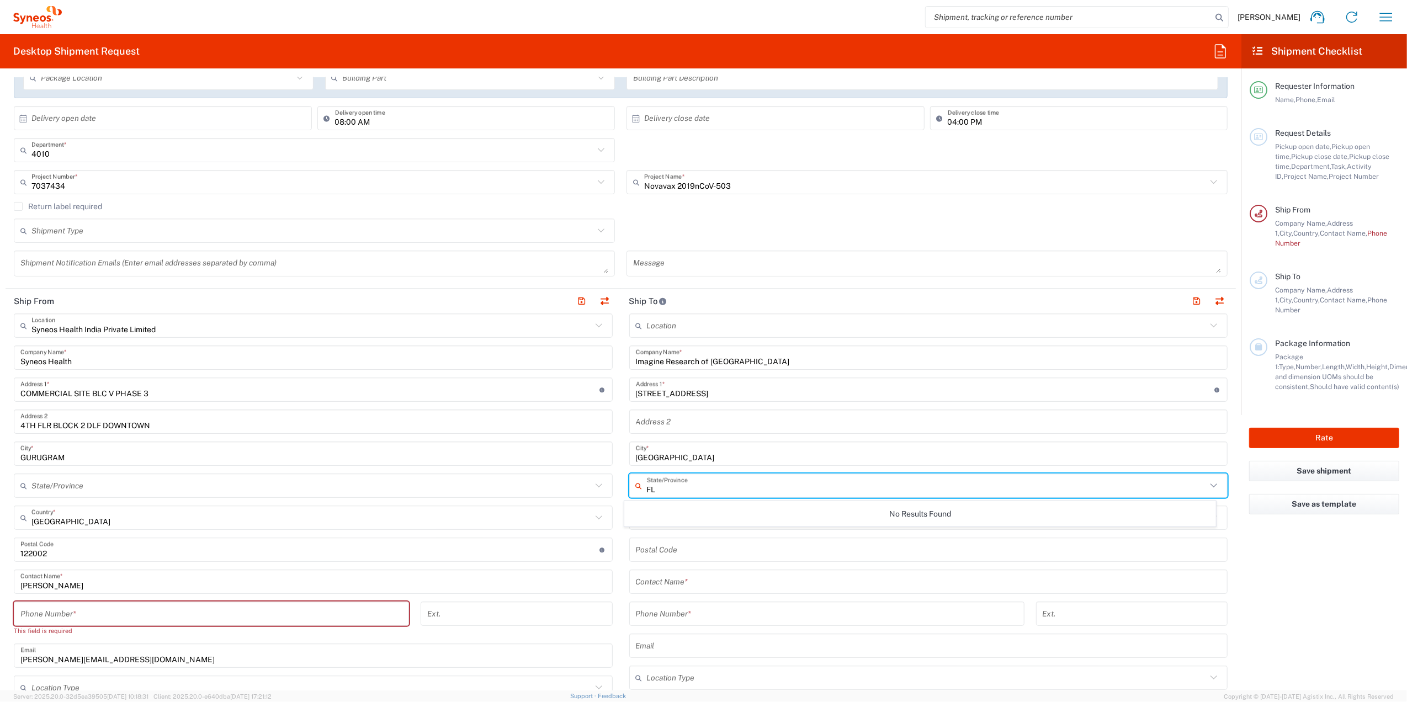
type input "FL"
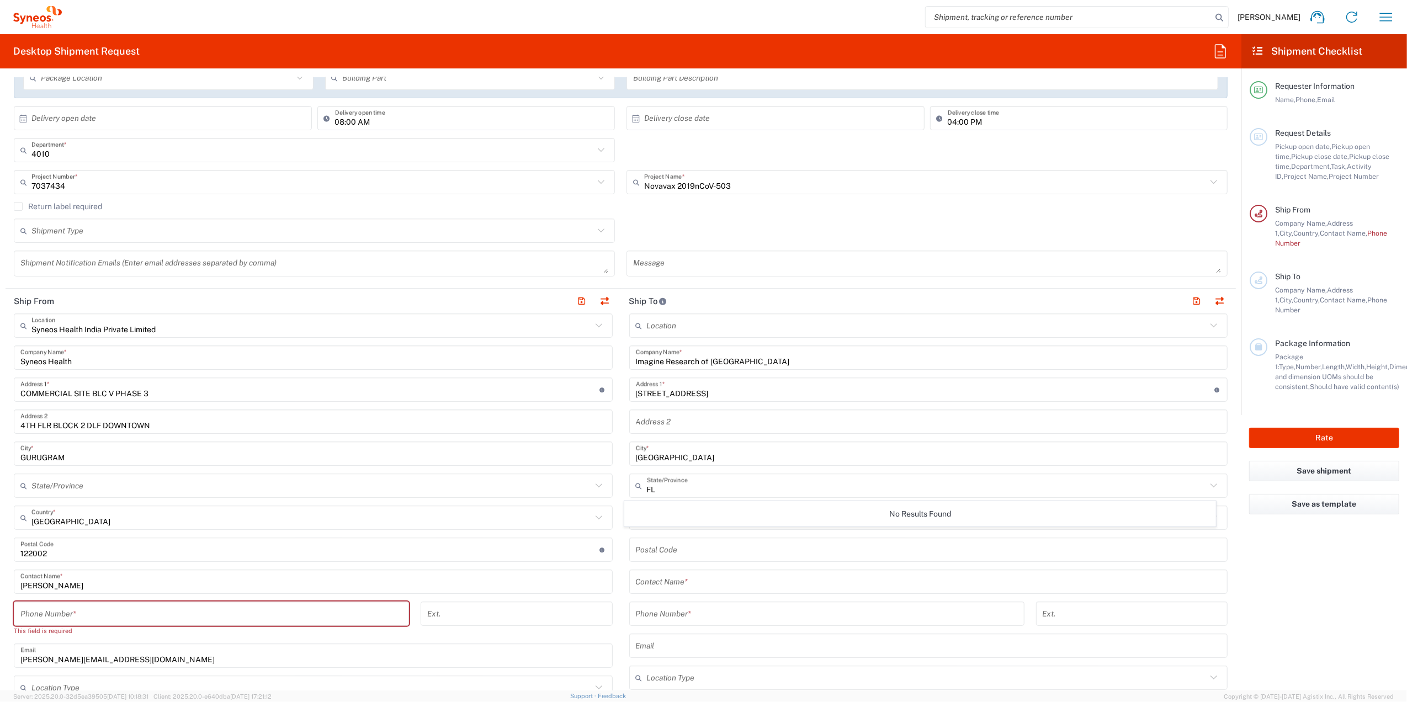
click at [635, 436] on div "No Results Found" at bounding box center [920, 513] width 592 height 25
click at [629, 436] on div "Location [PERSON_NAME] LLC-[GEOGRAPHIC_DATA] [GEOGRAPHIC_DATA] [GEOGRAPHIC_DATA…" at bounding box center [928, 545] width 599 height 464
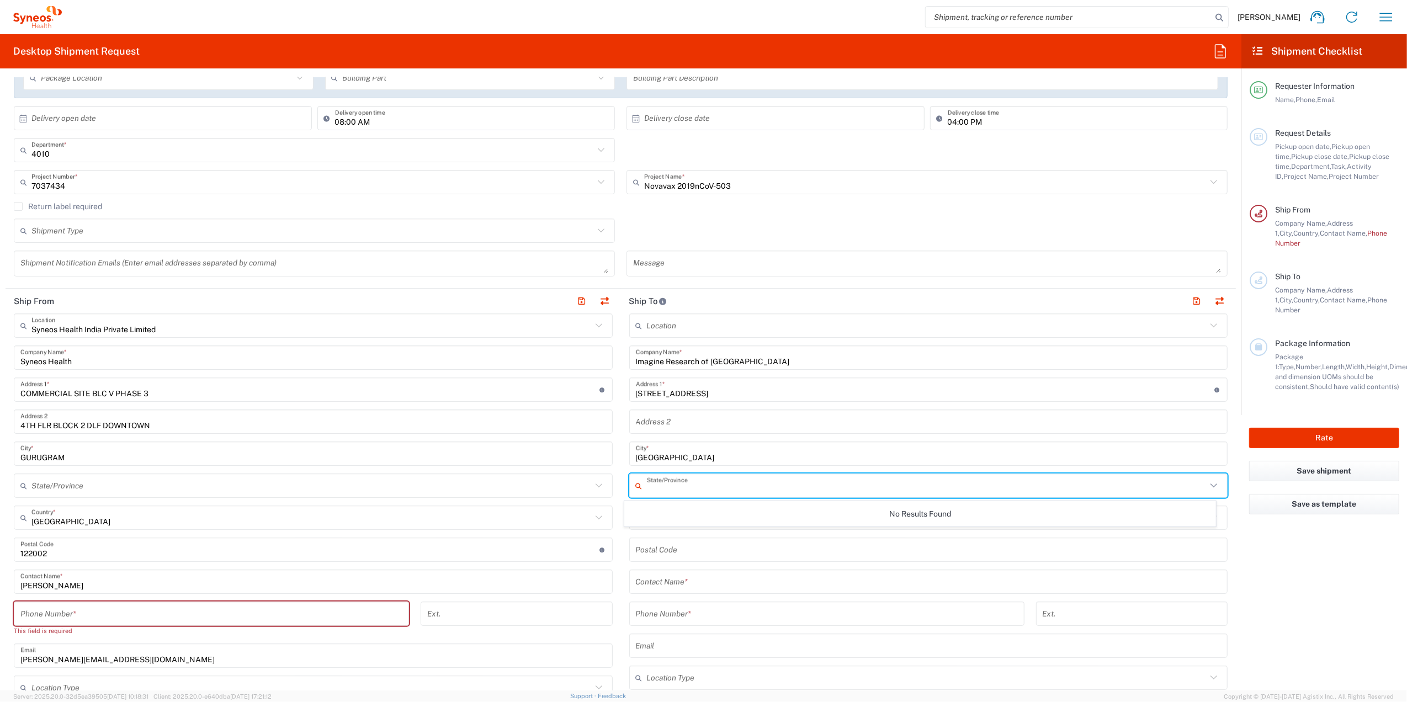
click at [656, 436] on input "text" at bounding box center [927, 485] width 560 height 19
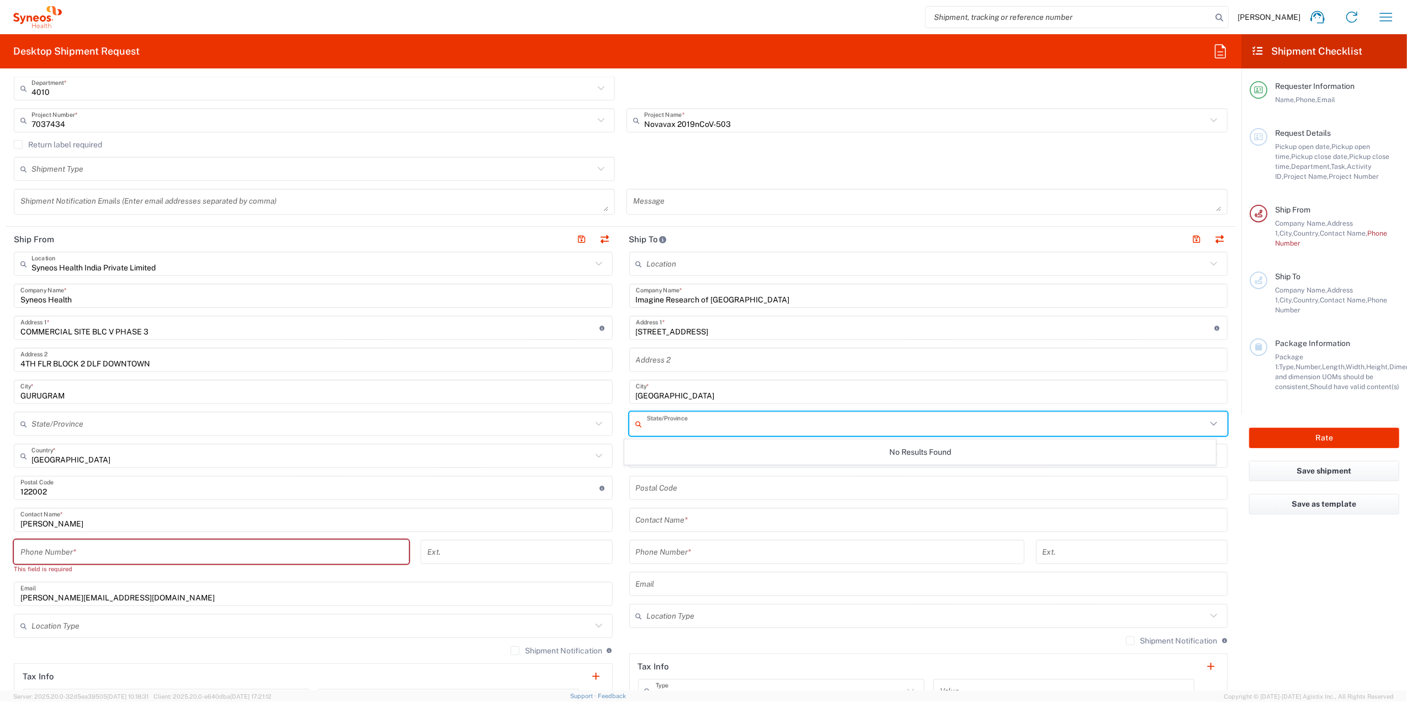
scroll to position [441, 0]
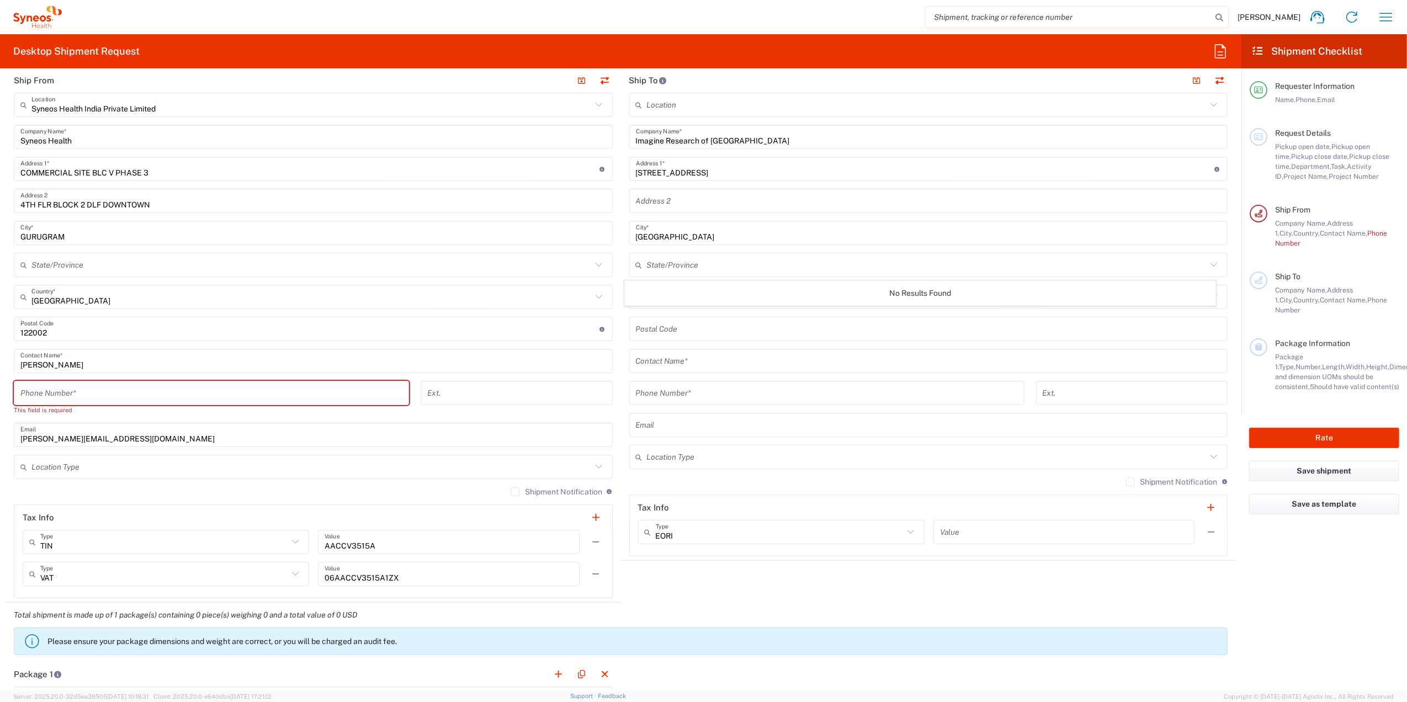
click at [656, 332] on input "undefined" at bounding box center [928, 329] width 585 height 19
paste input "33435"
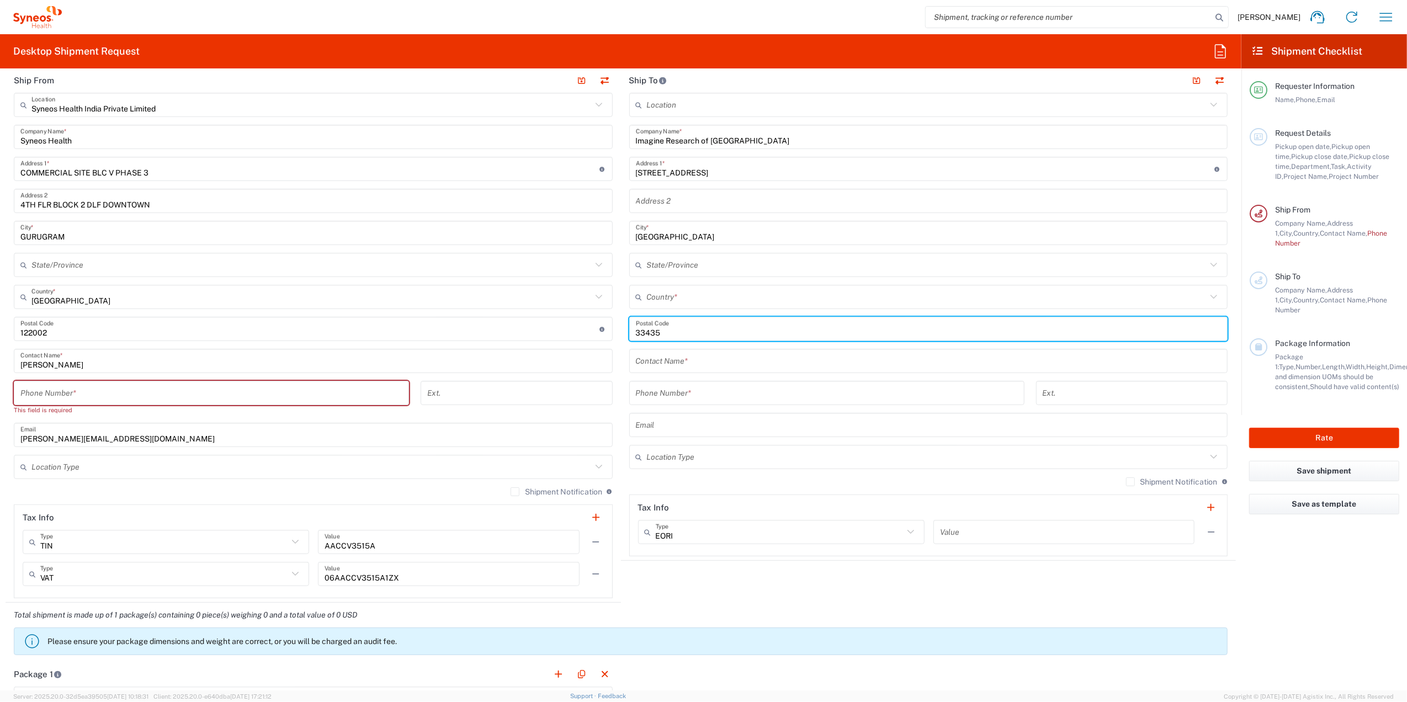
type input "33435"
click at [674, 362] on input "text" at bounding box center [928, 361] width 585 height 19
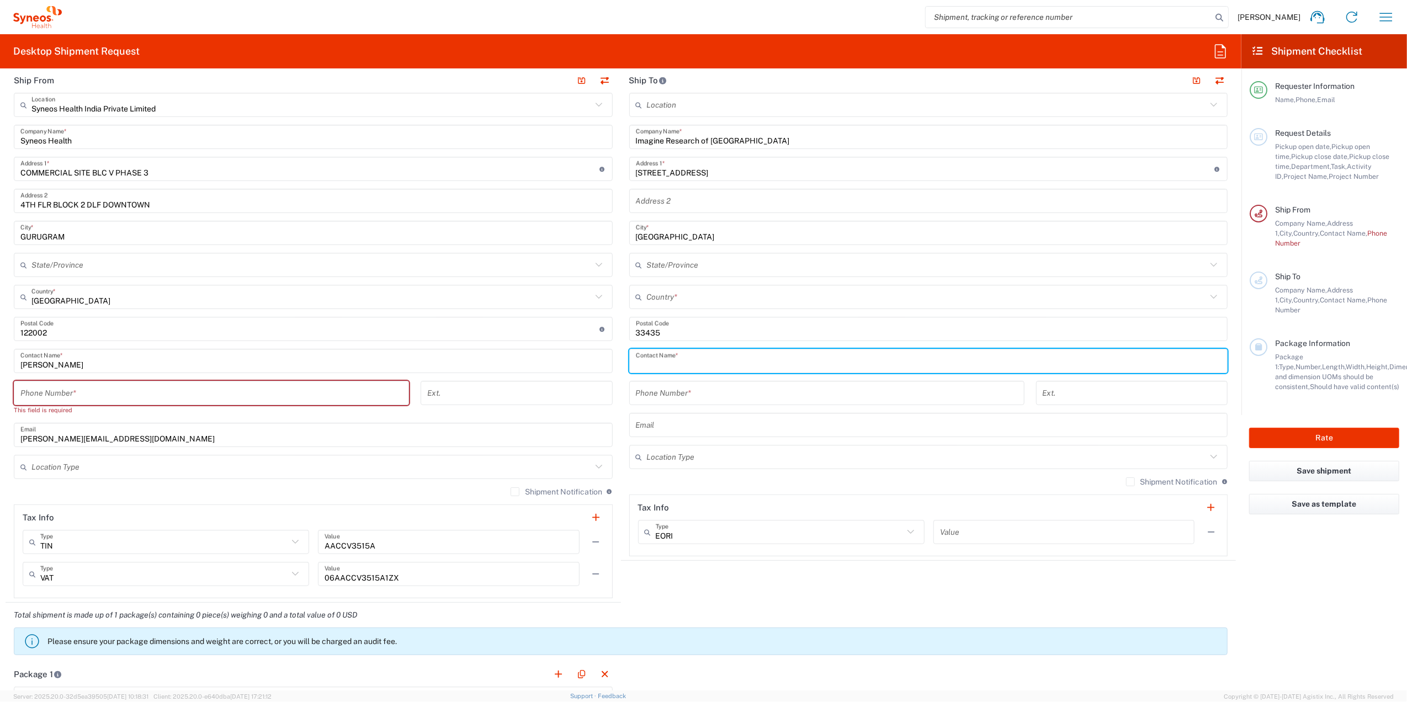
click at [668, 303] on input "text" at bounding box center [927, 296] width 560 height 19
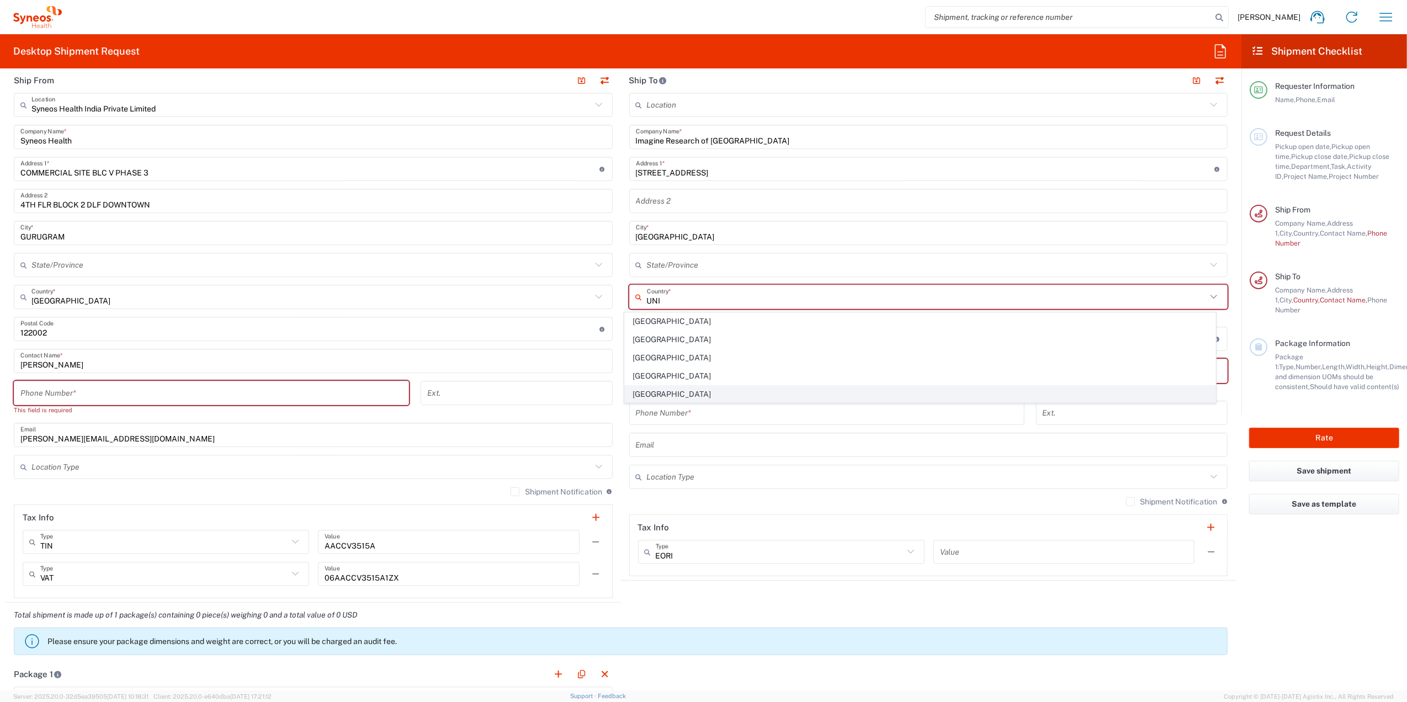
click at [649, 396] on span "[GEOGRAPHIC_DATA]" at bounding box center [920, 394] width 591 height 17
type input "[GEOGRAPHIC_DATA]"
type input "Sender/Shipper"
type input "Delivery Duty Paid"
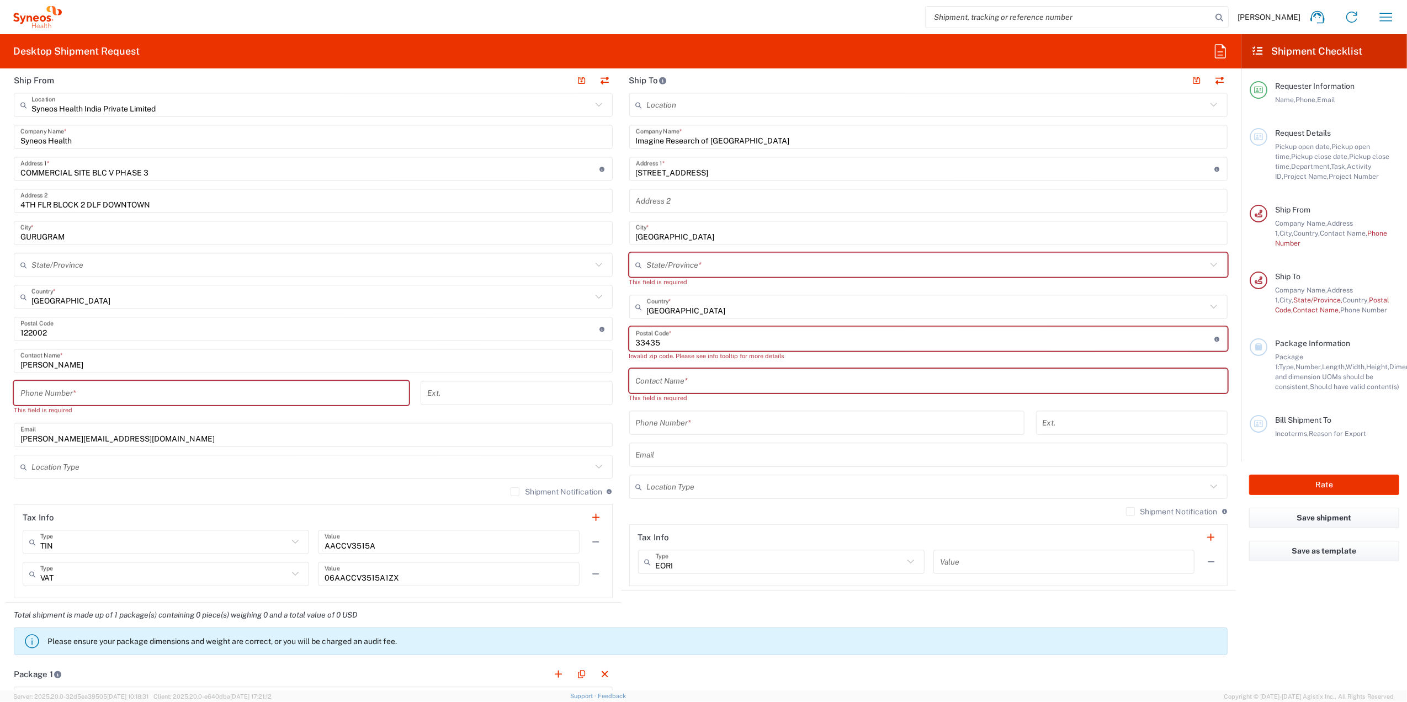
click at [700, 340] on input "undefined" at bounding box center [925, 338] width 579 height 19
drag, startPoint x: 700, startPoint y: 340, endPoint x: 610, endPoint y: 342, distance: 89.4
click at [610, 342] on div "Ship From Syneos Health India Private Limited Location Syneos Health India Priv…" at bounding box center [621, 335] width 1230 height 535
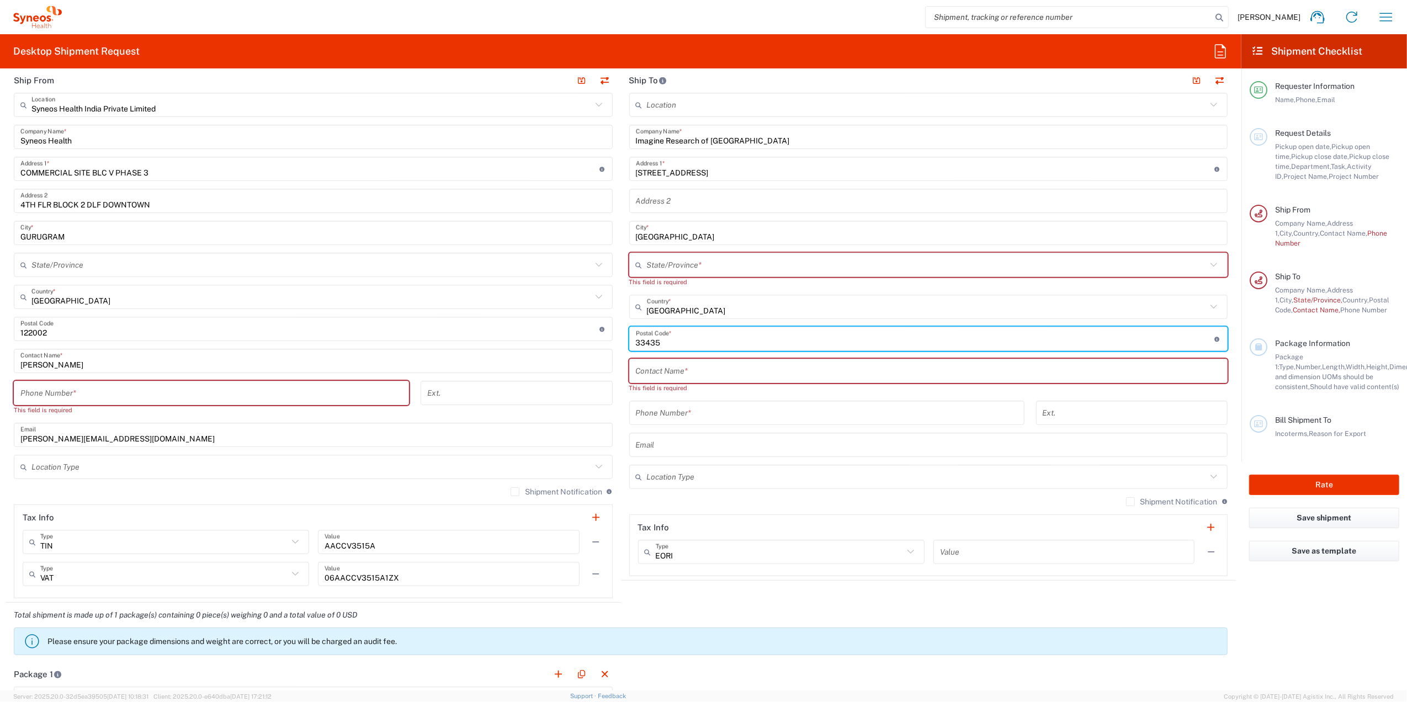
type input "33435"
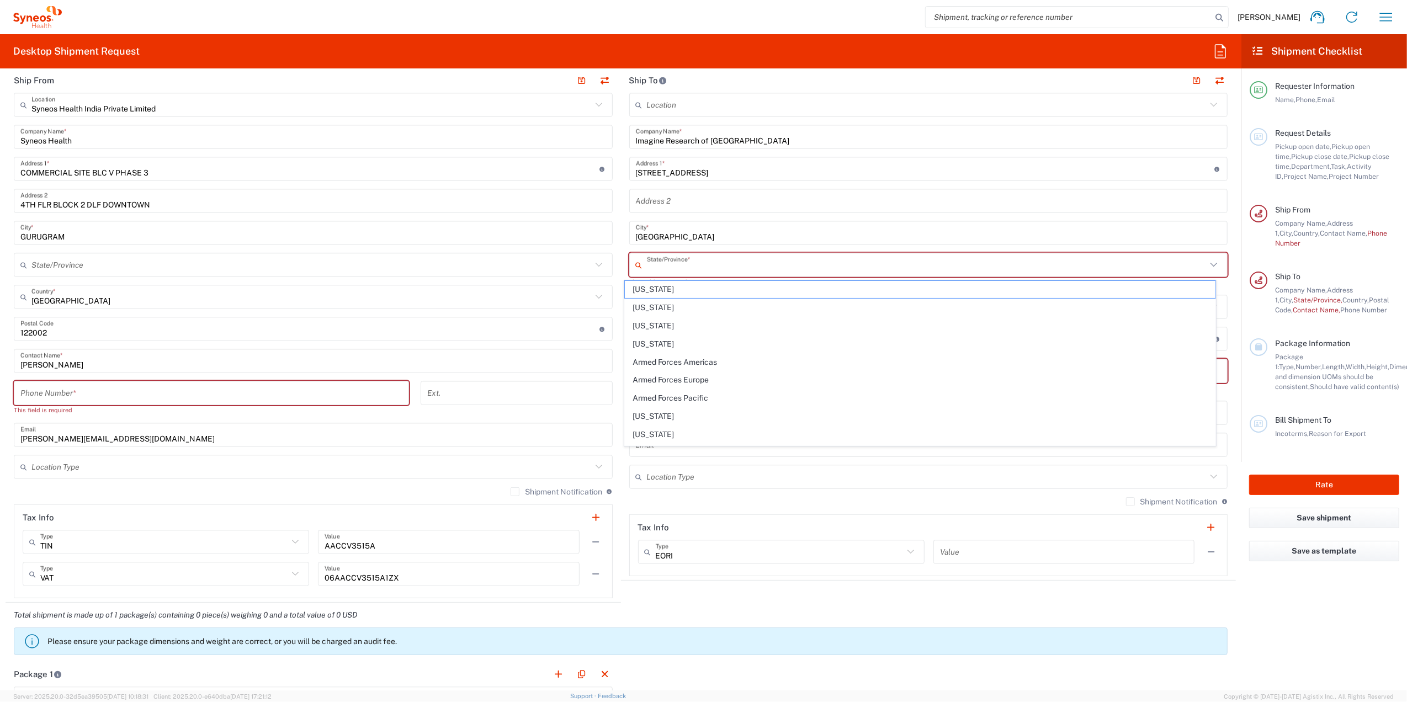
click at [702, 270] on input "text" at bounding box center [927, 264] width 560 height 19
click at [641, 385] on span "[US_STATE]" at bounding box center [920, 379] width 591 height 17
type input "[US_STATE]"
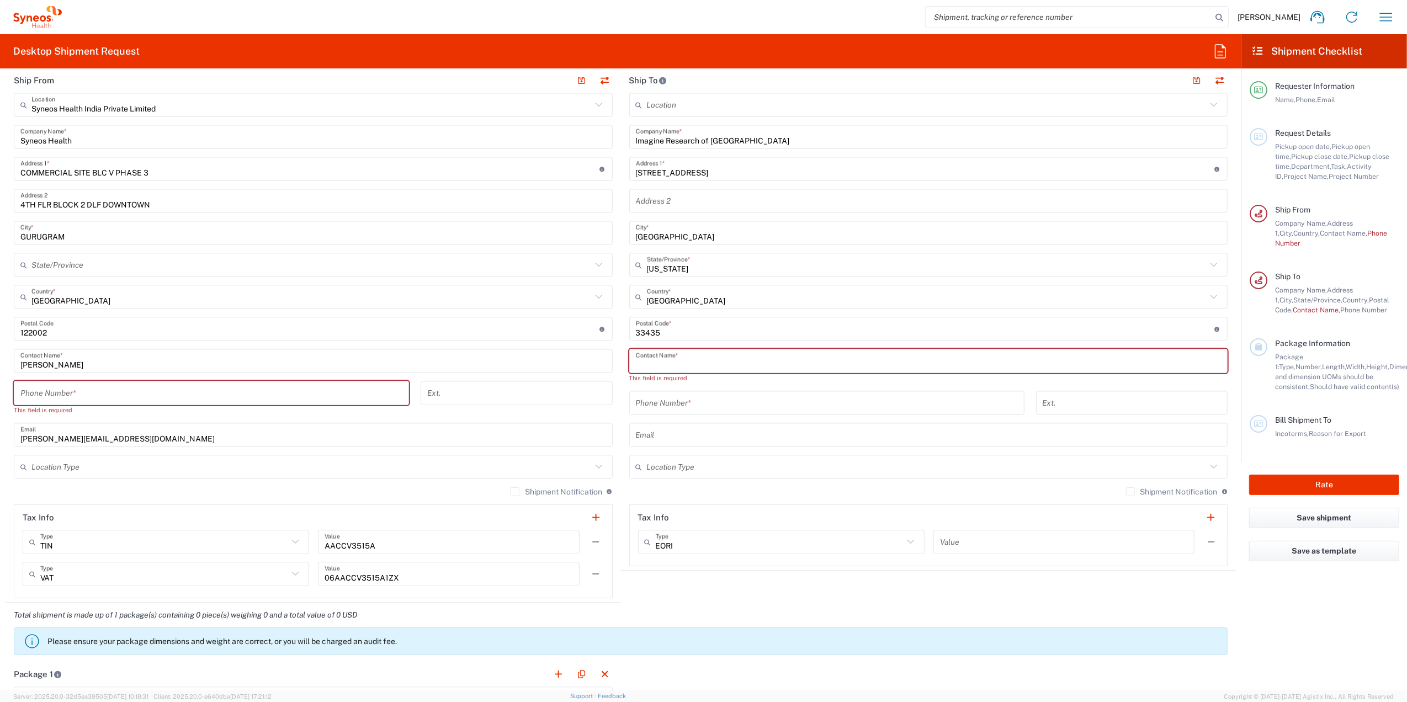
click at [647, 365] on input "text" at bounding box center [928, 361] width 585 height 19
paste input "[PERSON_NAME]"
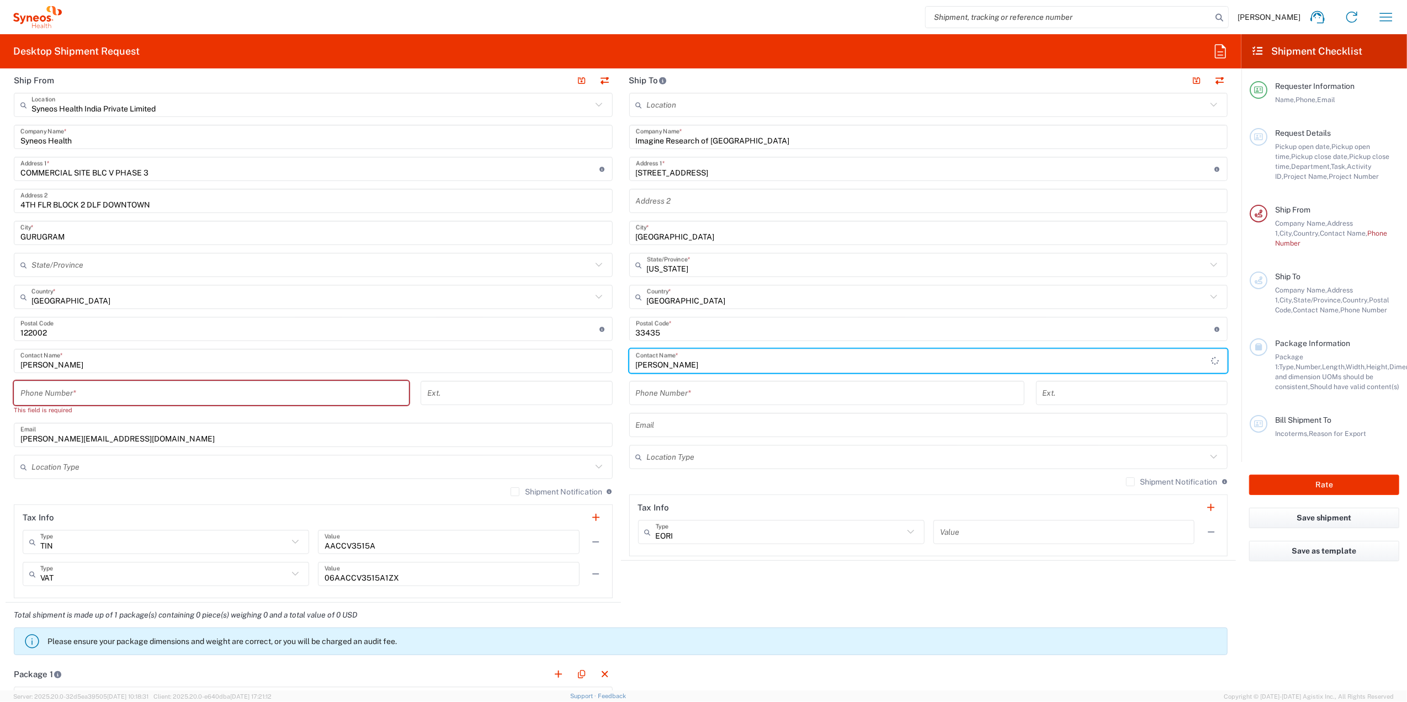
type input "[PERSON_NAME]"
drag, startPoint x: 660, startPoint y: 393, endPoint x: 653, endPoint y: 396, distance: 7.4
click at [660, 393] on input "tel" at bounding box center [827, 393] width 382 height 19
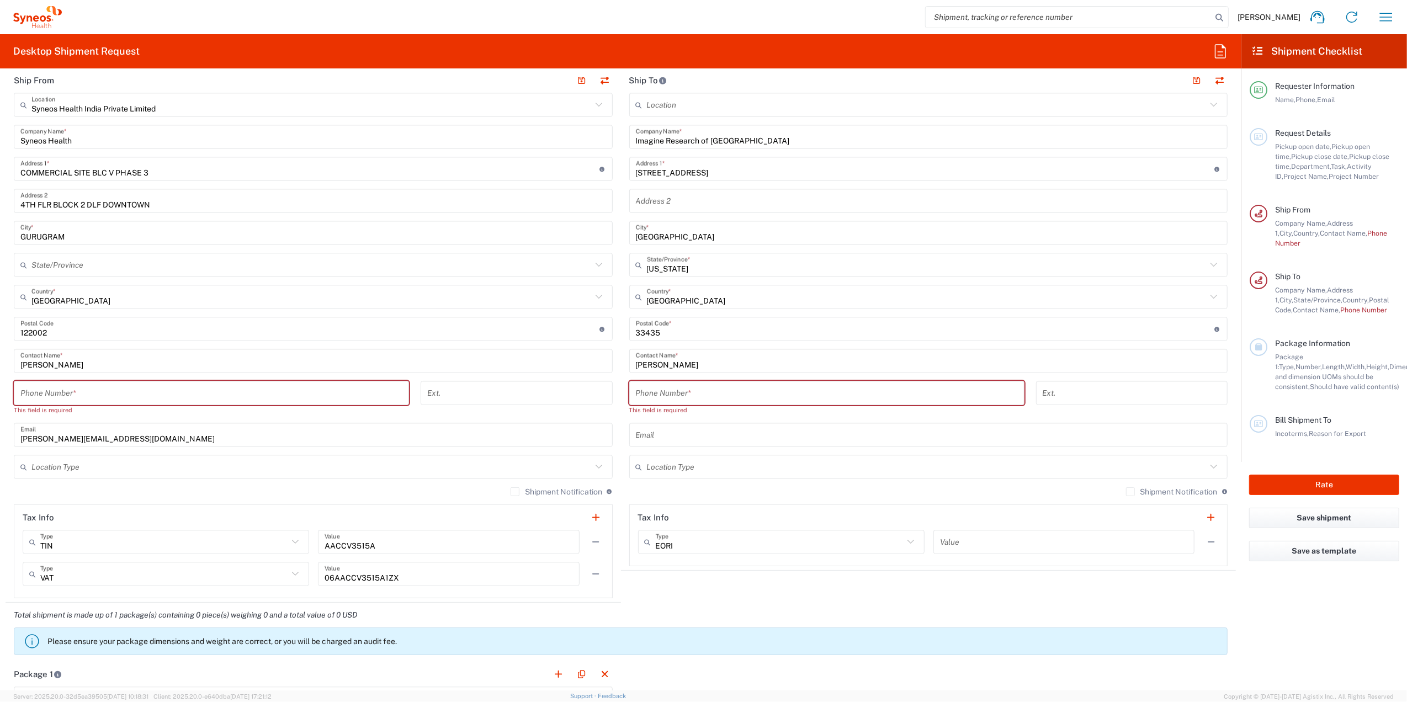
click at [688, 395] on input "tel" at bounding box center [827, 393] width 382 height 19
paste input "[PHONE_NUMBER]"
type input "[PHONE_NUMBER]"
click at [138, 398] on input "tel" at bounding box center [211, 393] width 382 height 19
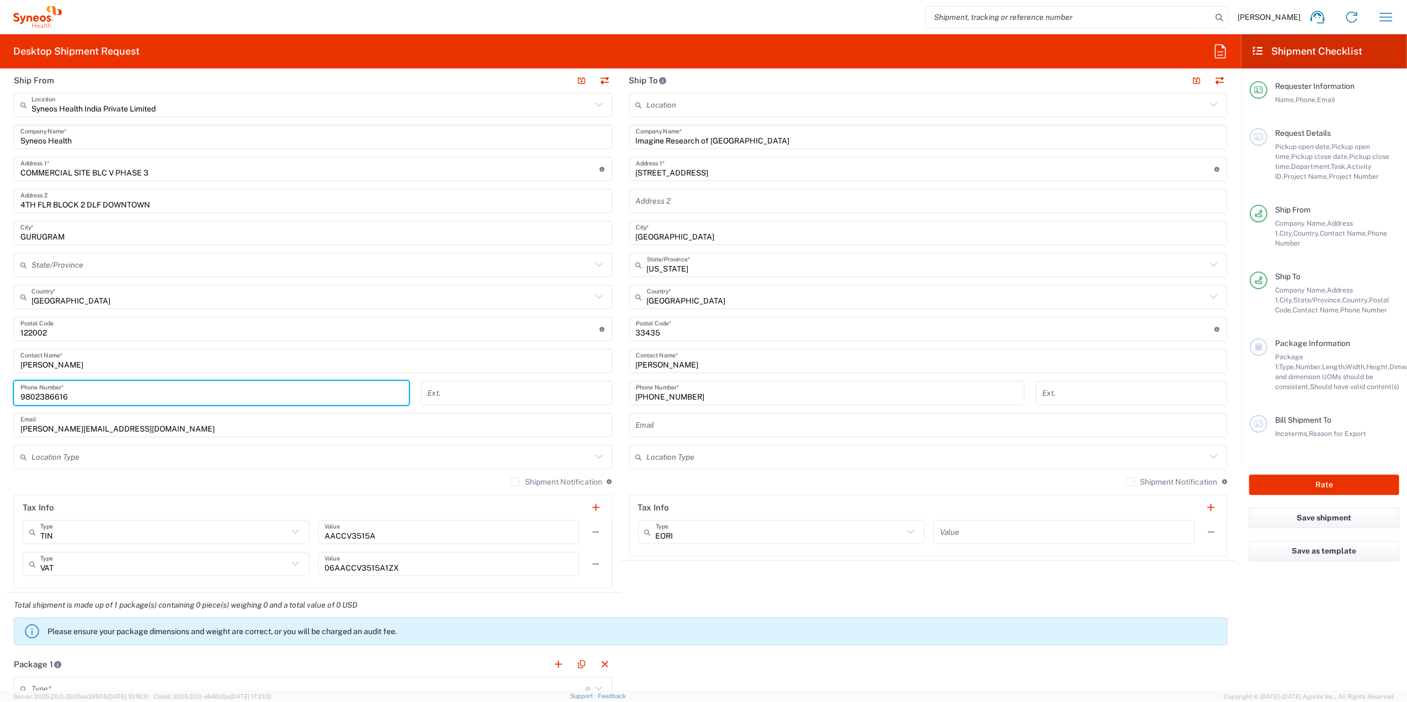
type input "9802386616"
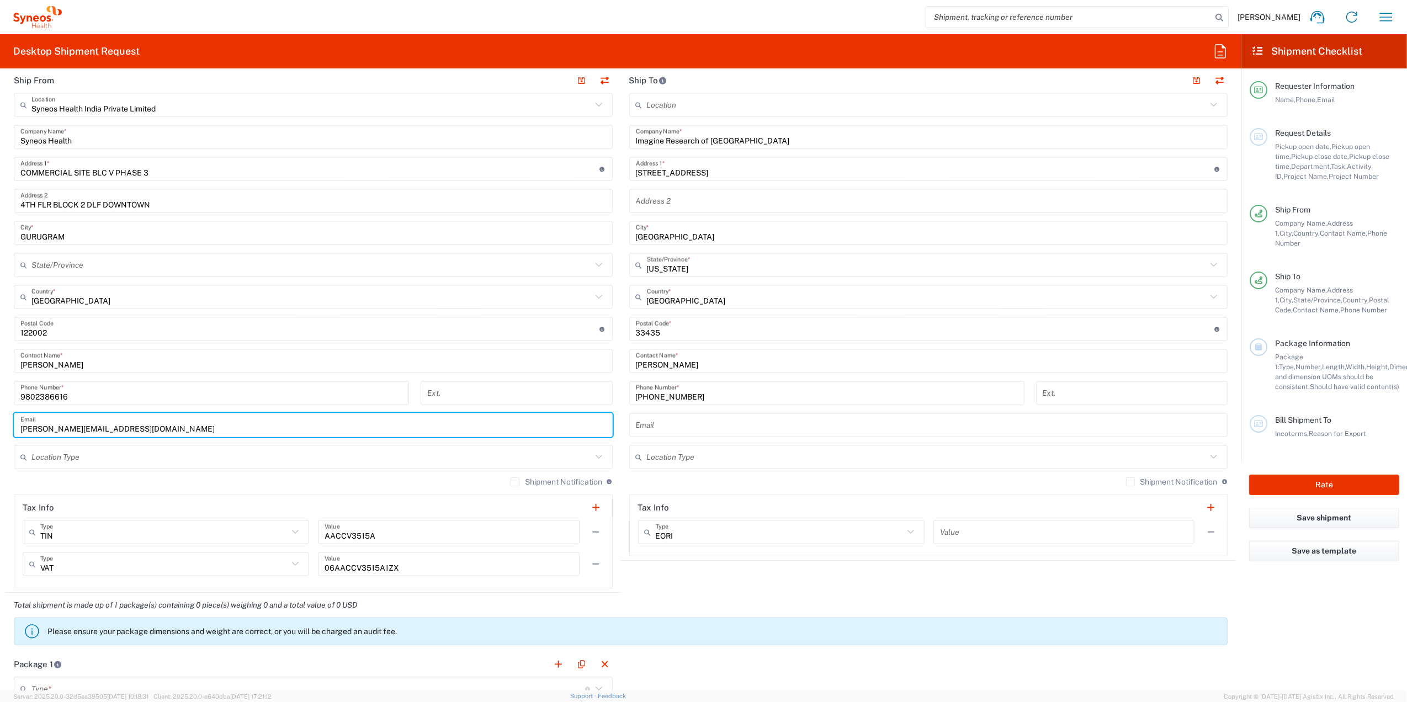
click at [669, 427] on input "text" at bounding box center [928, 425] width 585 height 19
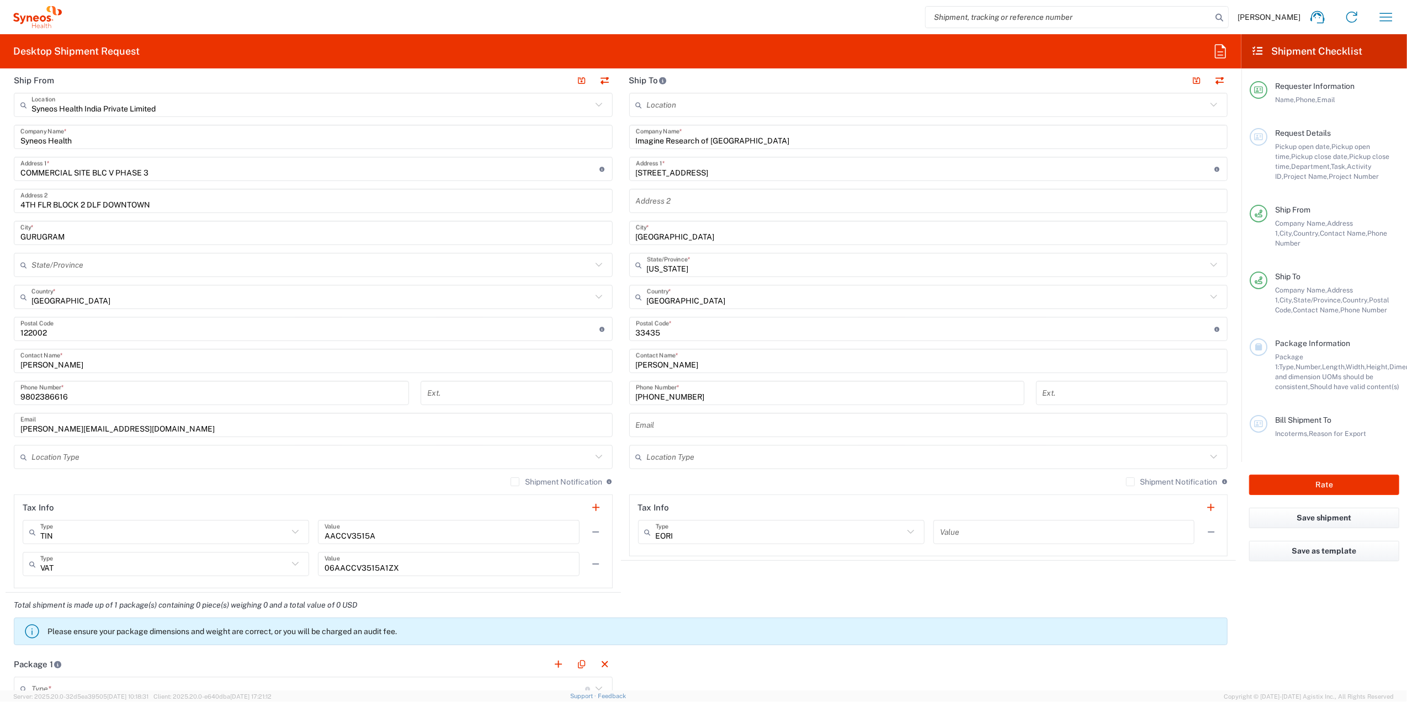
click at [689, 430] on input "text" at bounding box center [928, 425] width 585 height 19
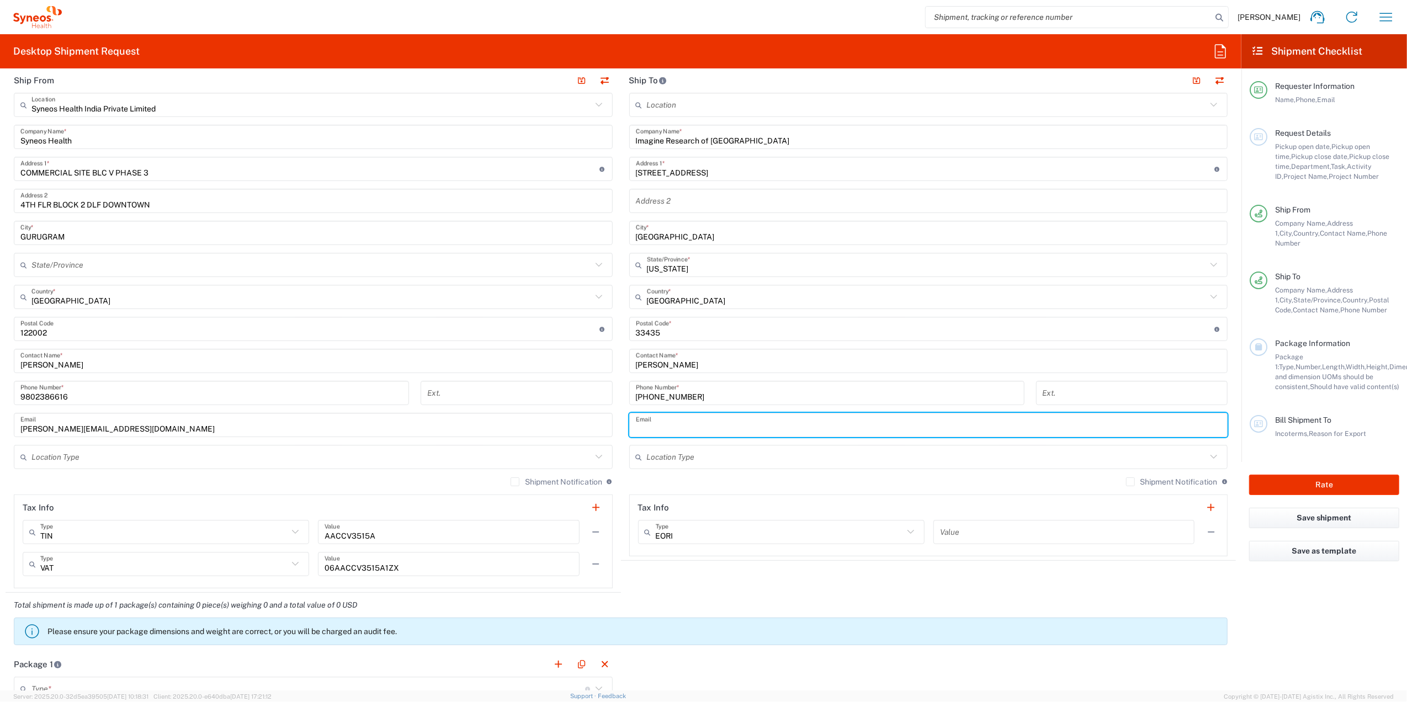
paste input "[PERSON_NAME][EMAIL_ADDRESS][DOMAIN_NAME]"
type input "[PERSON_NAME][EMAIL_ADDRESS][DOMAIN_NAME]"
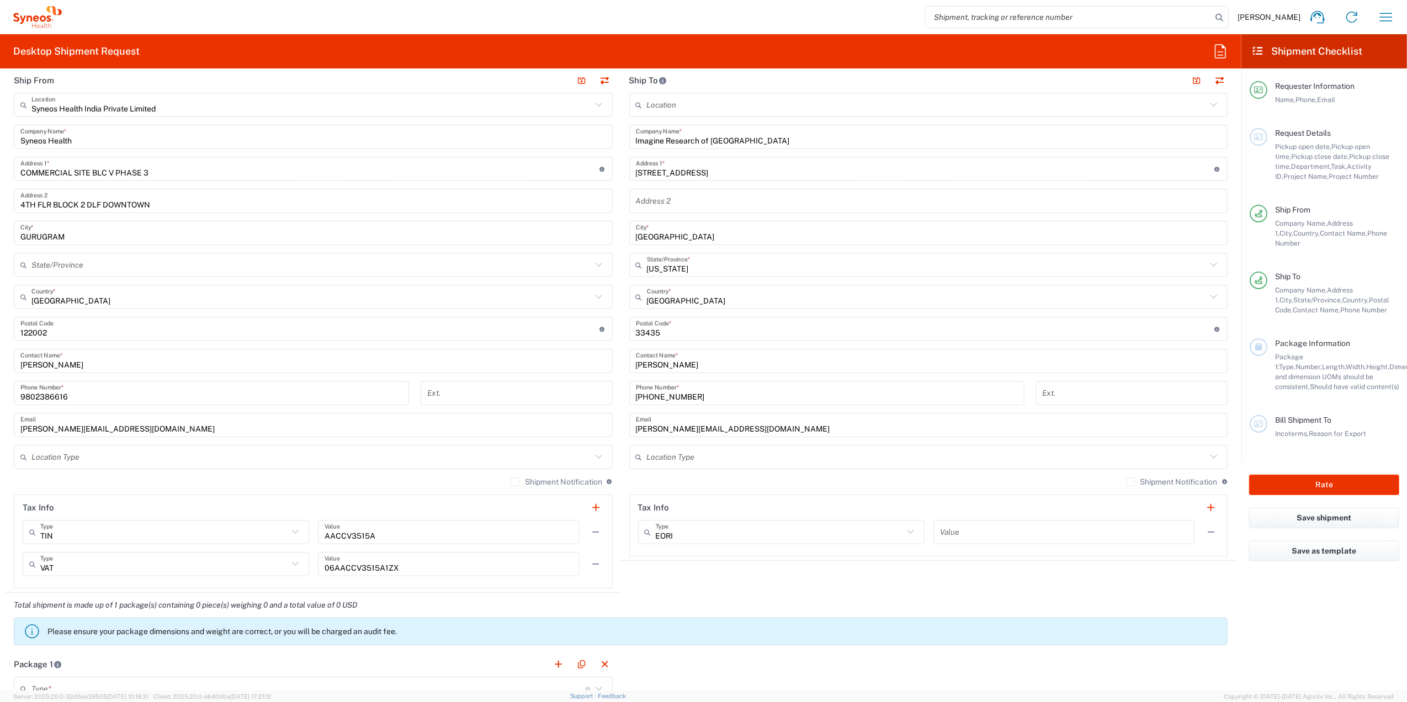
click at [680, 436] on agx-shipment-stop-widget "Ship To Location [PERSON_NAME] LLC-[GEOGRAPHIC_DATA] [GEOGRAPHIC_DATA] [GEOGRAP…" at bounding box center [928, 330] width 615 height 525
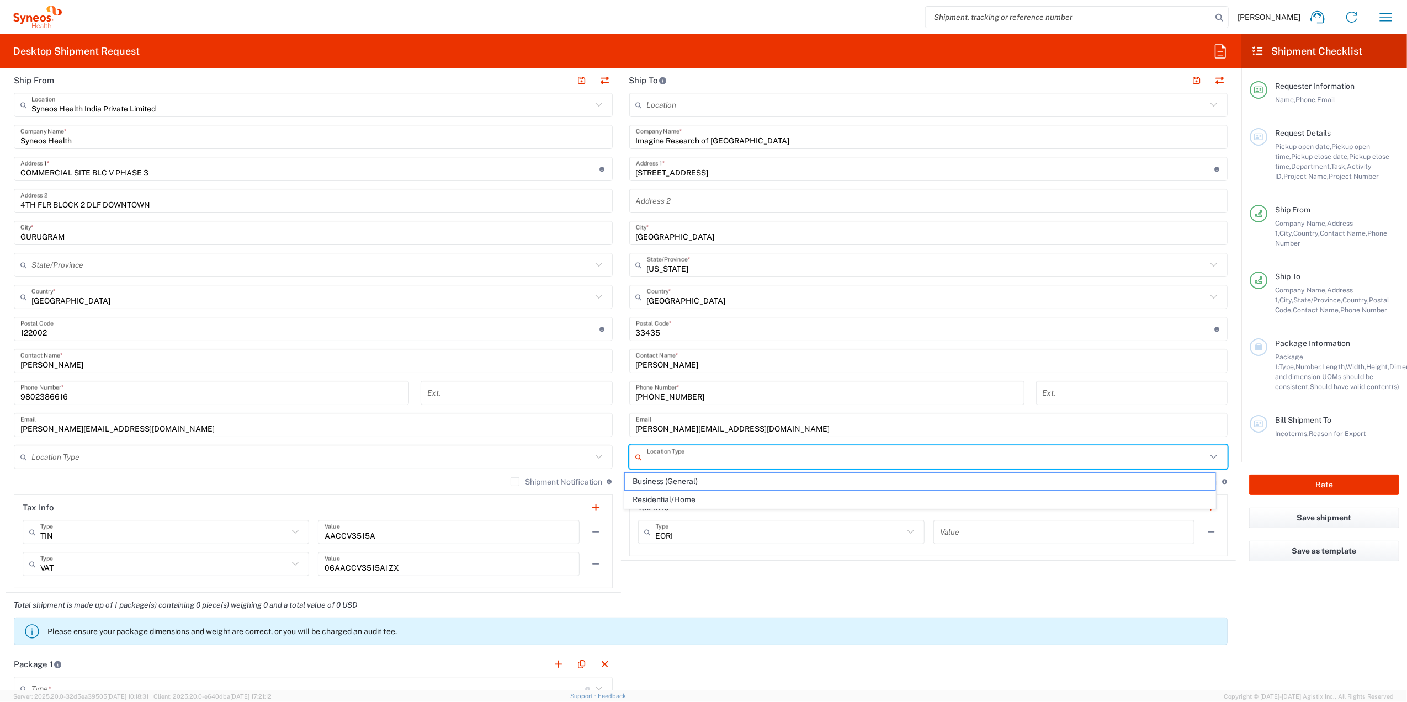
click at [691, 436] on input "text" at bounding box center [927, 457] width 560 height 19
click at [681, 436] on span "Residential/Home" at bounding box center [920, 499] width 591 height 17
type input "Residential/Home"
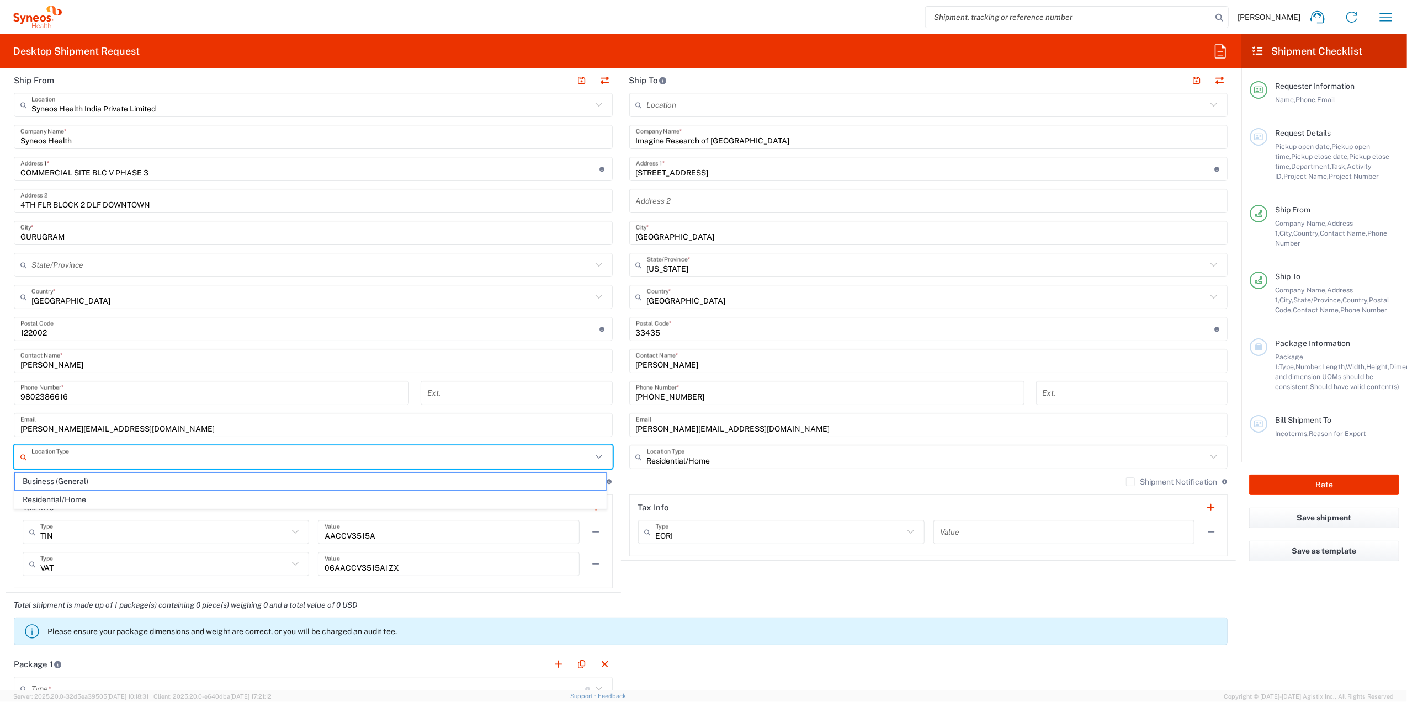
click at [254, 436] on input "text" at bounding box center [311, 457] width 560 height 19
click at [213, 436] on span "Residential/Home" at bounding box center [310, 499] width 591 height 17
type input "Residential/Home"
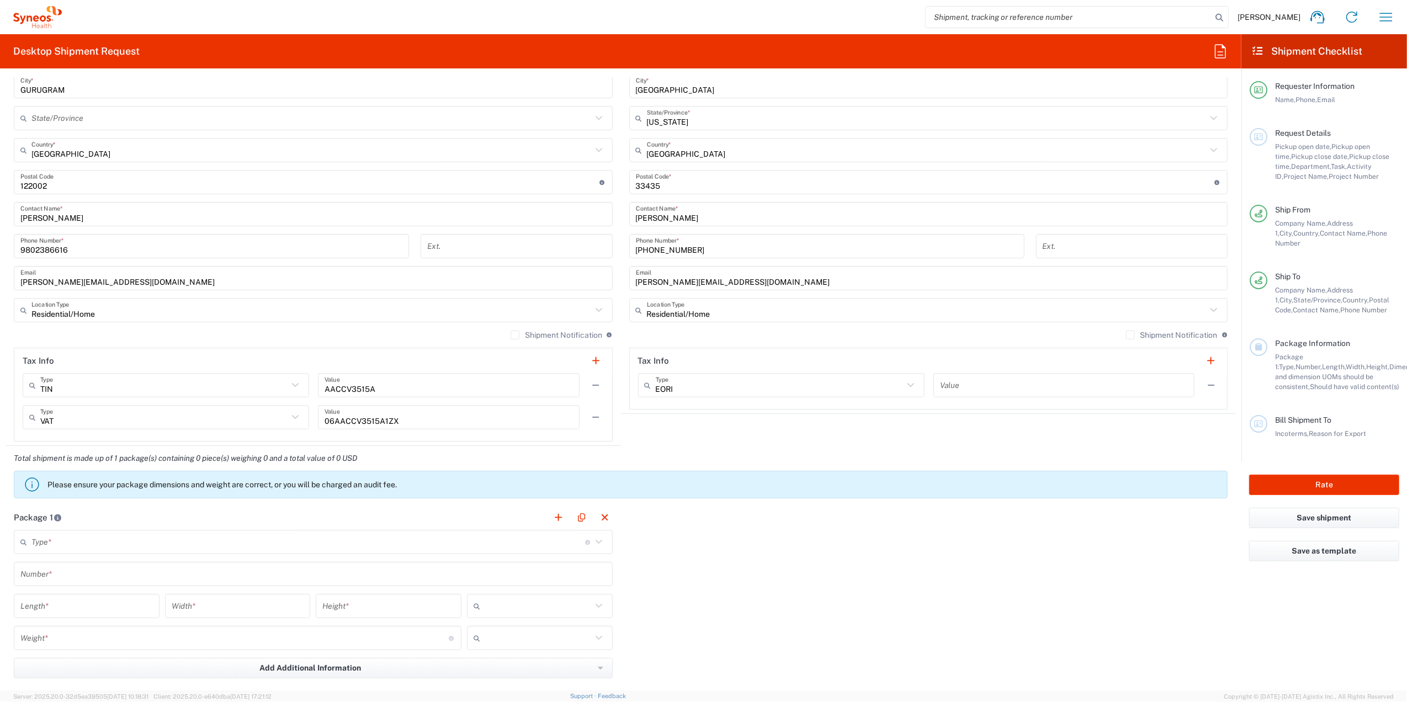
scroll to position [662, 0]
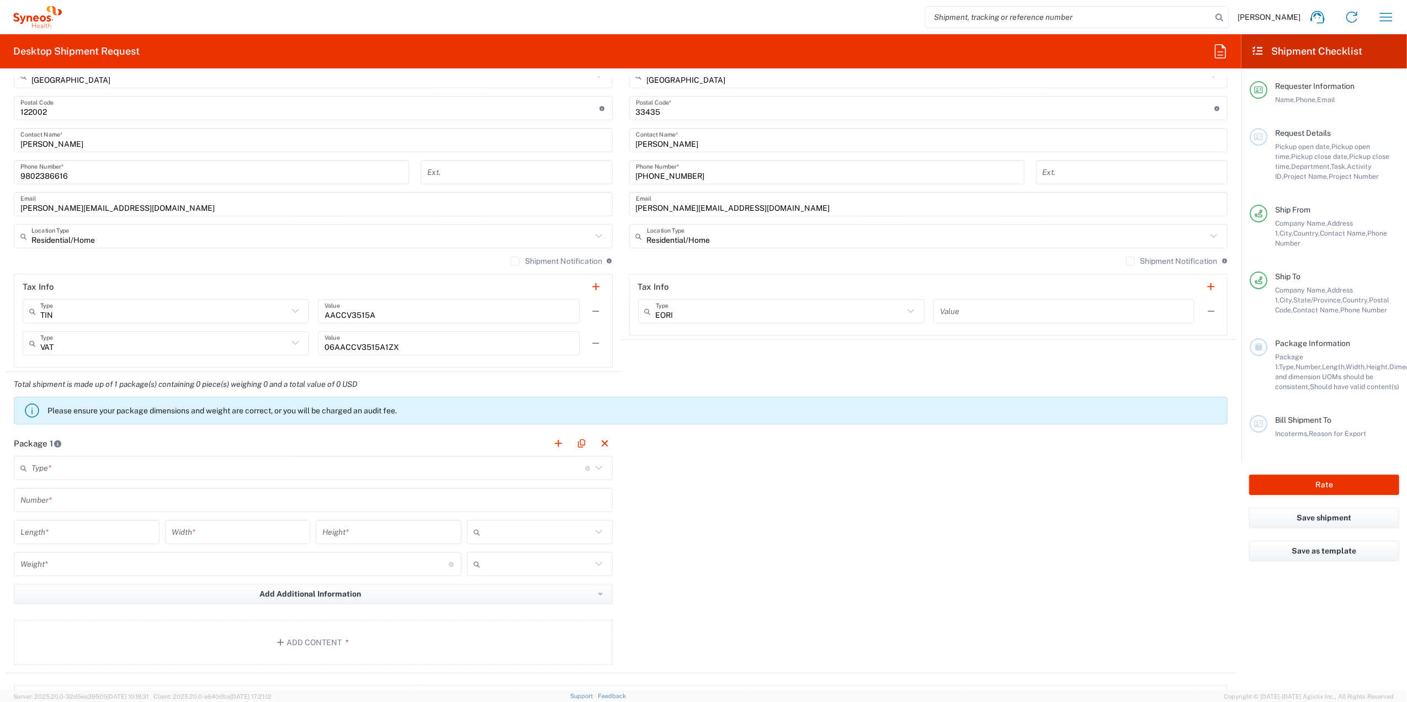
click at [318, 436] on div "Type * Material used to package goods" at bounding box center [313, 468] width 599 height 24
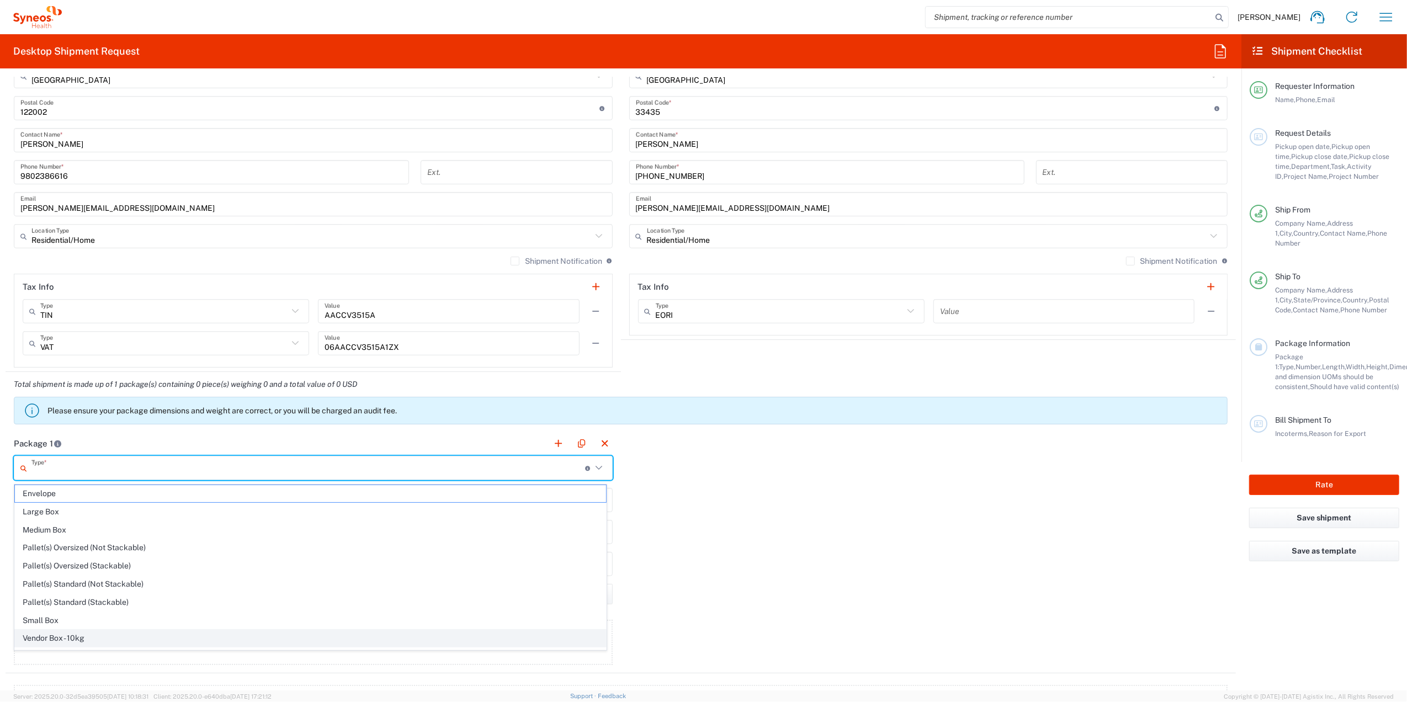
scroll to position [38, 0]
click at [78, 436] on span "Your Packaging" at bounding box center [310, 640] width 591 height 17
type input "Your Packaging"
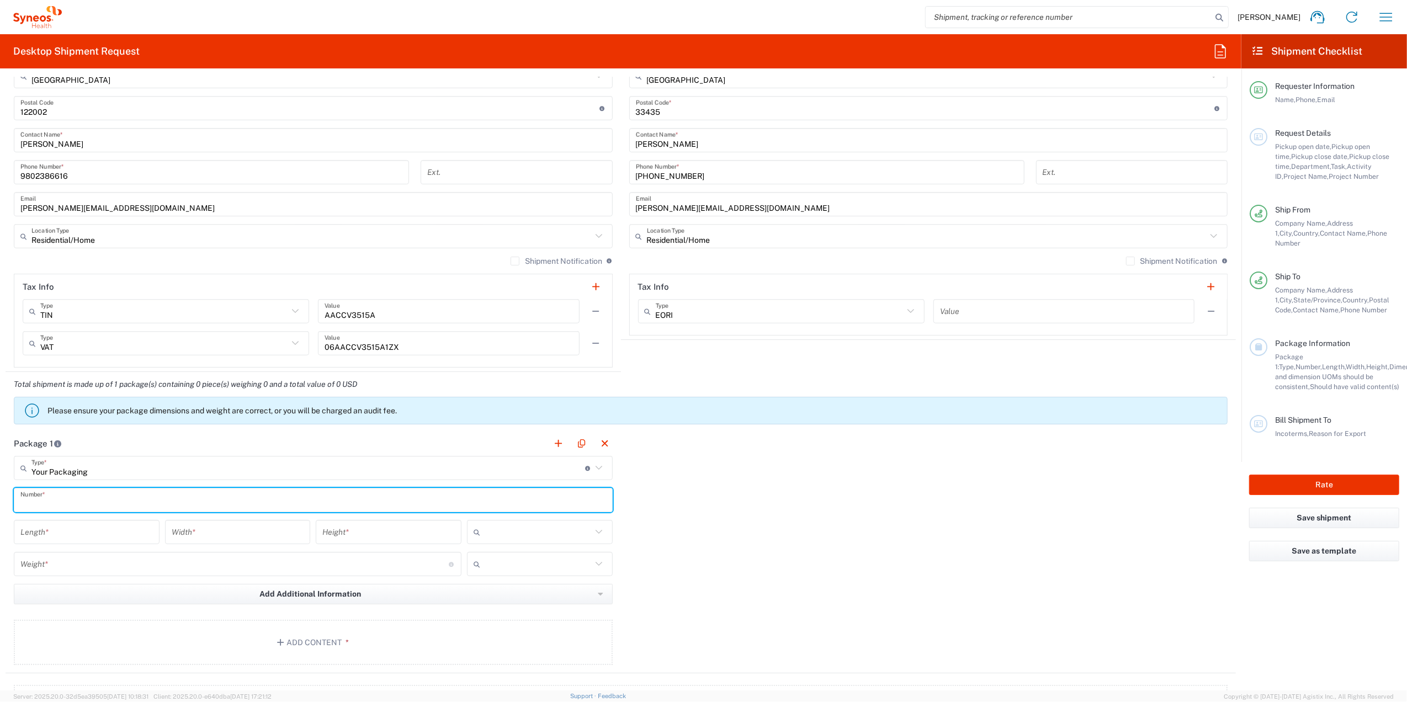
click at [89, 436] on input "text" at bounding box center [312, 500] width 585 height 19
type input "001"
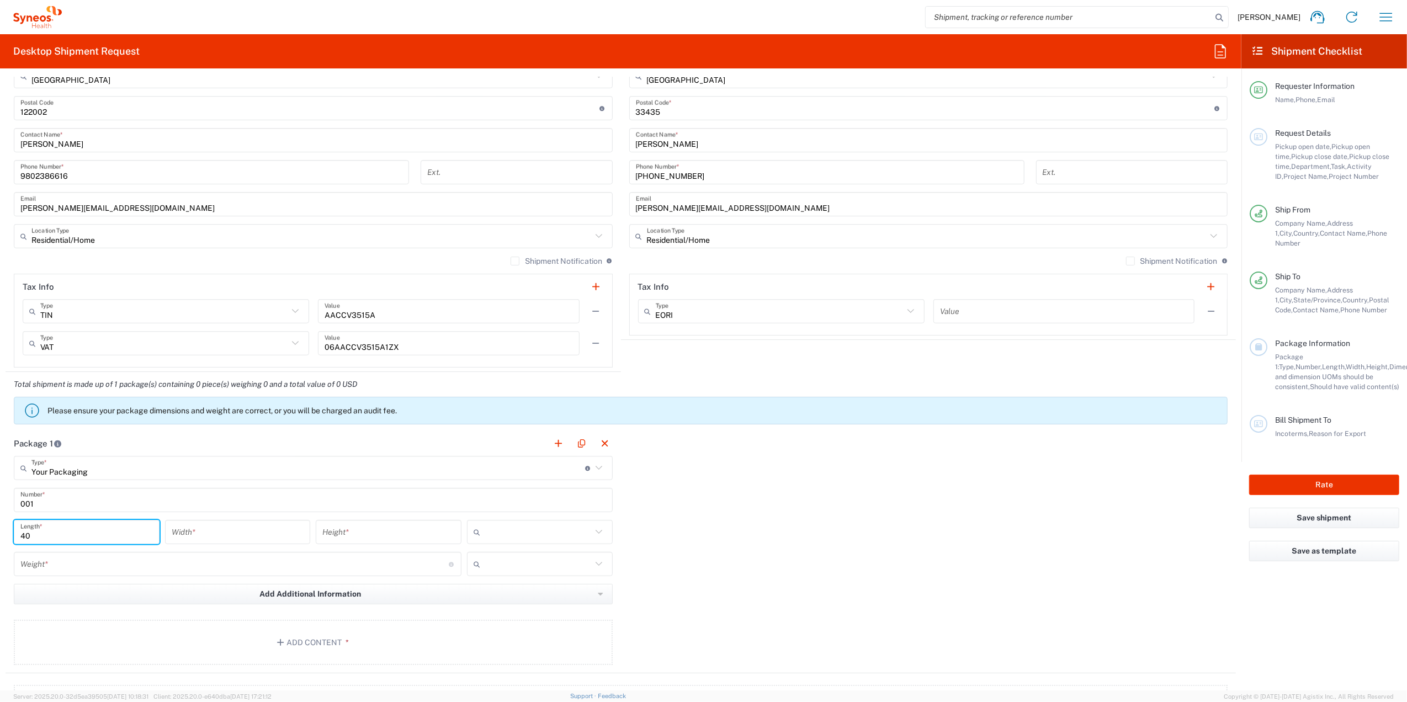
type input "40"
type input "35"
type input "1"
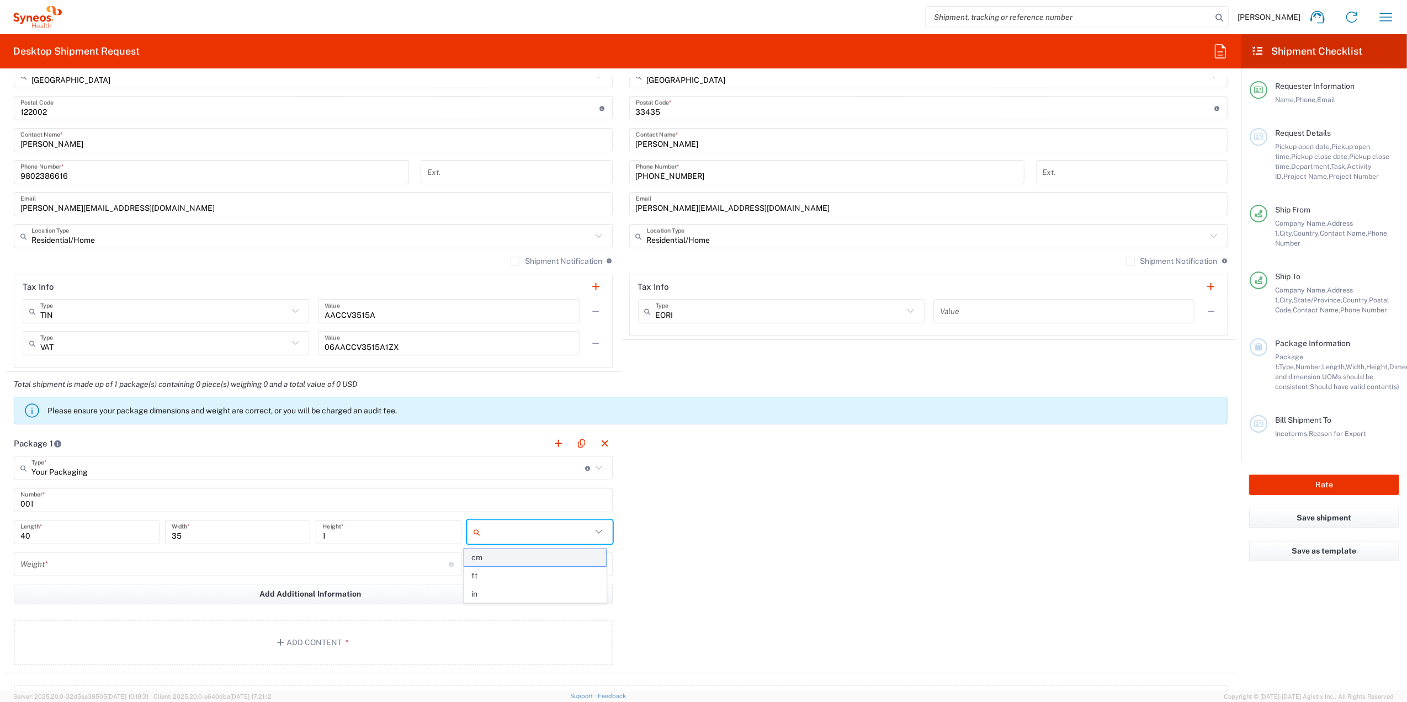
click at [484, 436] on span "cm" at bounding box center [535, 557] width 142 height 17
type input "cm"
click at [302, 436] on input "number" at bounding box center [234, 564] width 428 height 19
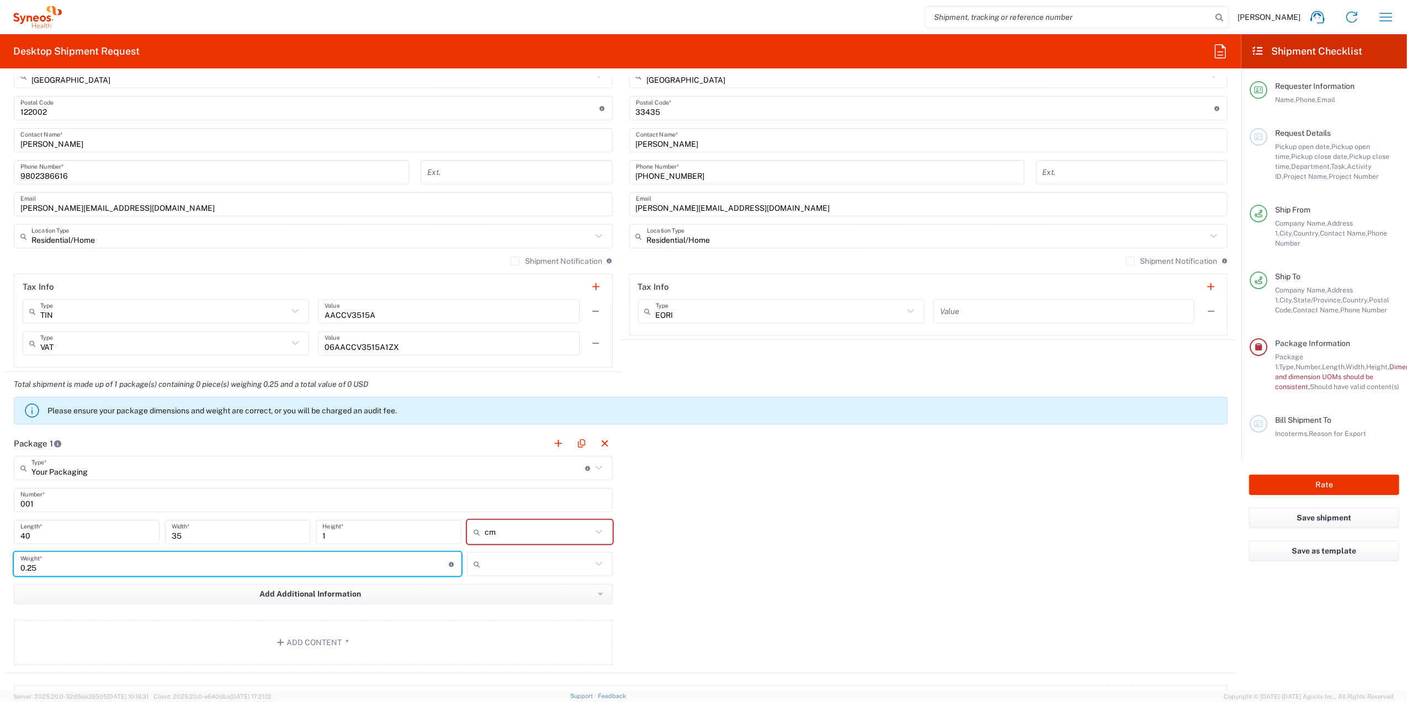
type input "0.25"
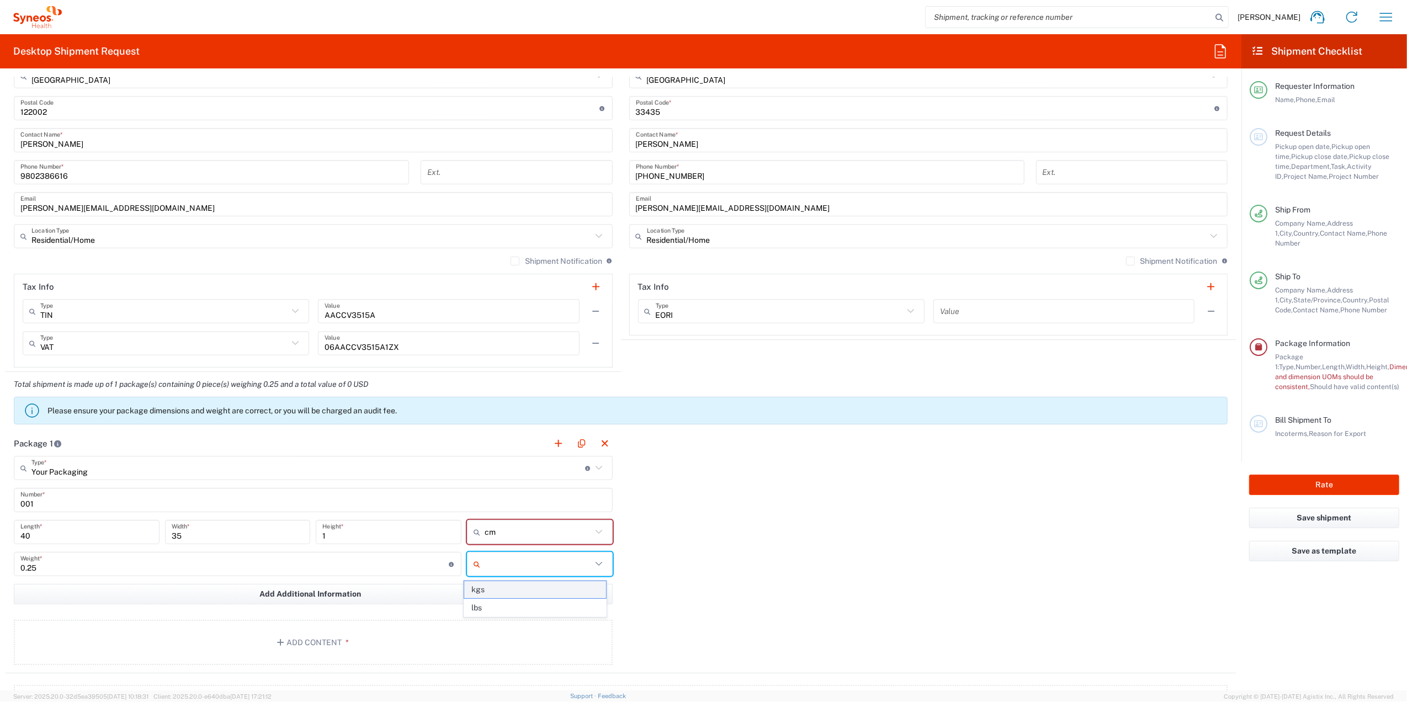
click at [486, 436] on span "kgs" at bounding box center [535, 589] width 142 height 17
type input "kgs"
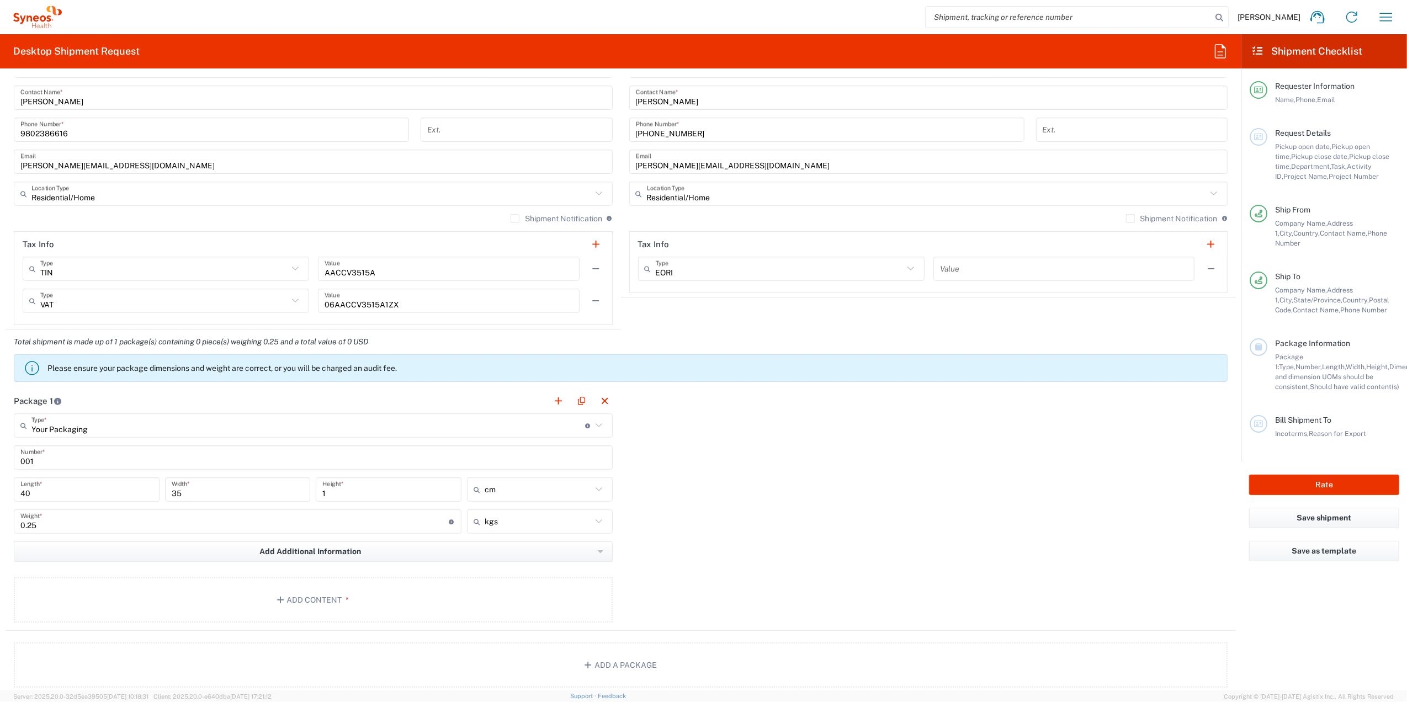
scroll to position [809, 0]
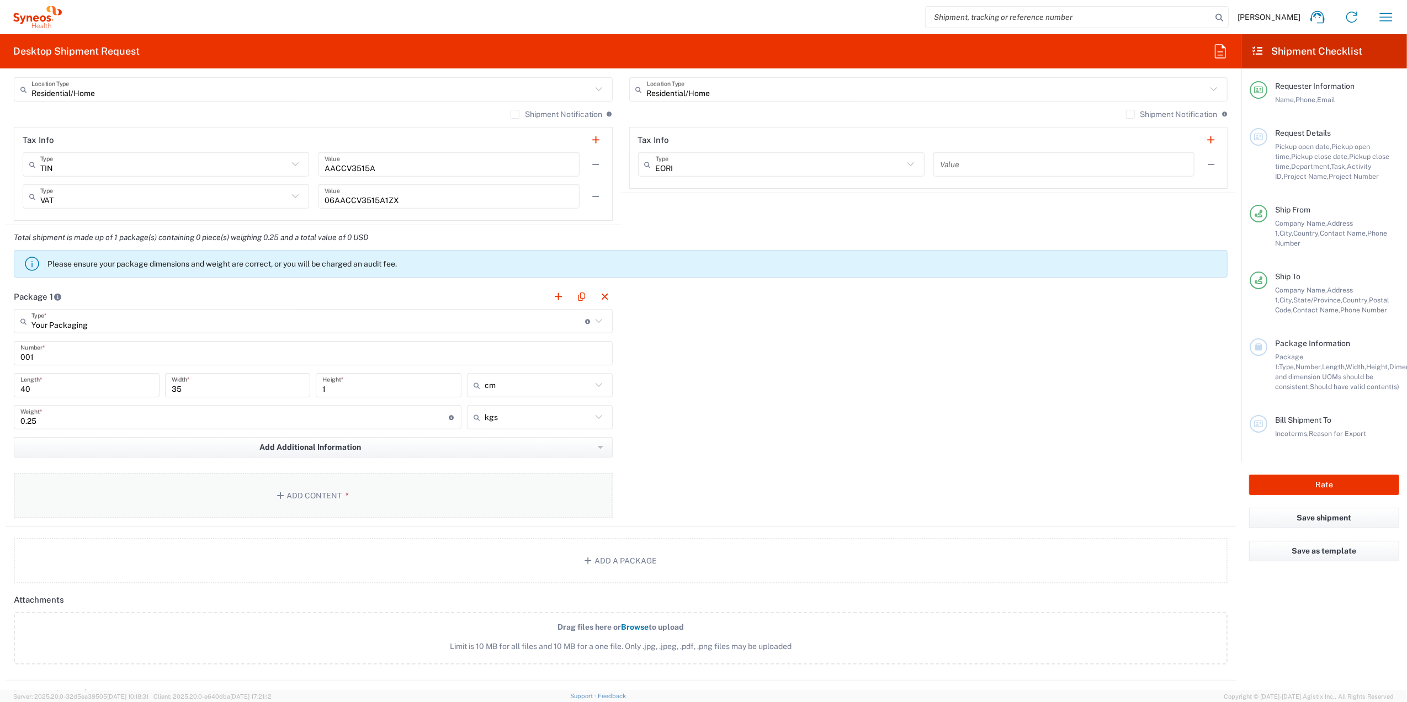
click at [327, 436] on button "Add Content *" at bounding box center [313, 495] width 599 height 45
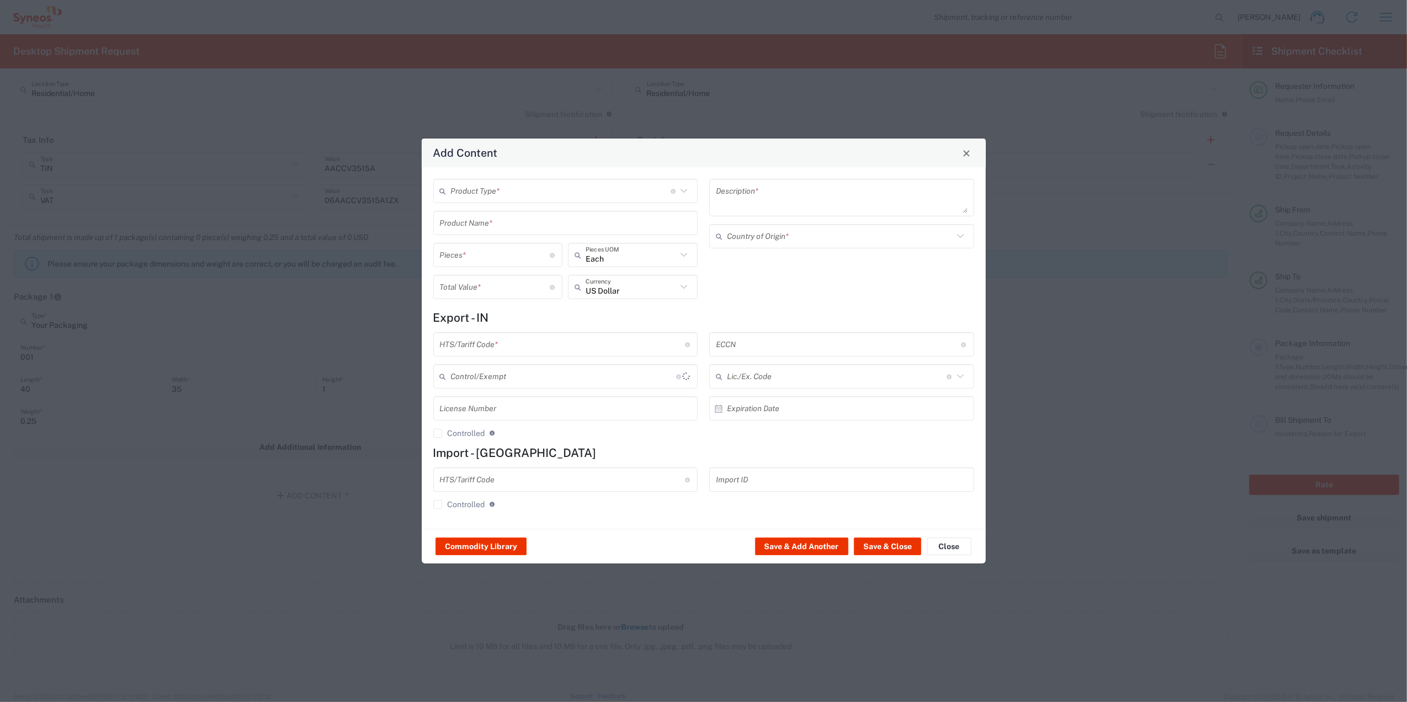
click at [574, 193] on input "text" at bounding box center [561, 191] width 220 height 19
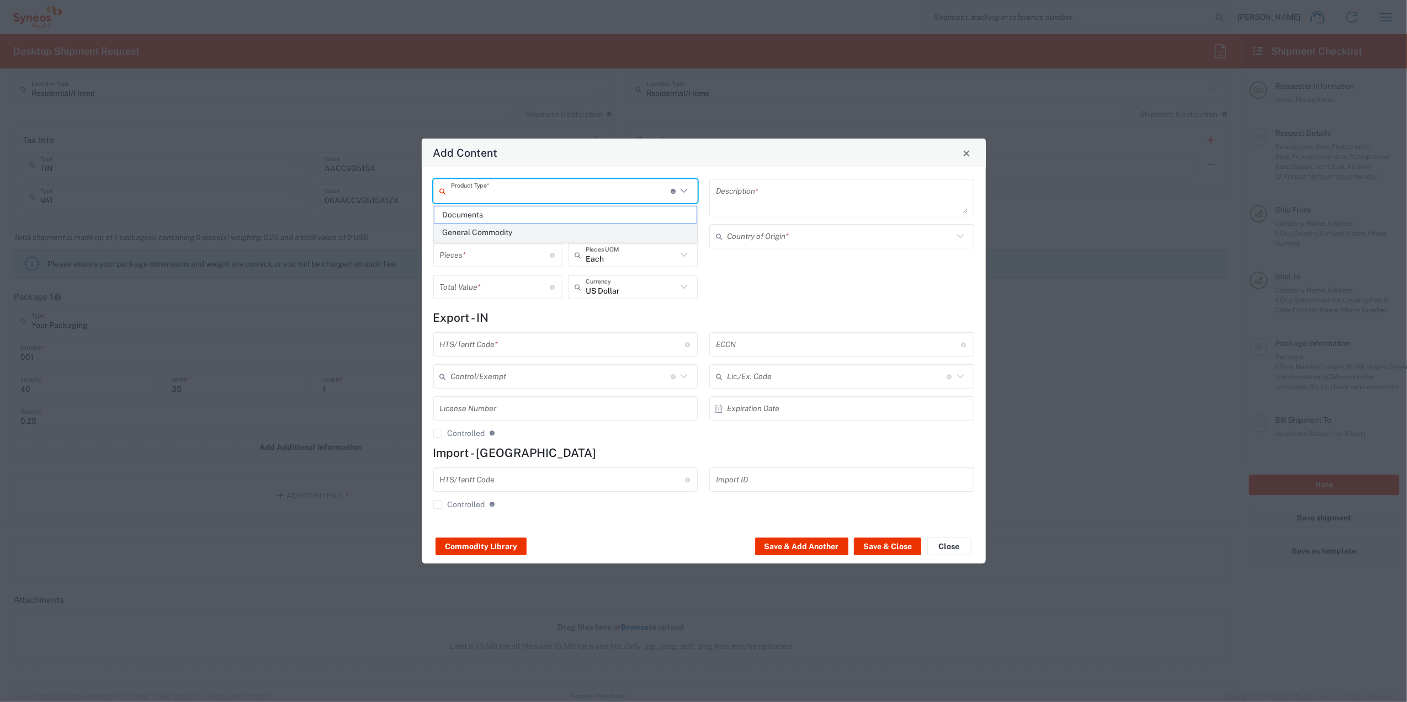
click at [533, 231] on span "General Commodity" at bounding box center [565, 232] width 262 height 17
type input "General Commodity"
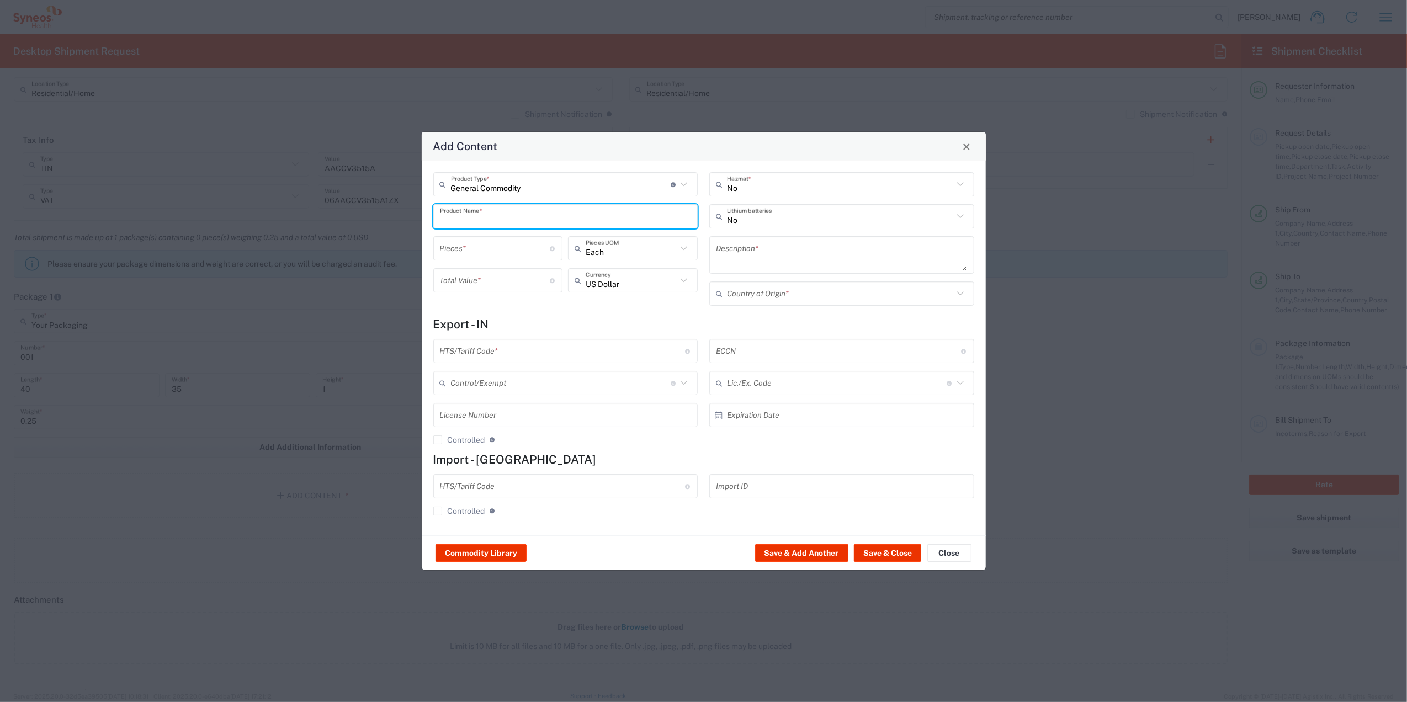
click at [524, 219] on input "text" at bounding box center [566, 216] width 252 height 19
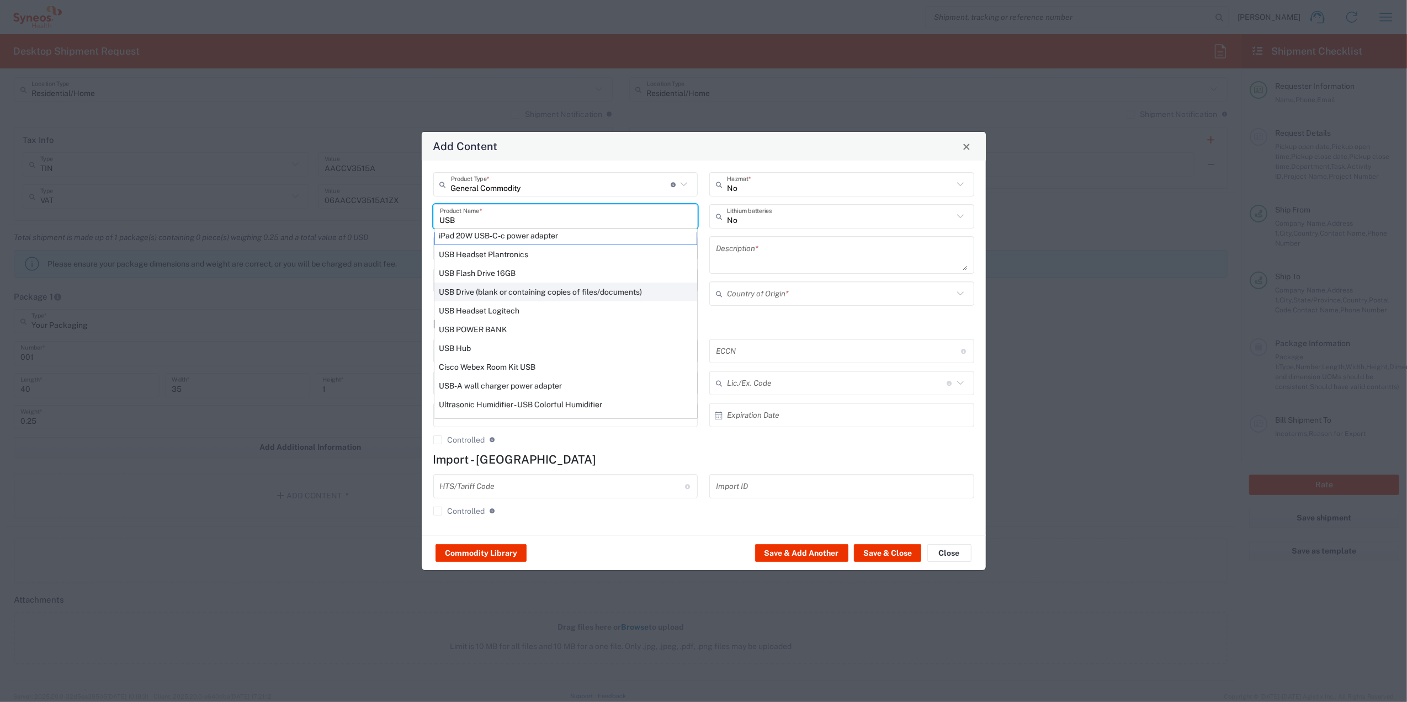
scroll to position [0, 0]
click at [536, 294] on div "USB Drive (blank or containing copies of files/documents)" at bounding box center [565, 298] width 263 height 19
type input "USB Drive (blank or containing copies of files/documents)"
type textarea "Kingston DataTraveler microDuo 3C - USB flash drive - 64 GB"
type input "8523.51.0000"
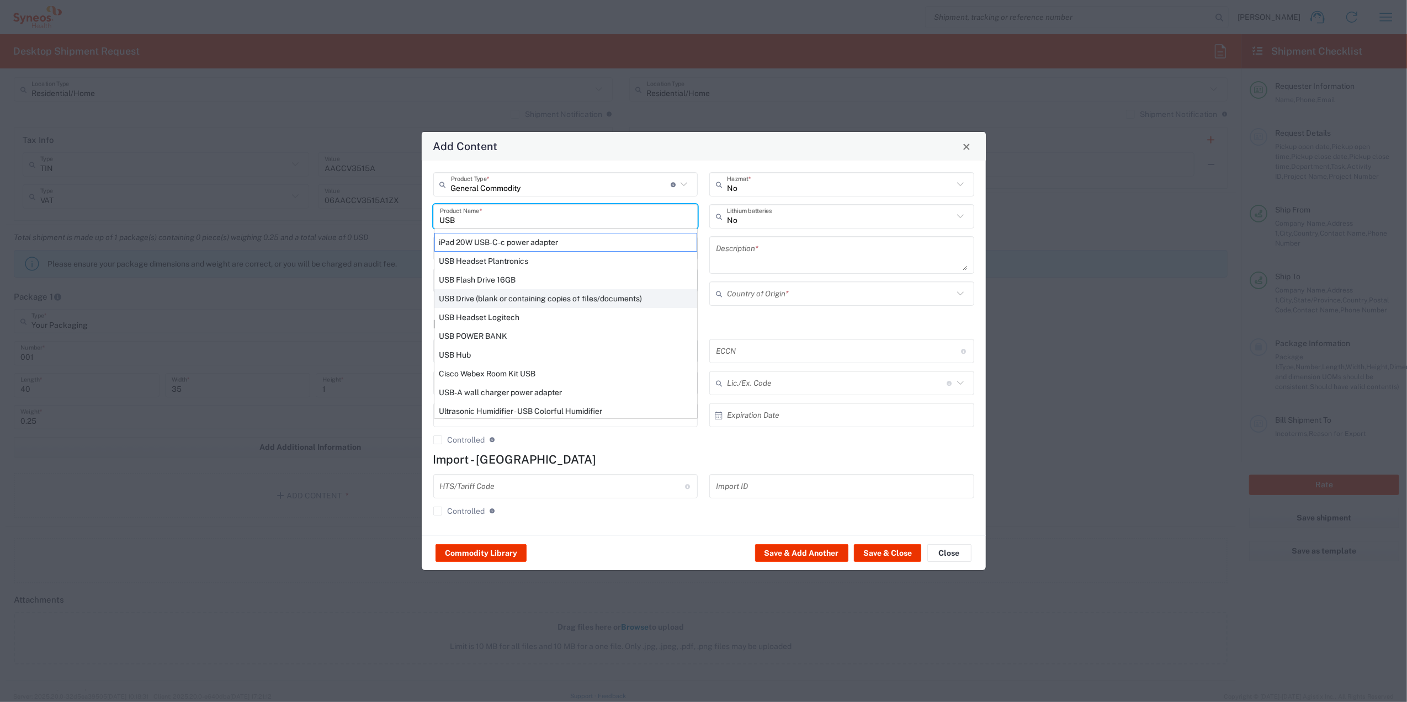
type input "BIS"
type input "EAR99"
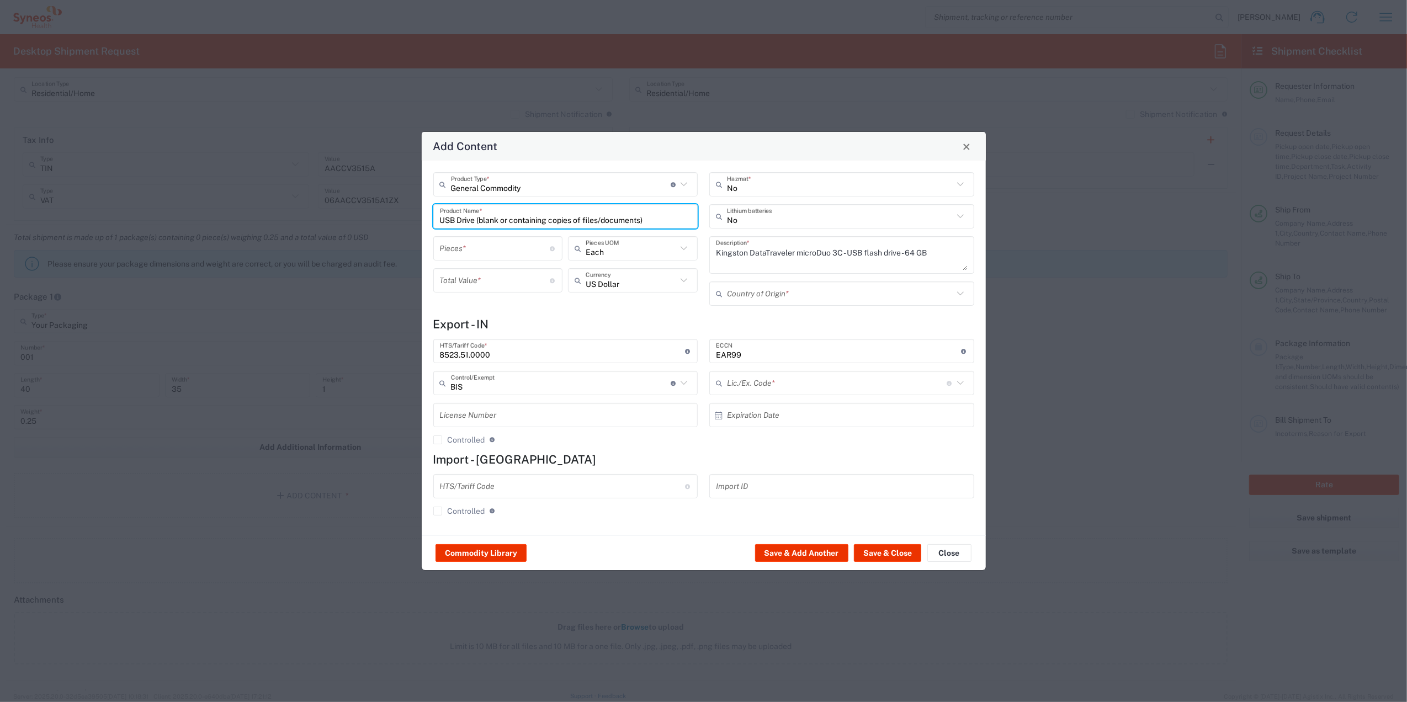
type input "NLR - No License Required"
click at [449, 247] on input "number" at bounding box center [495, 248] width 110 height 19
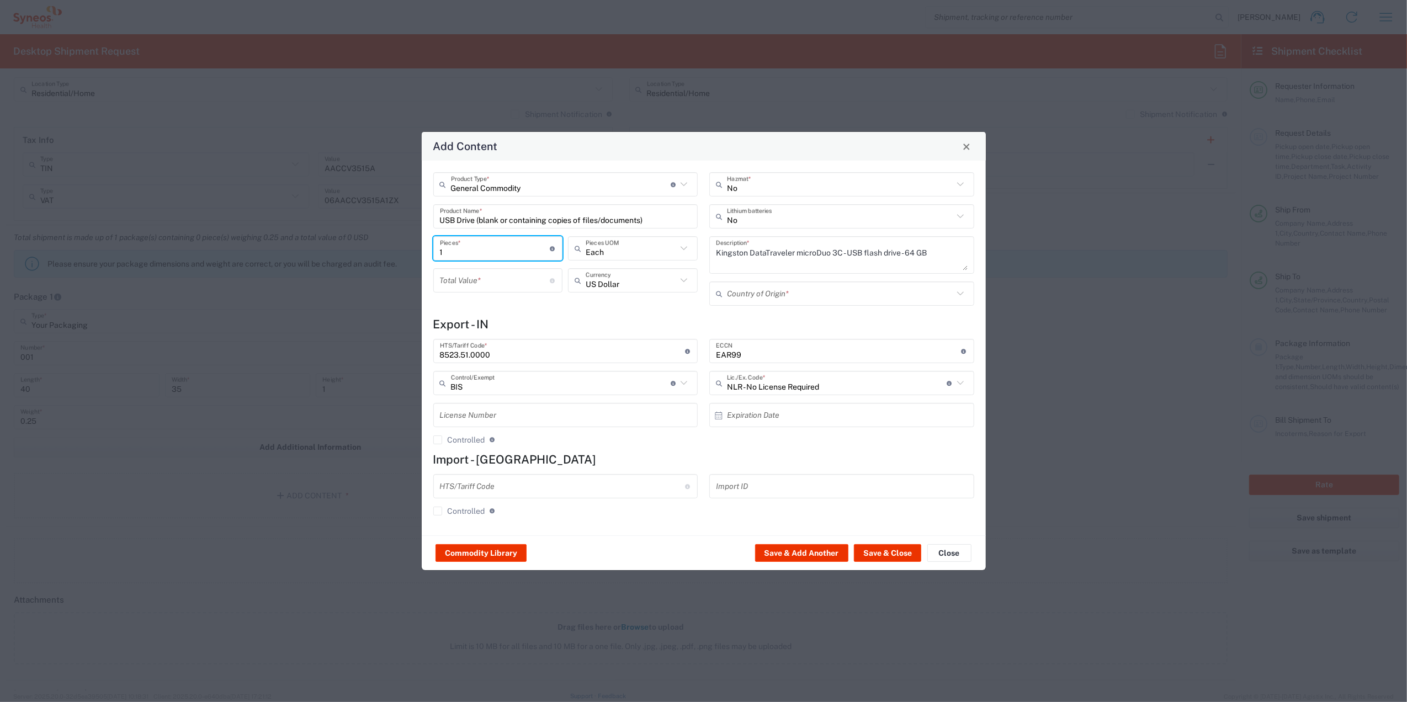
type input "1"
click at [456, 276] on input "number" at bounding box center [495, 280] width 110 height 19
type input "100"
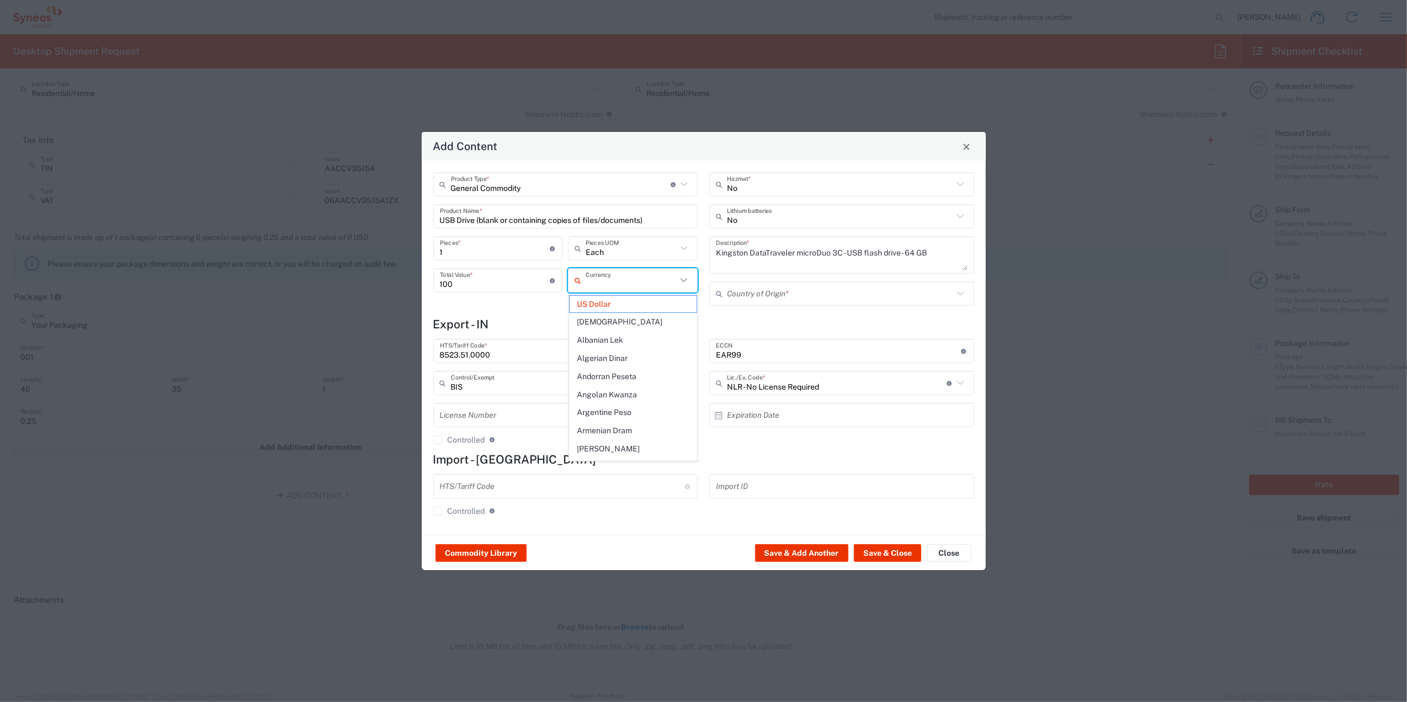
click at [623, 289] on input "text" at bounding box center [630, 280] width 91 height 19
click at [616, 305] on span "Indian Rupee" at bounding box center [632, 304] width 127 height 17
type input "Indian Rupee"
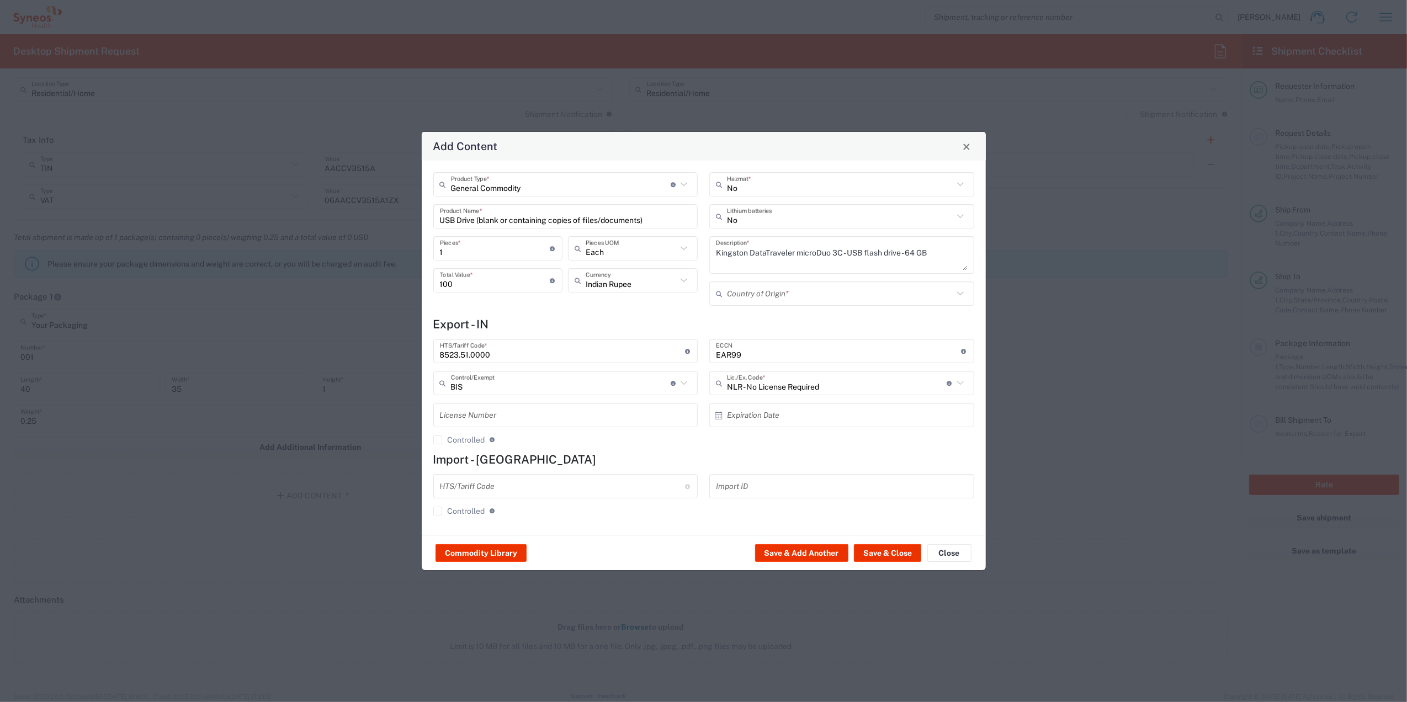
click at [737, 291] on input "text" at bounding box center [840, 293] width 226 height 19
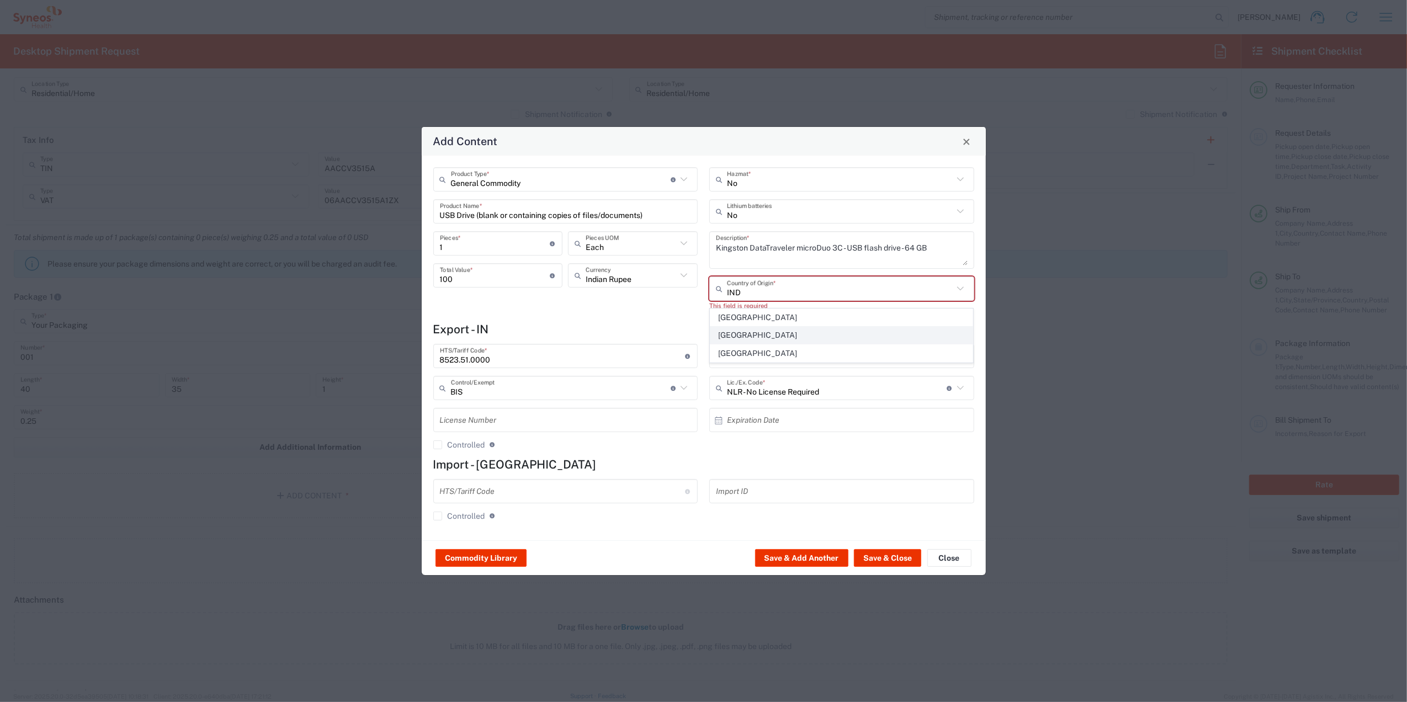
click at [733, 334] on span "[GEOGRAPHIC_DATA]" at bounding box center [841, 335] width 262 height 17
type input "[GEOGRAPHIC_DATA]"
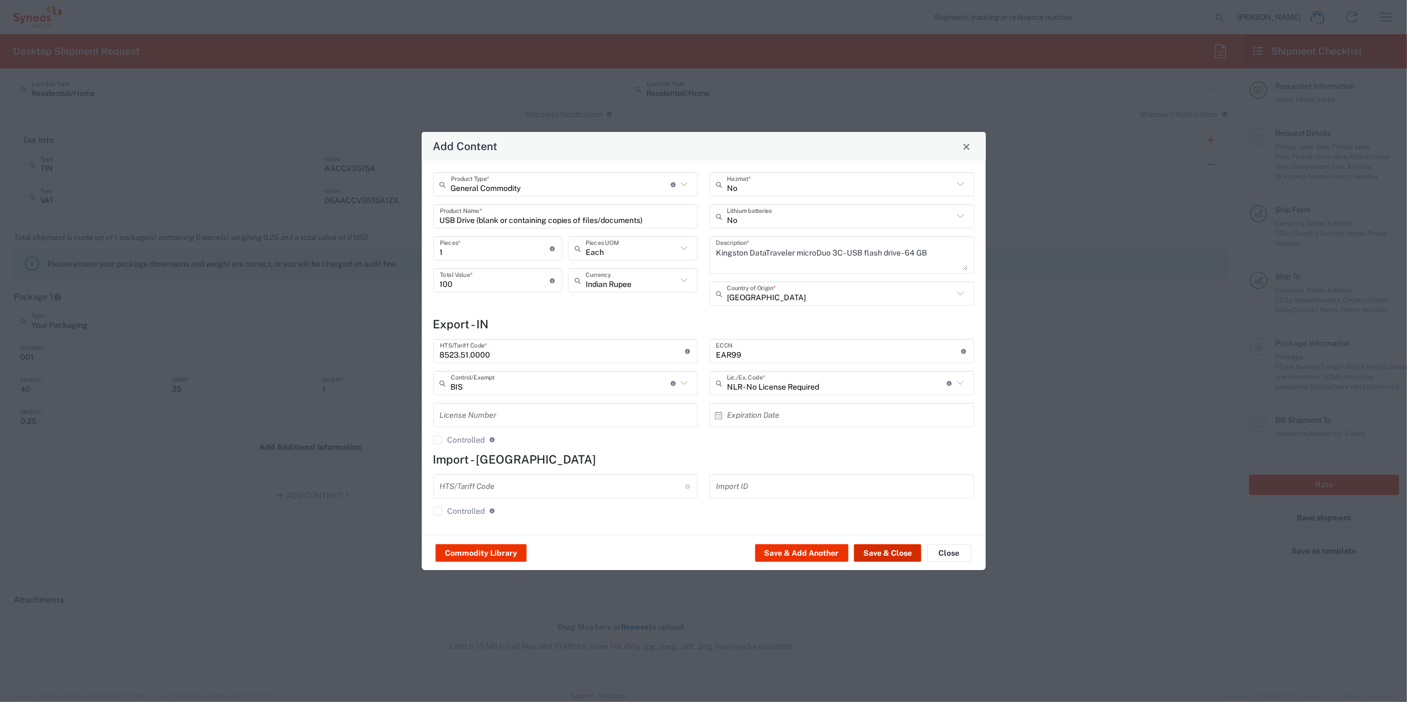
drag, startPoint x: 877, startPoint y: 555, endPoint x: 806, endPoint y: 544, distance: 72.0
click at [877, 436] on button "Save & Close" at bounding box center [887, 553] width 67 height 18
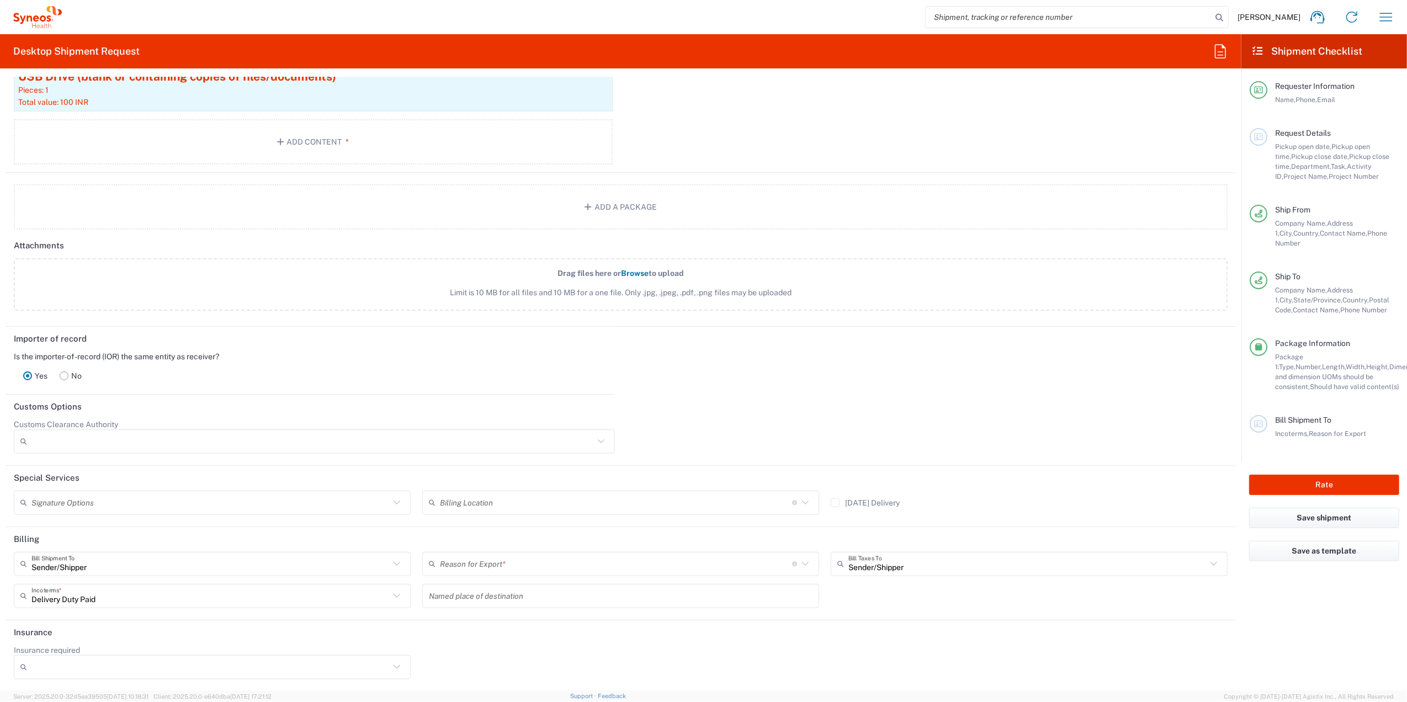
scroll to position [1230, 0]
click at [482, 436] on input "text" at bounding box center [616, 562] width 352 height 19
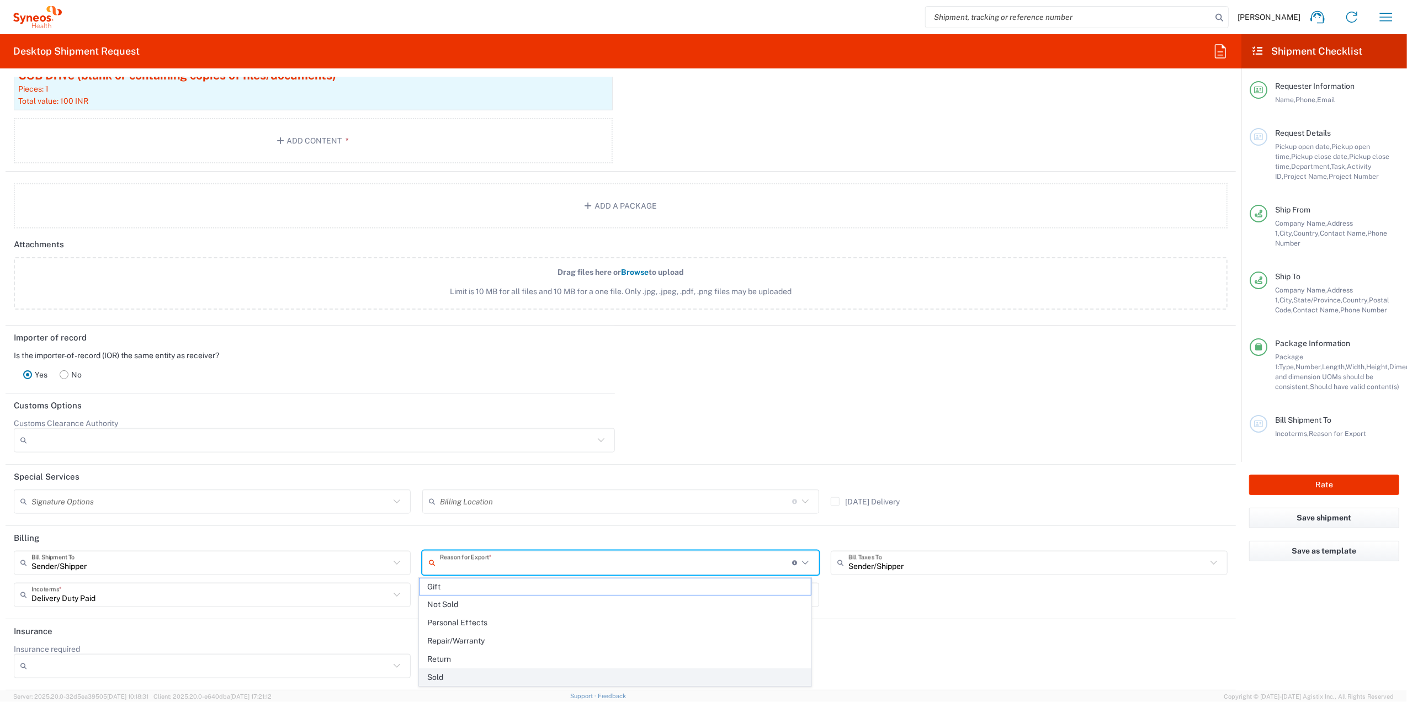
click at [462, 436] on span "Sold" at bounding box center [614, 677] width 391 height 17
type input "Sold"
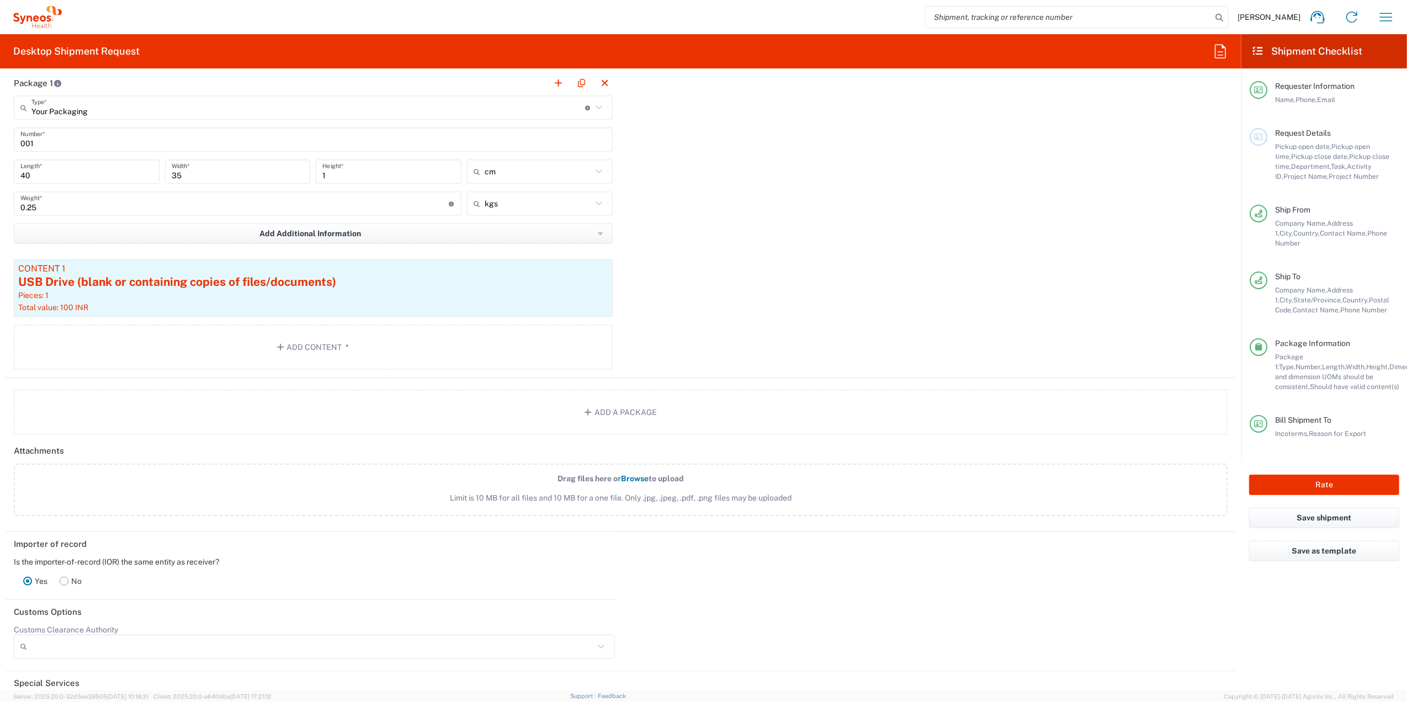
scroll to position [1009, 0]
